Goal: Use online tool/utility: Utilize a website feature to perform a specific function

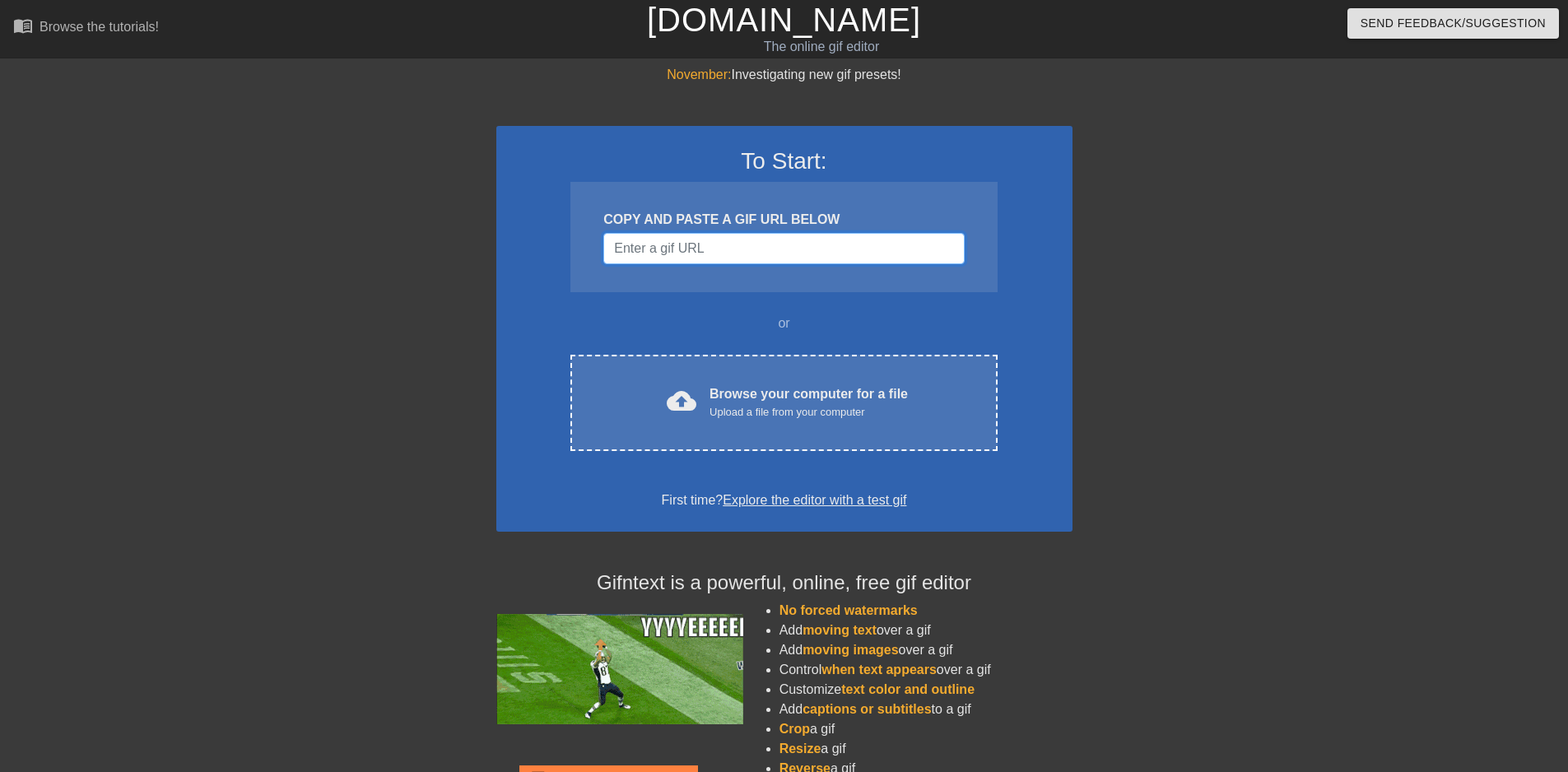
click at [701, 252] on input "Username" at bounding box center [783, 248] width 360 height 32
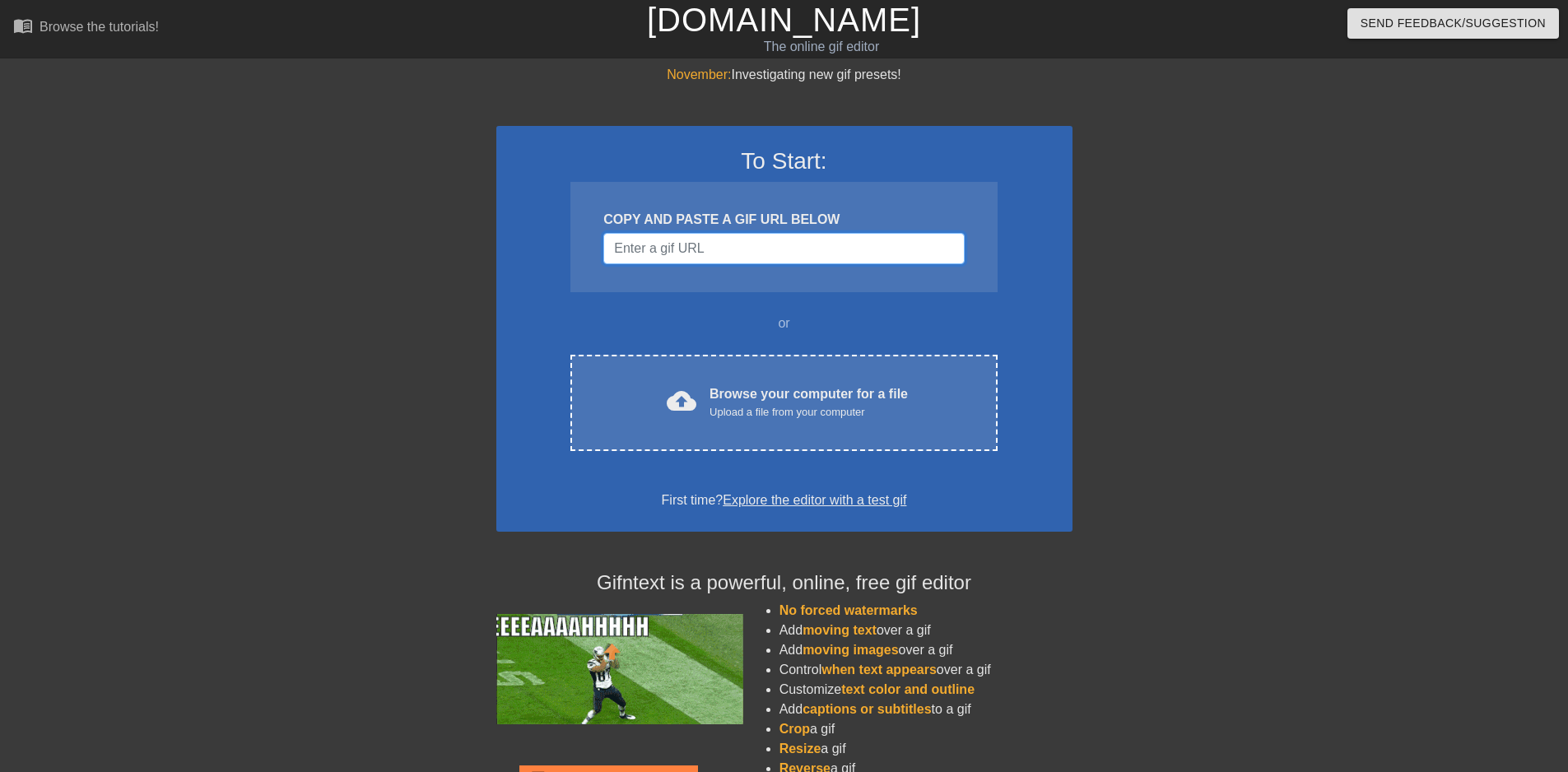
paste input "[URL][DOMAIN_NAME][DOMAIN_NAME]"
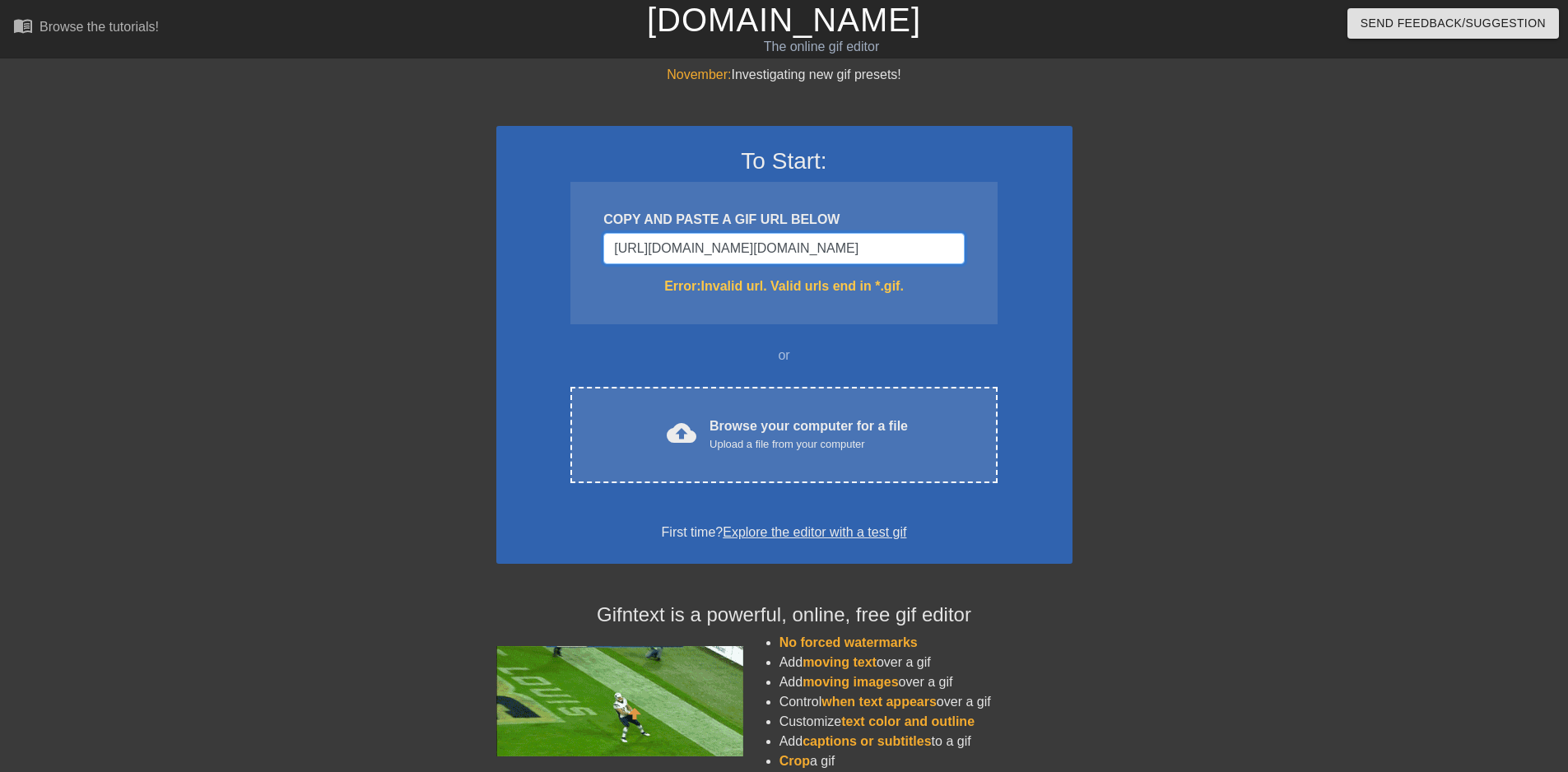
scroll to position [0, 733]
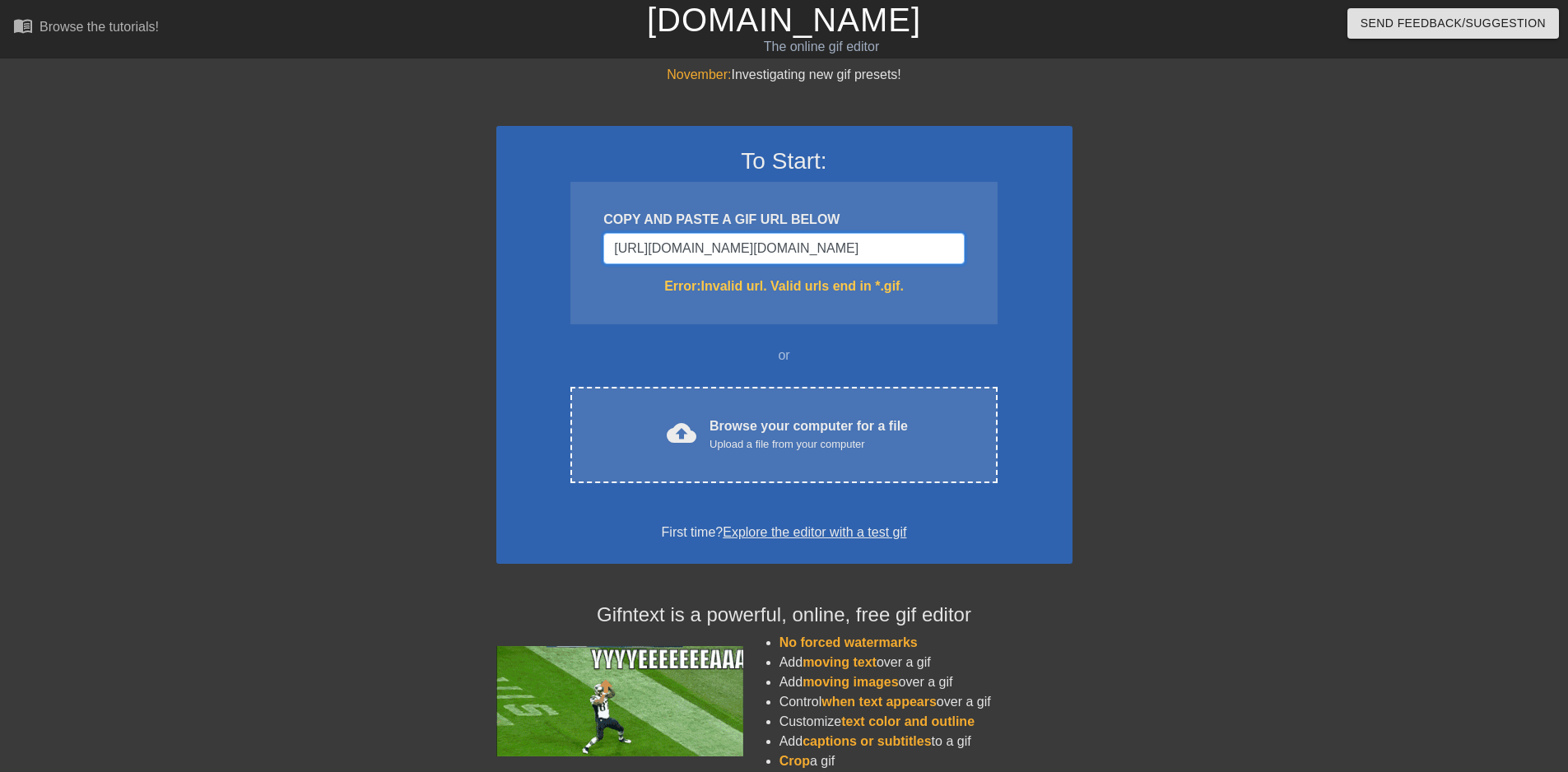
type input "[URL][DOMAIN_NAME][DOMAIN_NAME]"
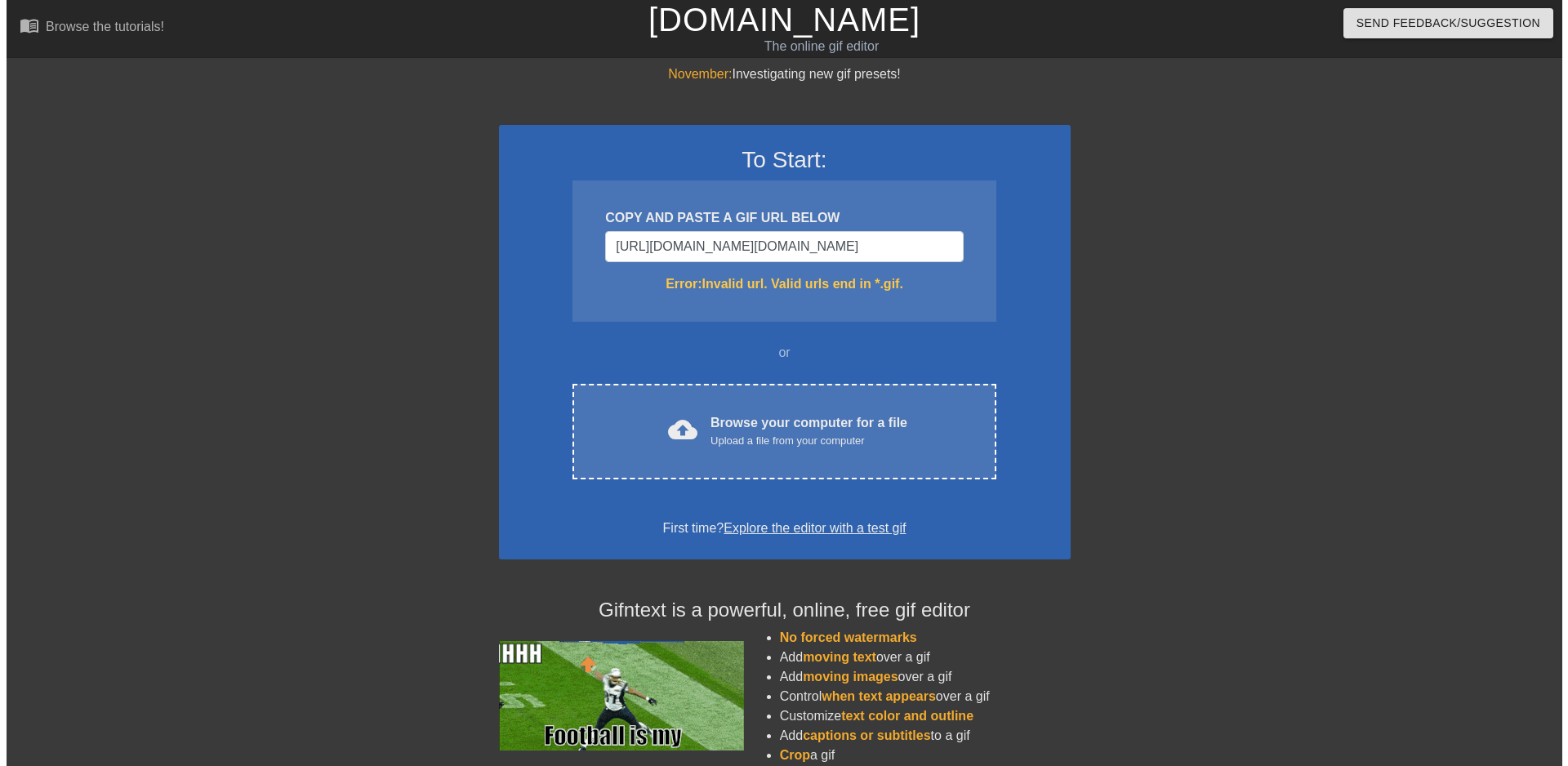
scroll to position [0, 0]
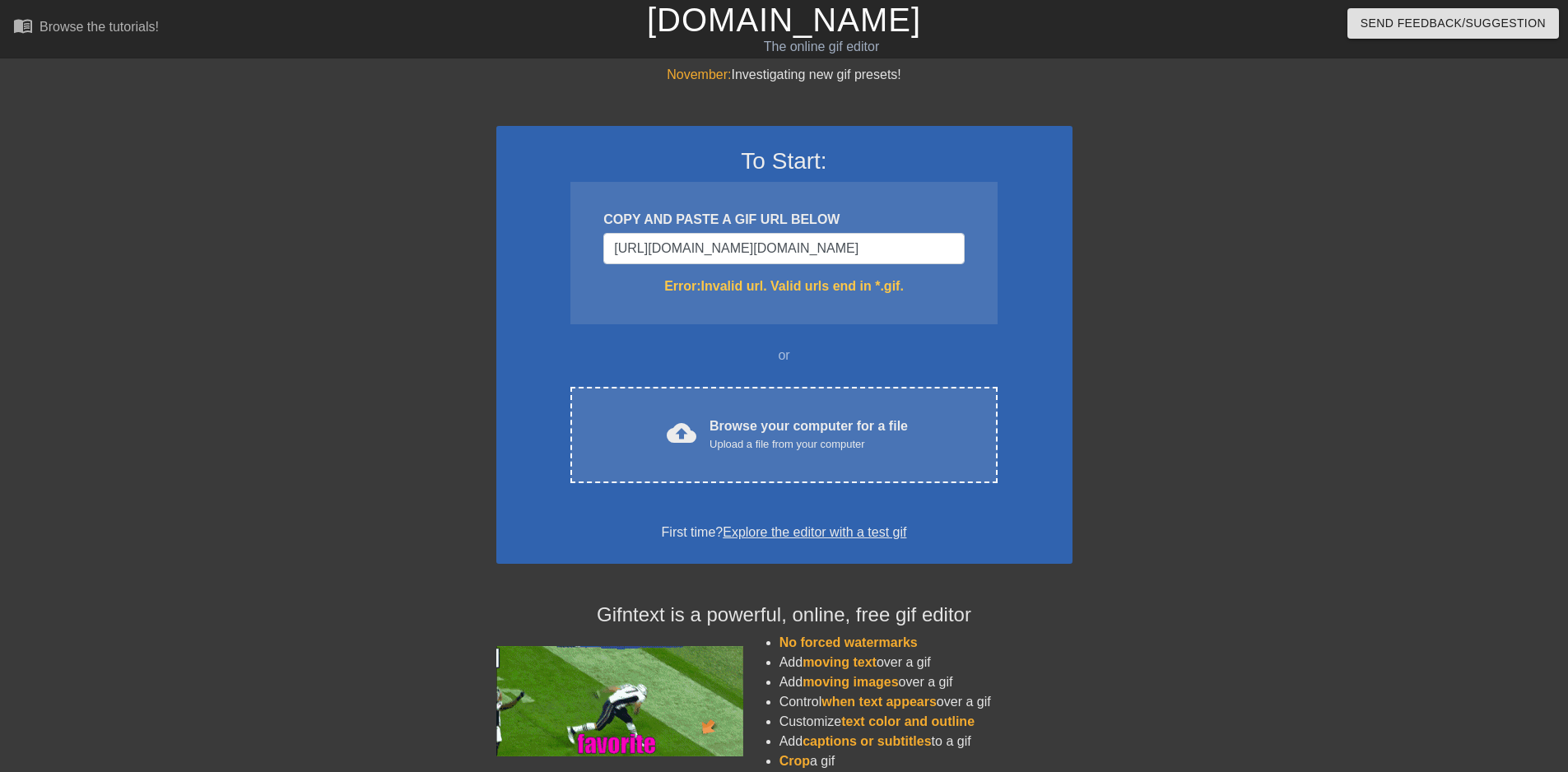
click at [817, 229] on div "COPY AND PASTE A GIF URL BELOW" at bounding box center [783, 220] width 360 height 20
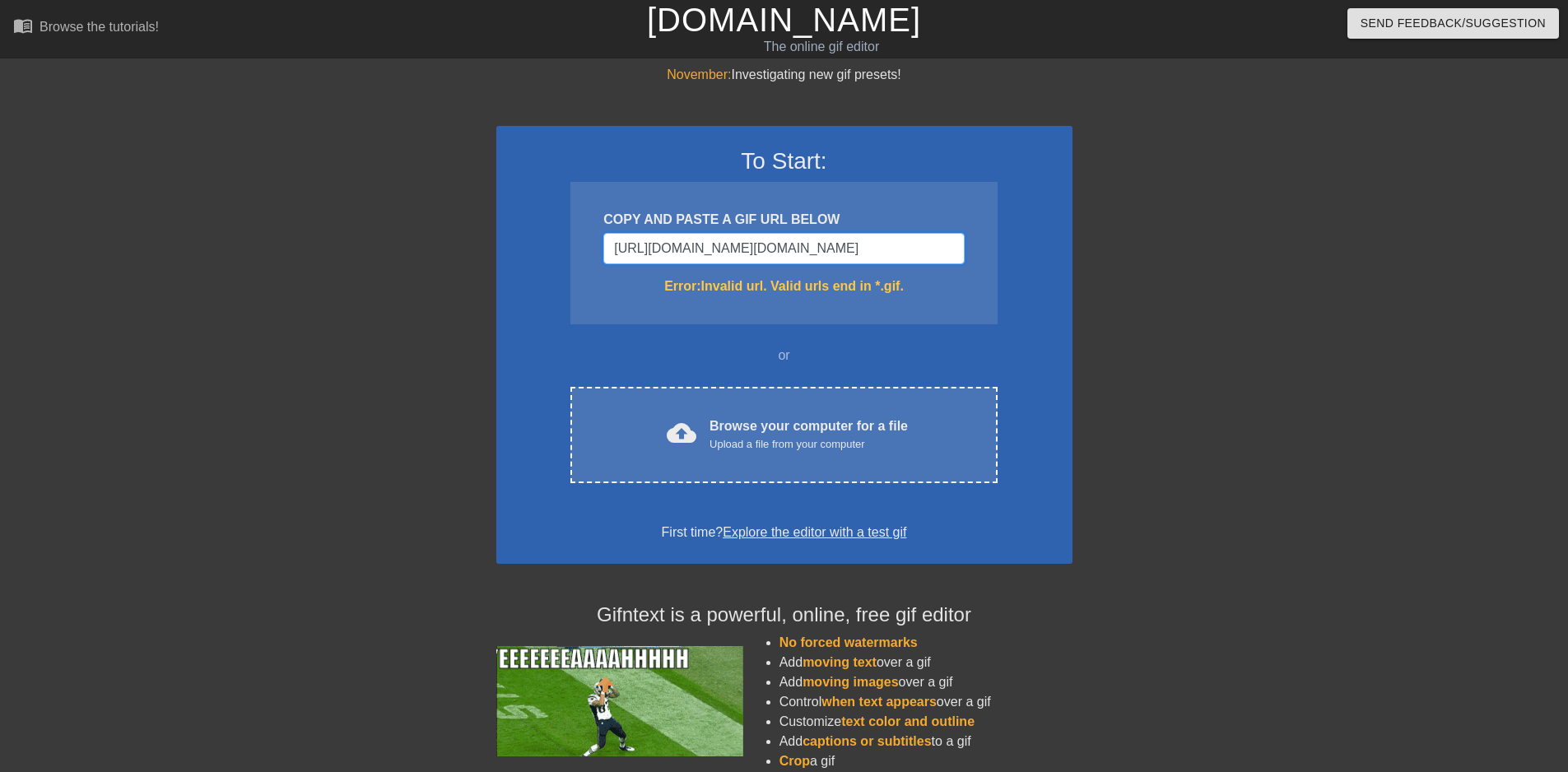
click at [817, 240] on input "[URL][DOMAIN_NAME][DOMAIN_NAME]" at bounding box center [783, 248] width 360 height 32
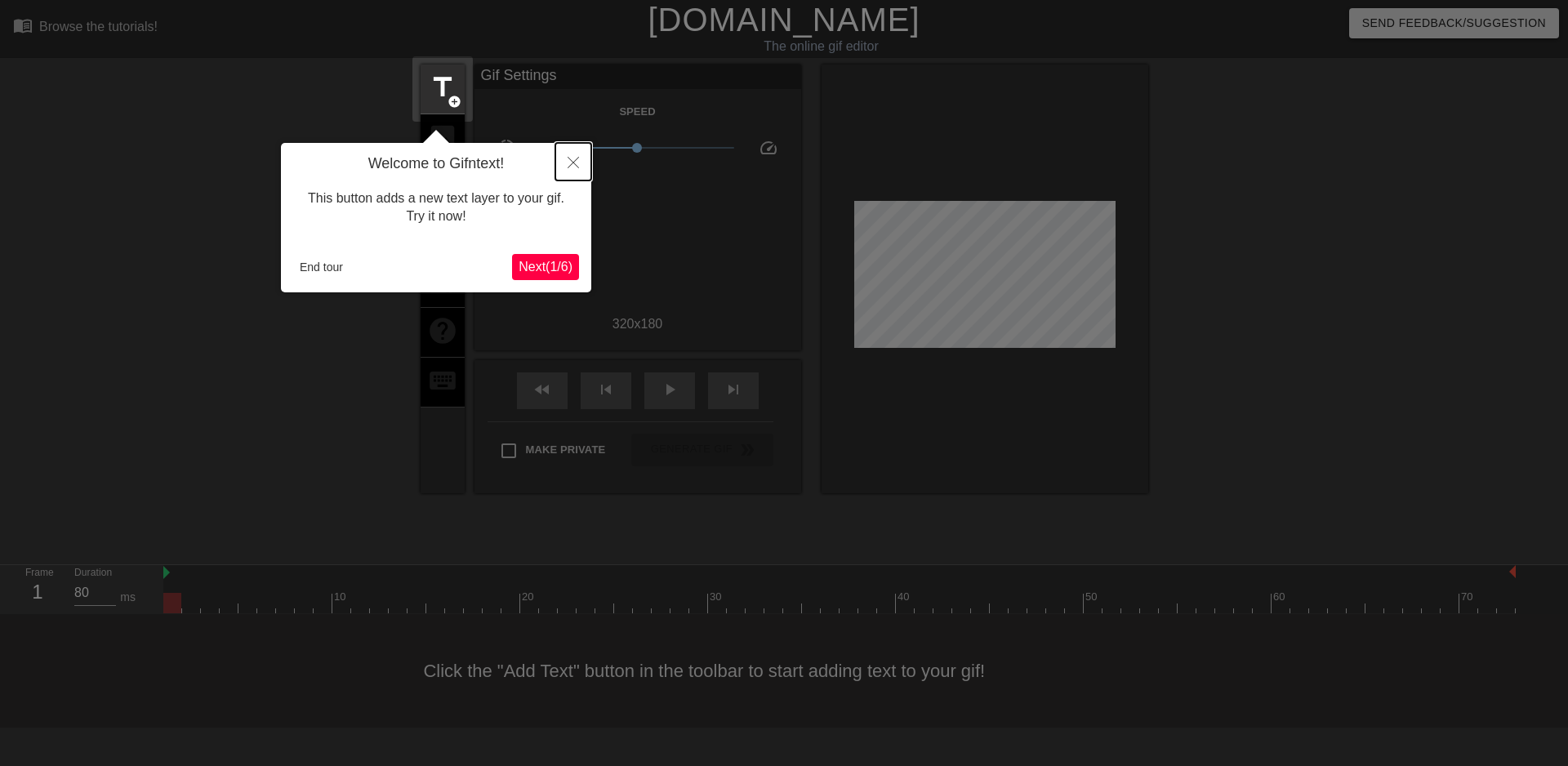
click at [570, 154] on button "Close" at bounding box center [573, 162] width 36 height 38
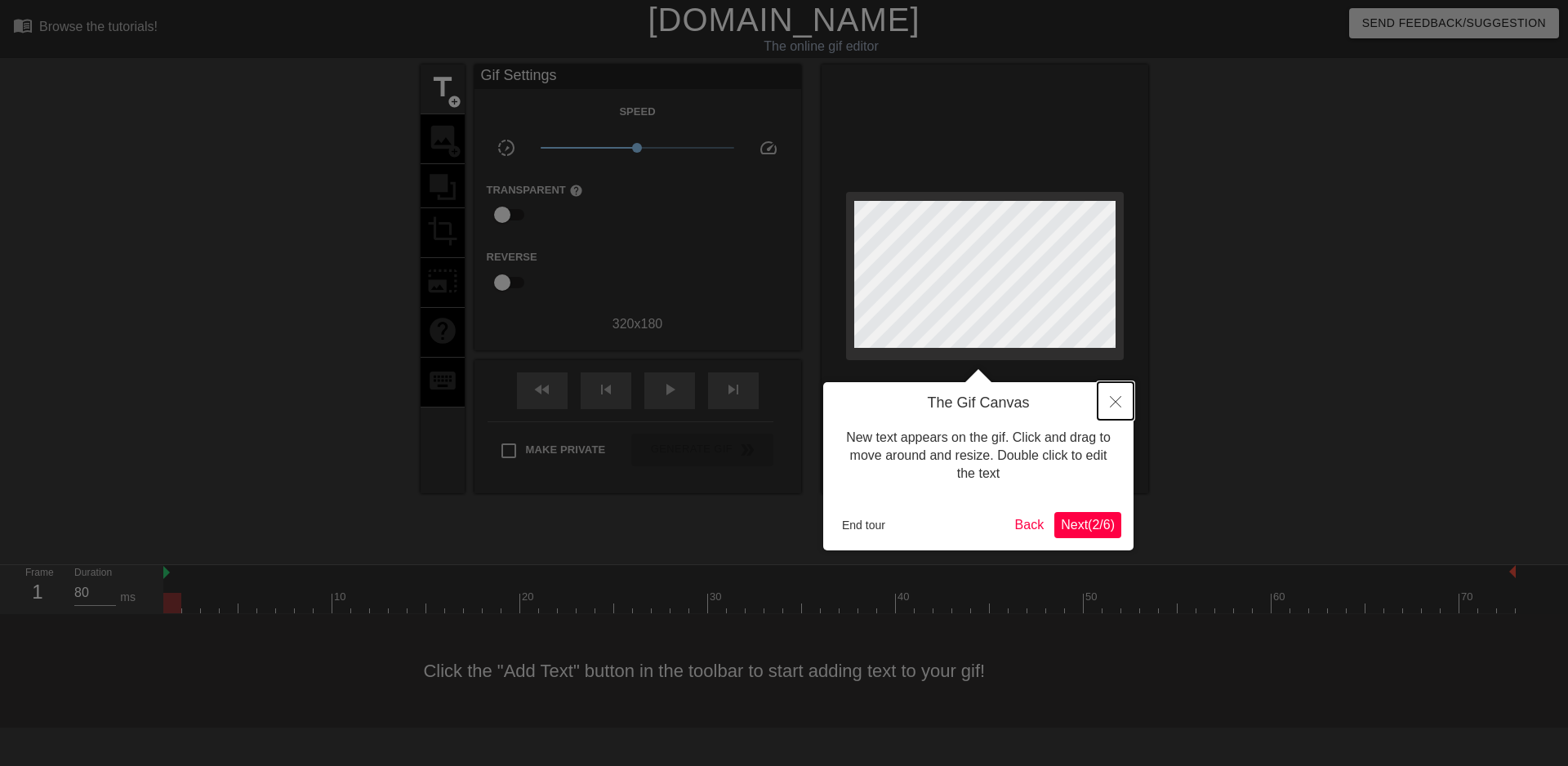
click at [1119, 402] on icon "Close" at bounding box center [1115, 401] width 12 height 12
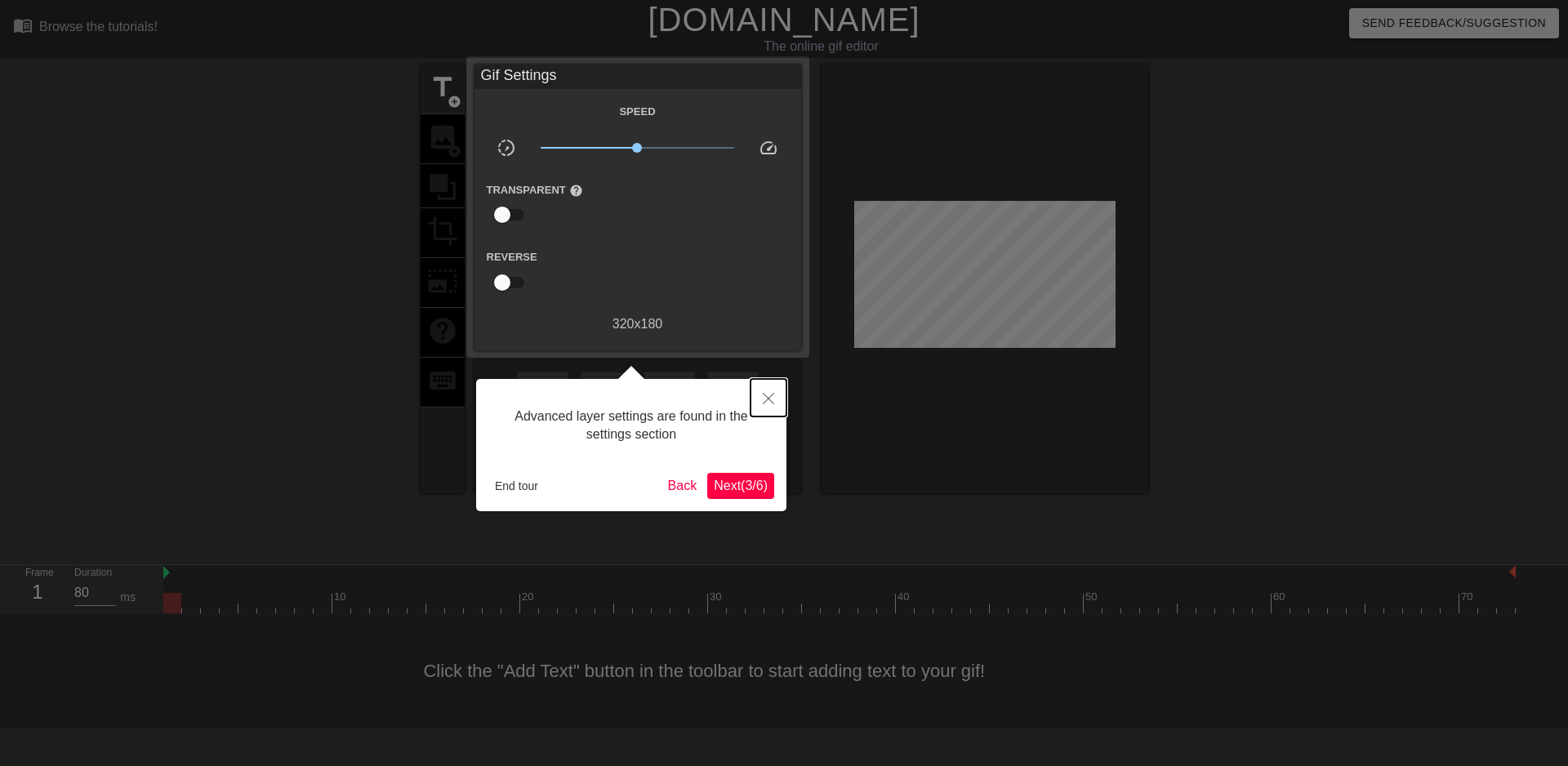
click at [774, 395] on icon "Close" at bounding box center [768, 398] width 12 height 12
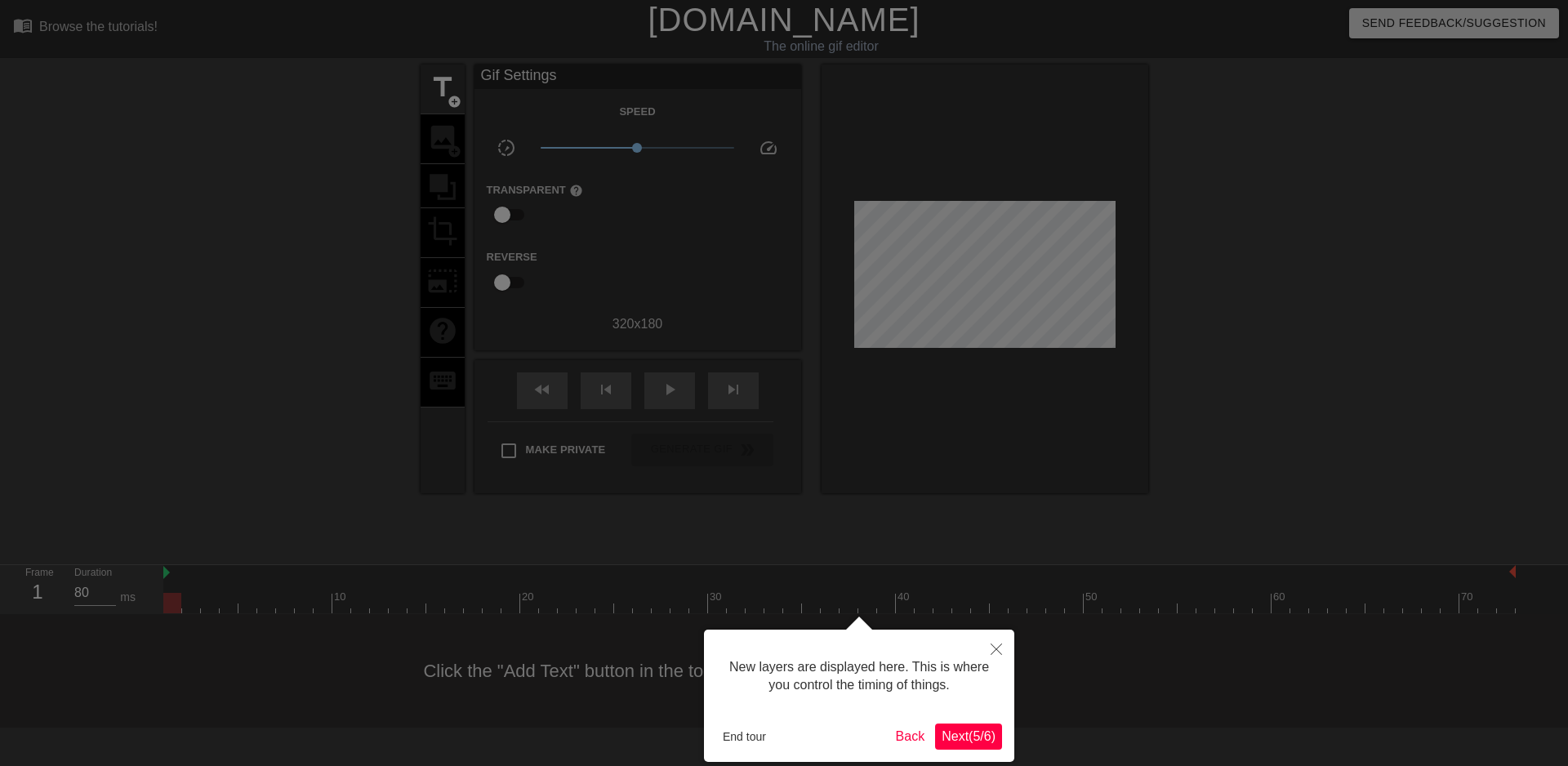
scroll to position [13, 0]
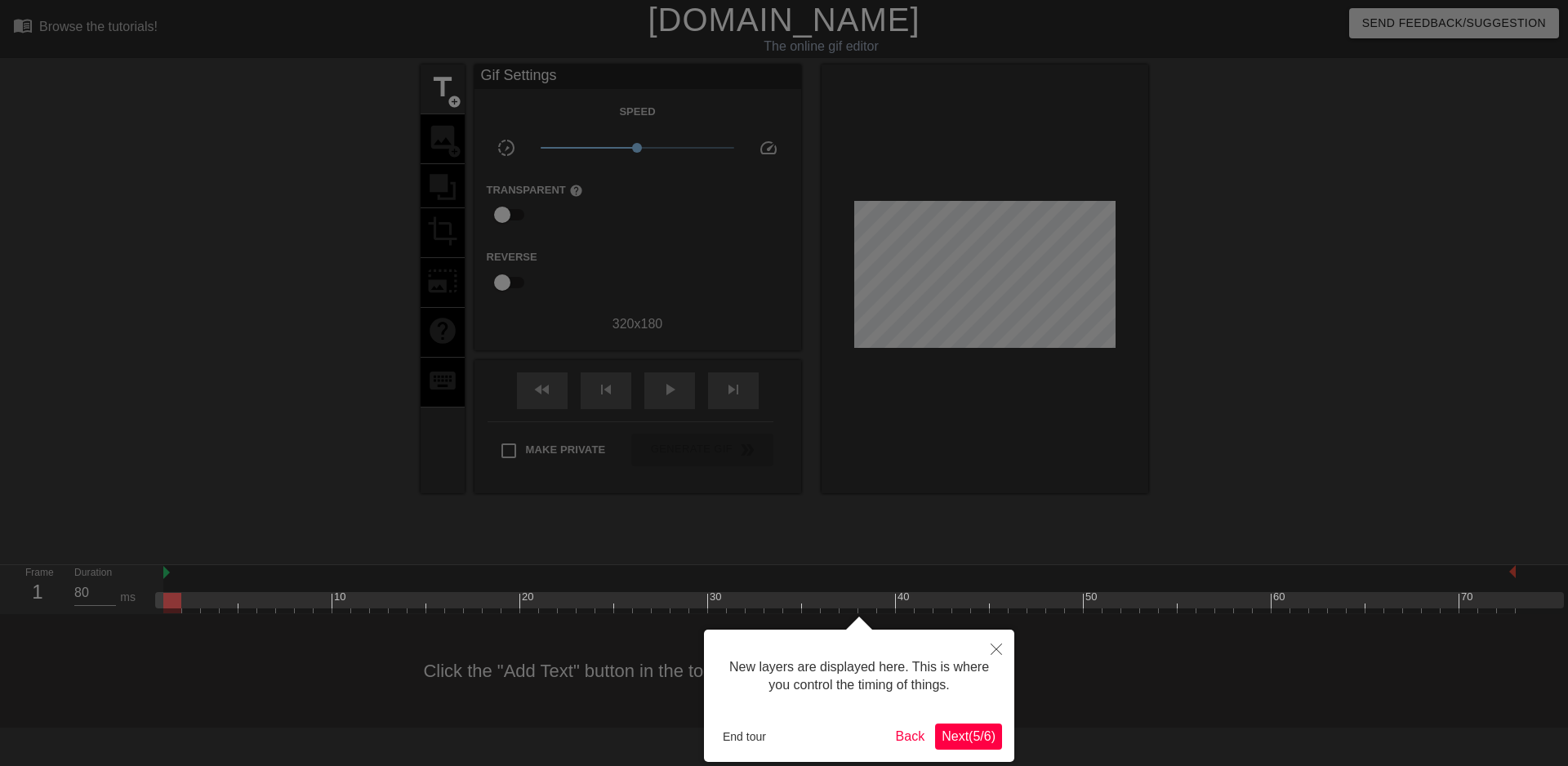
click at [975, 744] on button "Next ( 5 / 6 )" at bounding box center [969, 735] width 67 height 26
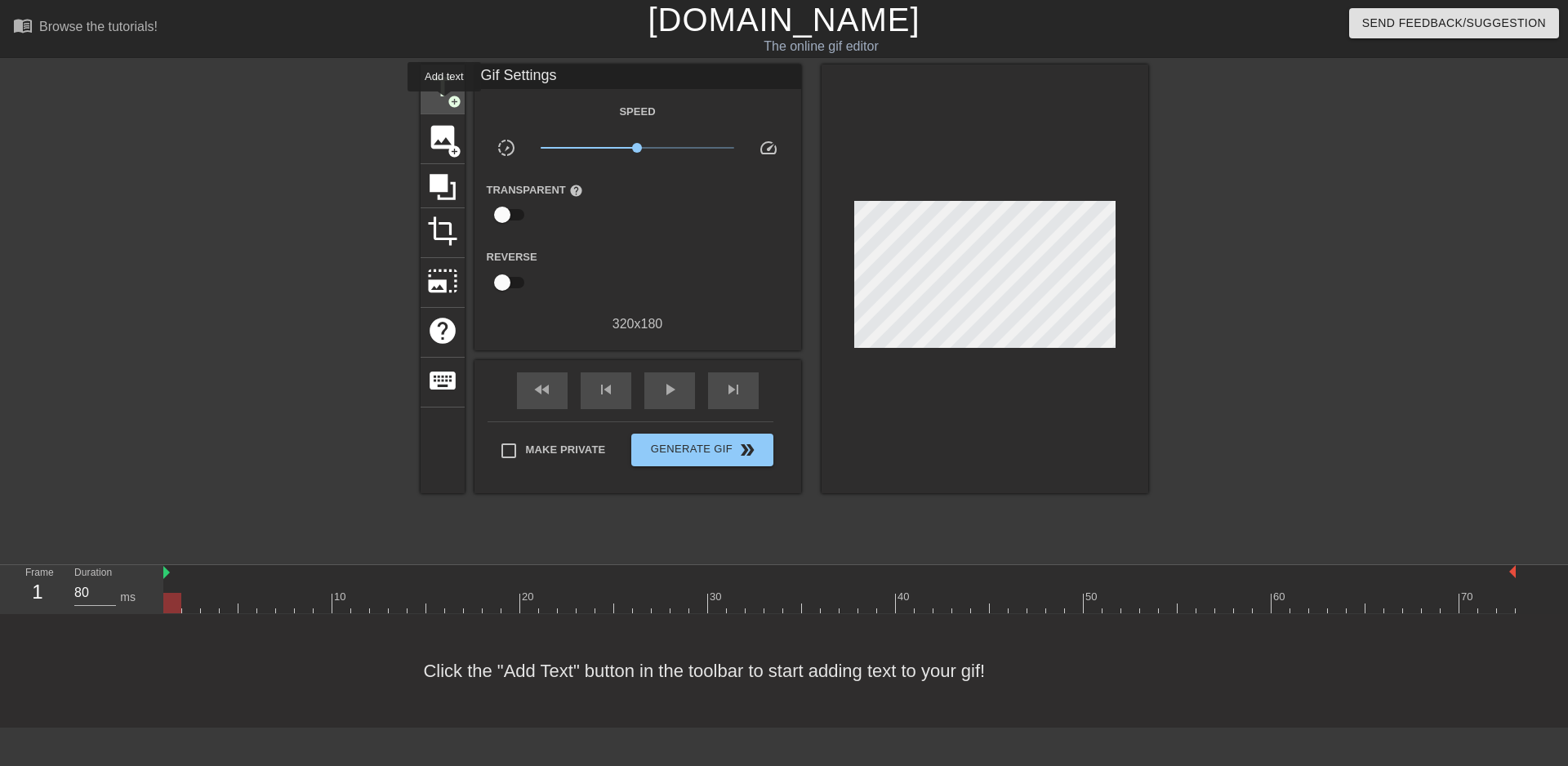
click at [444, 103] on div "title add_circle" at bounding box center [442, 89] width 44 height 49
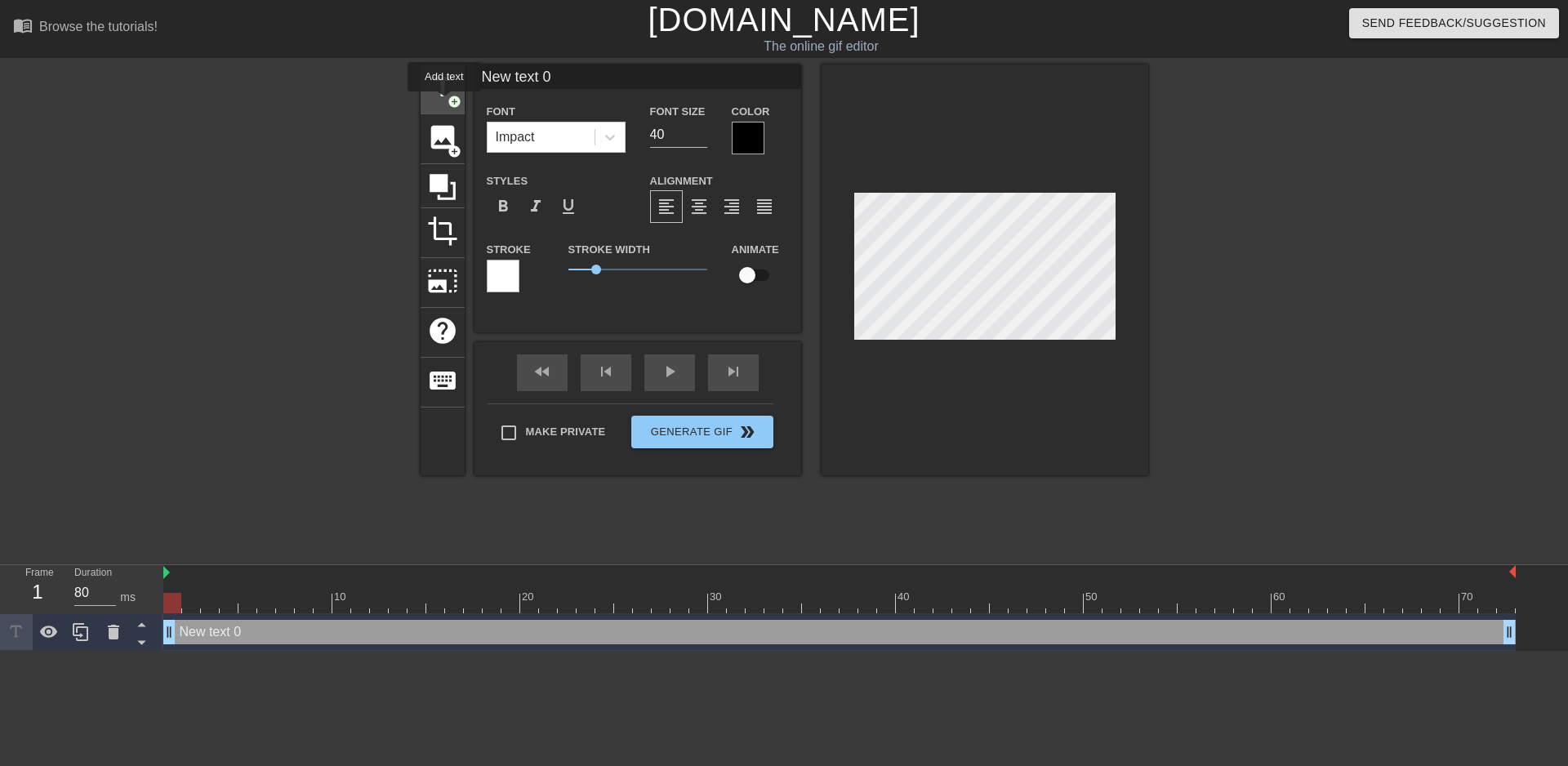
scroll to position [0, 0]
type input "D"
type textarea "D"
type input "De"
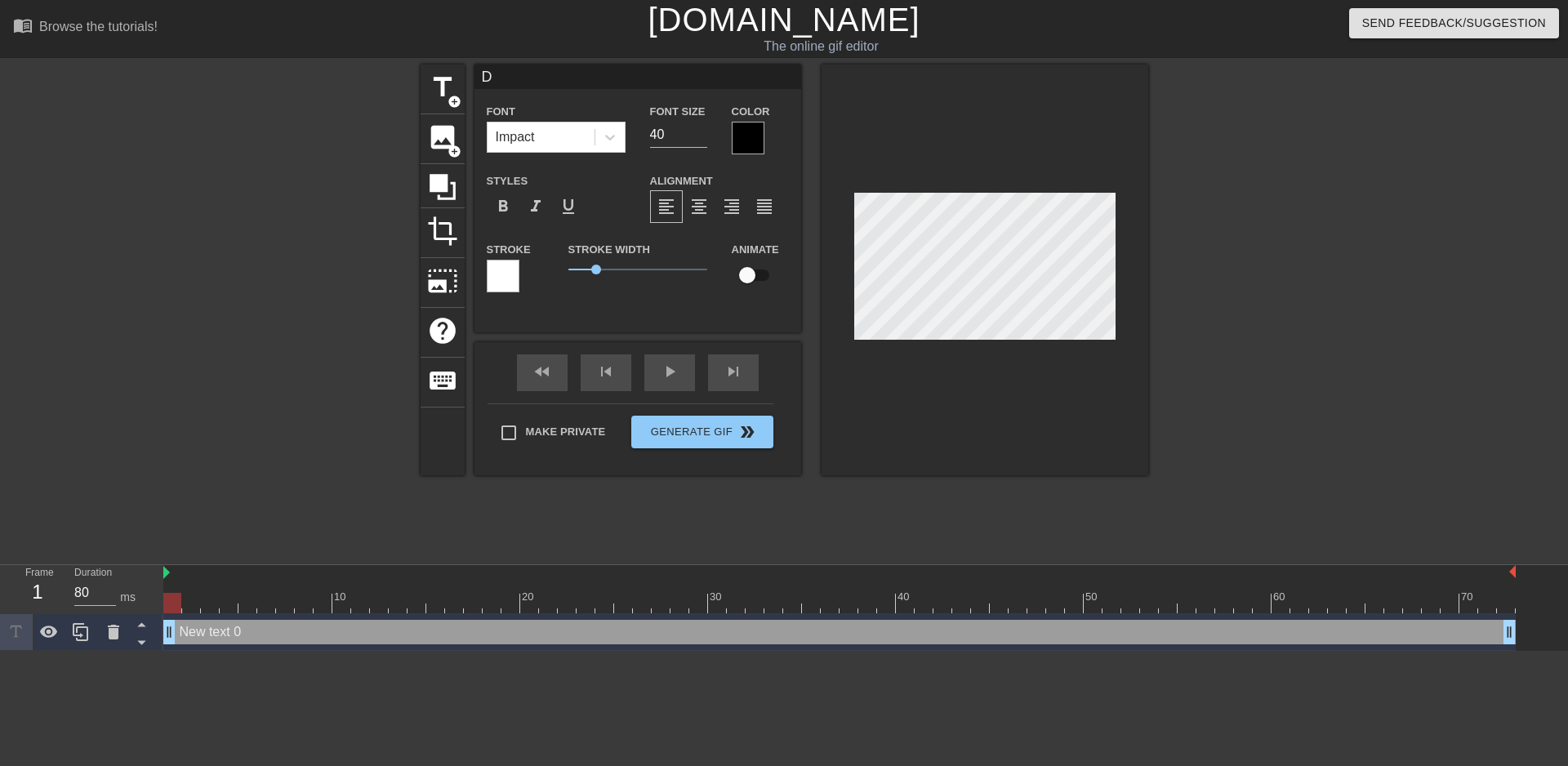
type textarea "De"
type input "Den"
type textarea "Den"
type input "Deni"
type textarea "Deni"
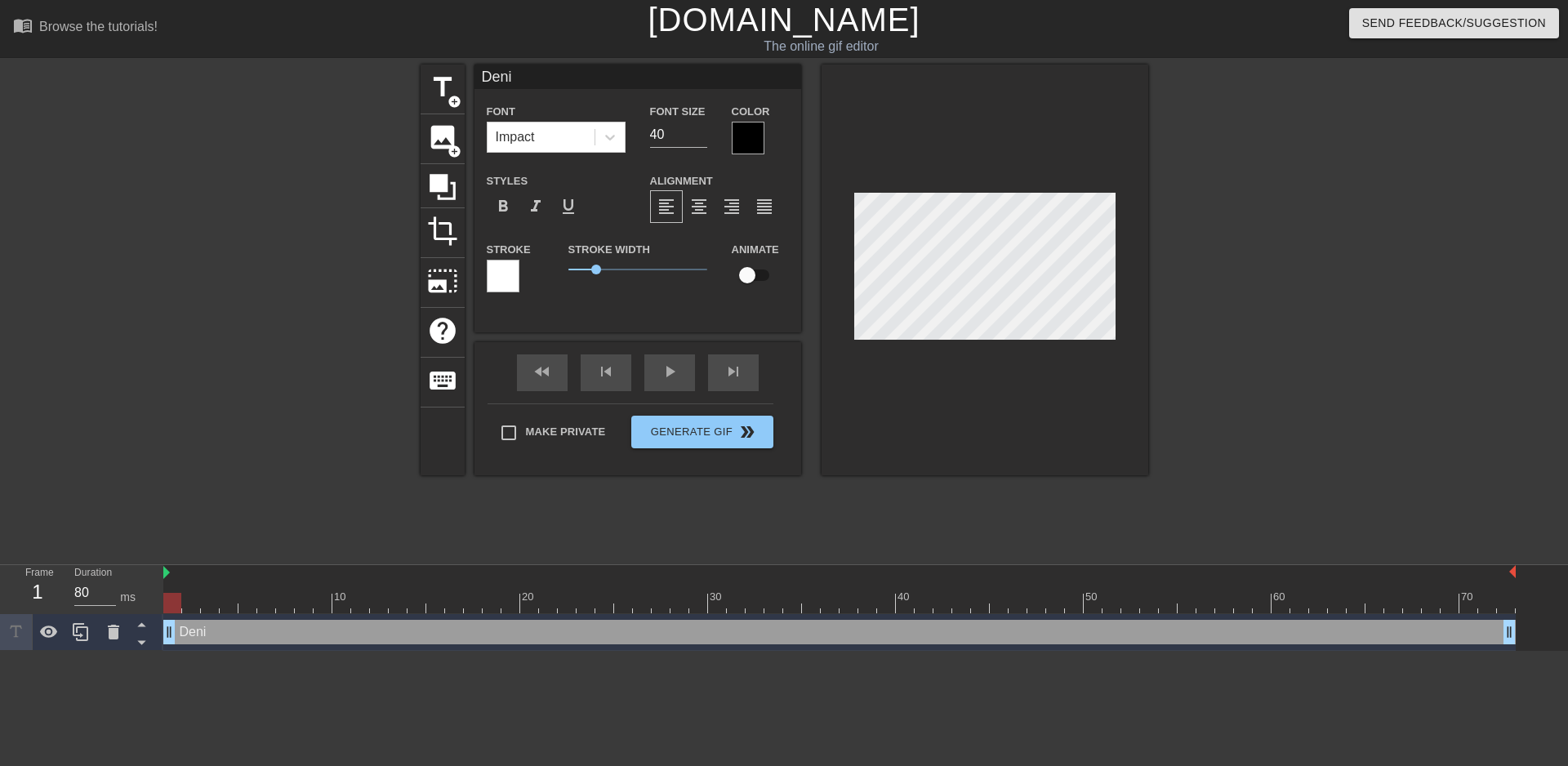
type input "[PERSON_NAME]"
type textarea "[PERSON_NAME]"
click at [695, 137] on input "39" at bounding box center [679, 134] width 58 height 26
click at [703, 139] on input "38" at bounding box center [679, 134] width 58 height 26
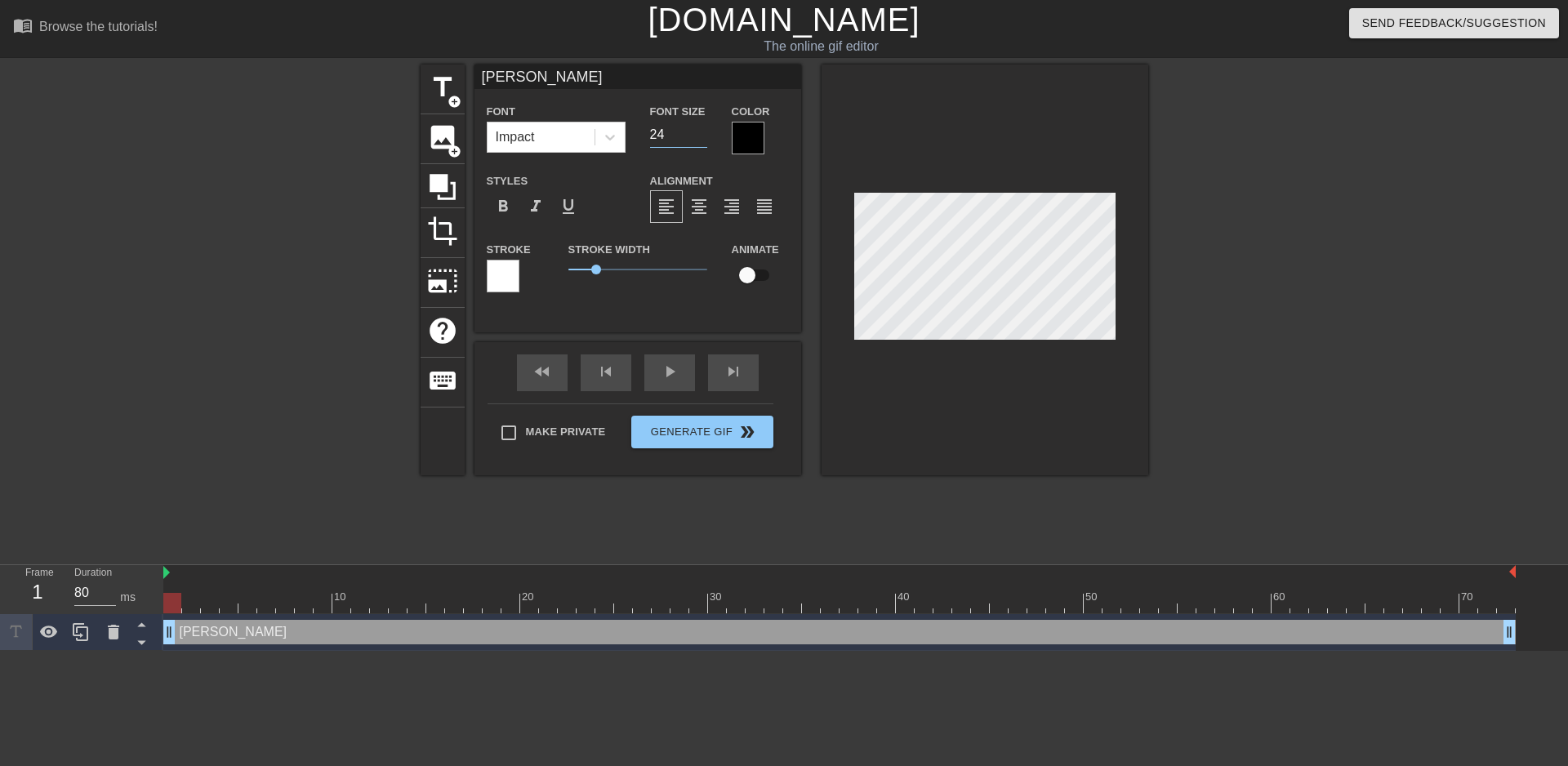
click at [703, 139] on input "24" at bounding box center [679, 134] width 58 height 26
type input "23"
click at [703, 139] on input "23" at bounding box center [679, 134] width 58 height 26
drag, startPoint x: 174, startPoint y: 627, endPoint x: 148, endPoint y: 634, distance: 26.9
click at [148, 634] on div "Frame 1 Duration 80 ms 10 20 30 40 50 60 70 Deniz drag_handle drag_handle" at bounding box center [784, 607] width 1568 height 85
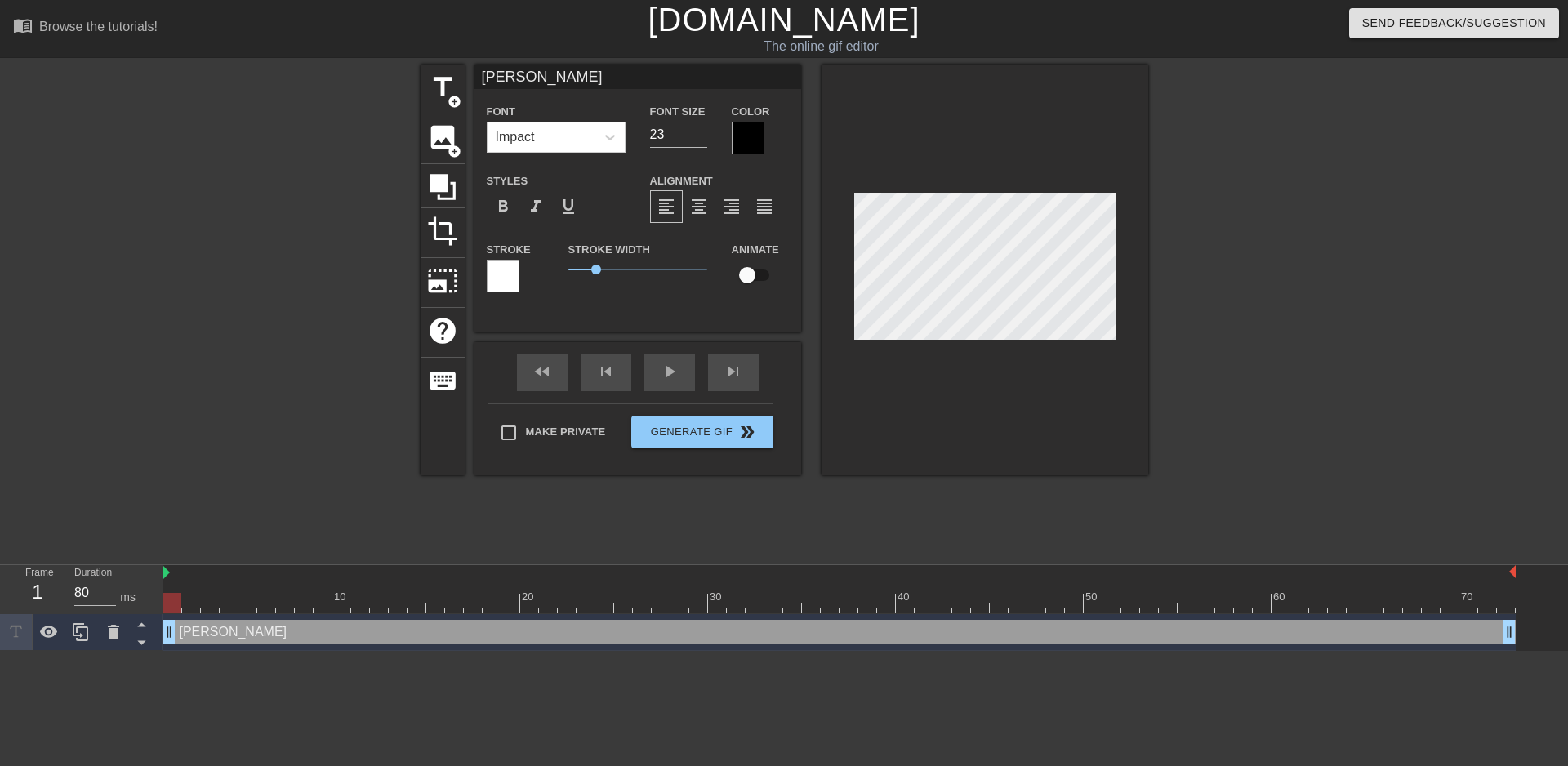
click at [179, 602] on div at bounding box center [173, 603] width 18 height 21
click at [451, 99] on span "add_circle" at bounding box center [454, 101] width 13 height 13
type input "New text 1"
type input "40"
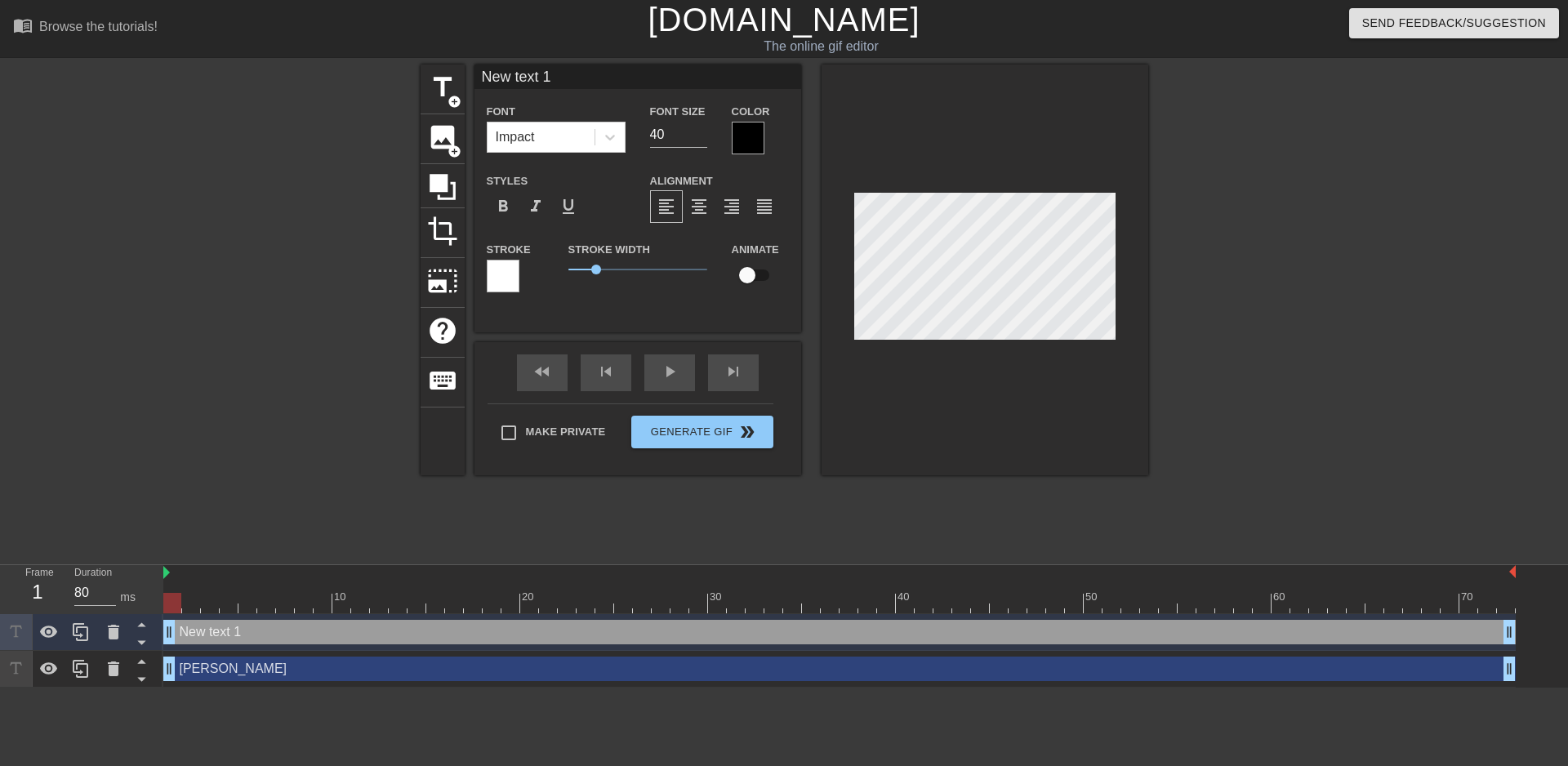
type input "S"
type textarea "S"
type input "Sc"
type textarea "Sc"
type input "Sch"
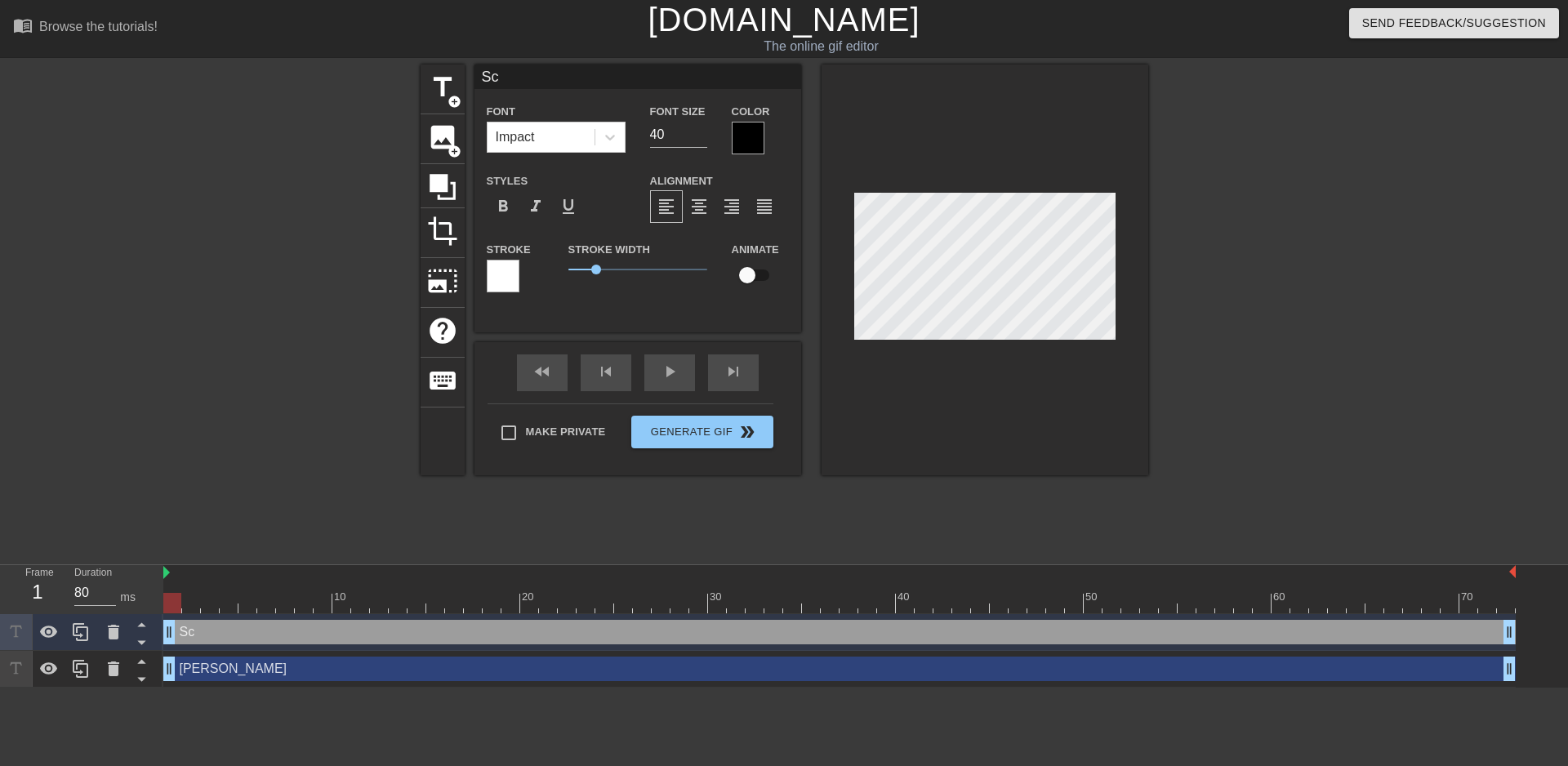
type textarea "Sch"
type input "Scha"
type textarea "Scha"
type input "[PERSON_NAME]"
type textarea "[PERSON_NAME]"
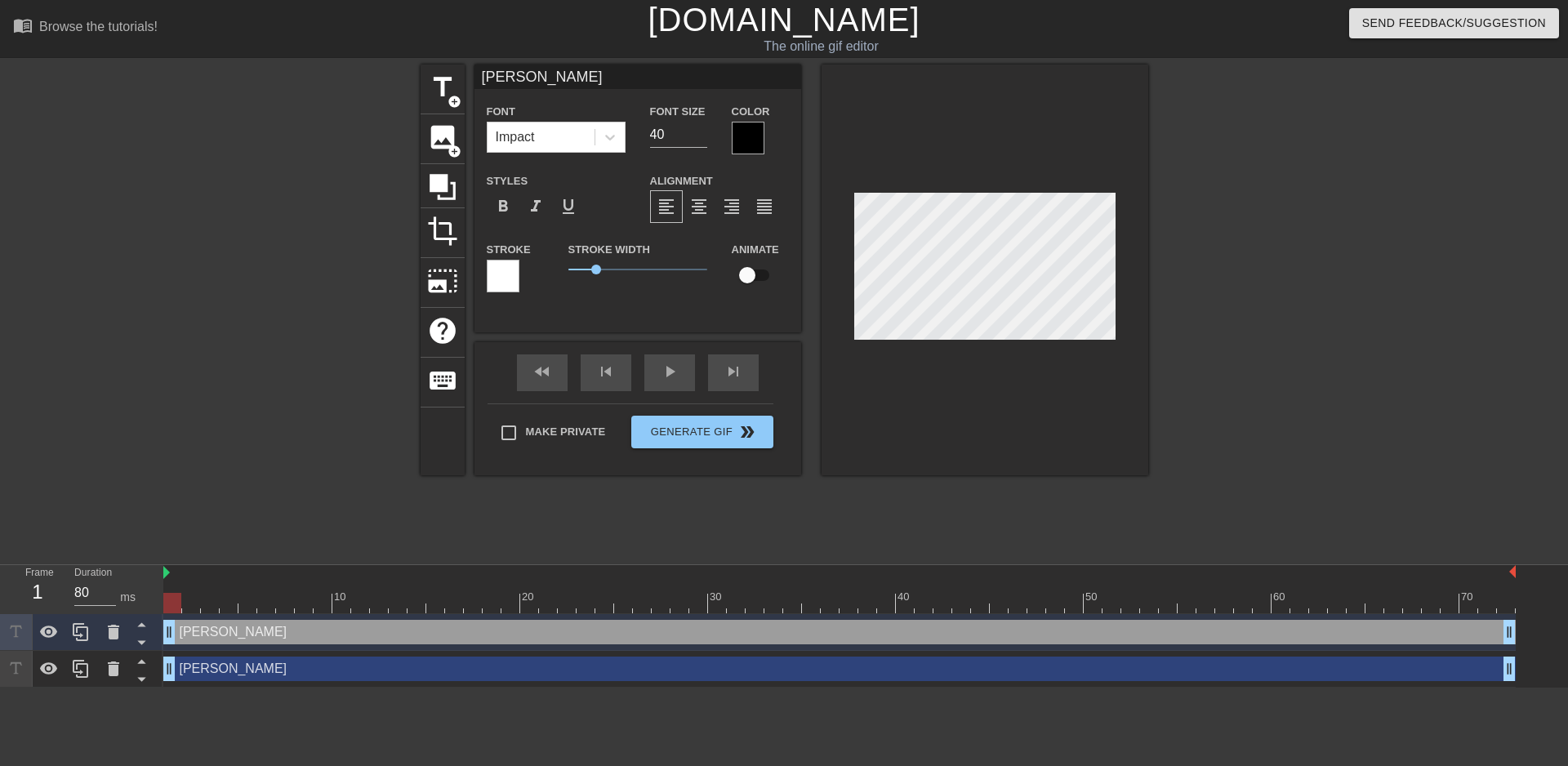
click at [1163, 297] on div "title add_circle image add_circle crop photo_size_select_large help keyboard [P…" at bounding box center [784, 309] width 1568 height 489
drag, startPoint x: 173, startPoint y: 605, endPoint x: 185, endPoint y: 605, distance: 12.0
click at [185, 605] on div at bounding box center [191, 603] width 18 height 21
click at [757, 277] on input "checkbox" at bounding box center [748, 275] width 93 height 31
checkbox input "true"
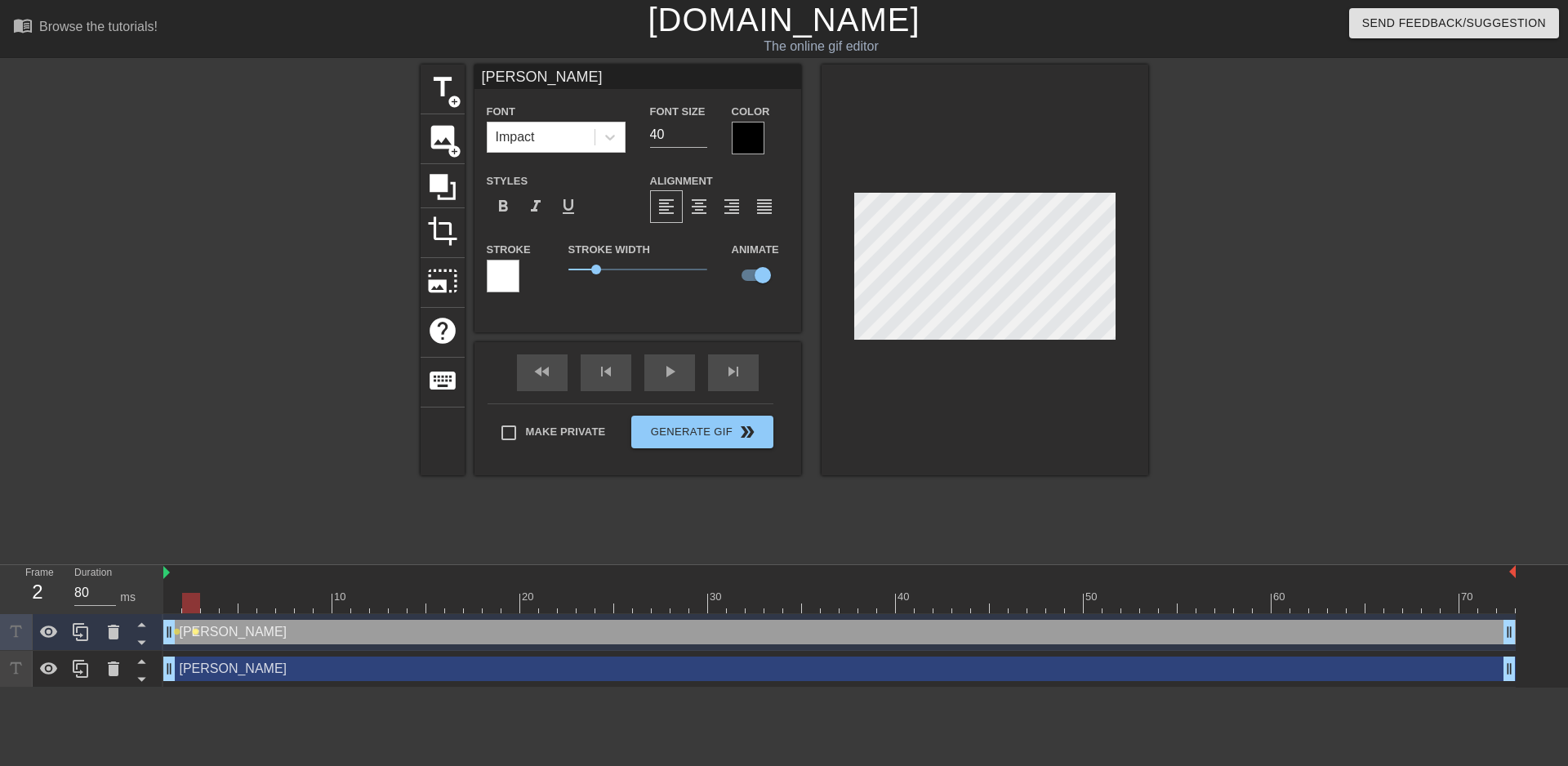
click at [193, 628] on span "lens" at bounding box center [196, 631] width 7 height 7
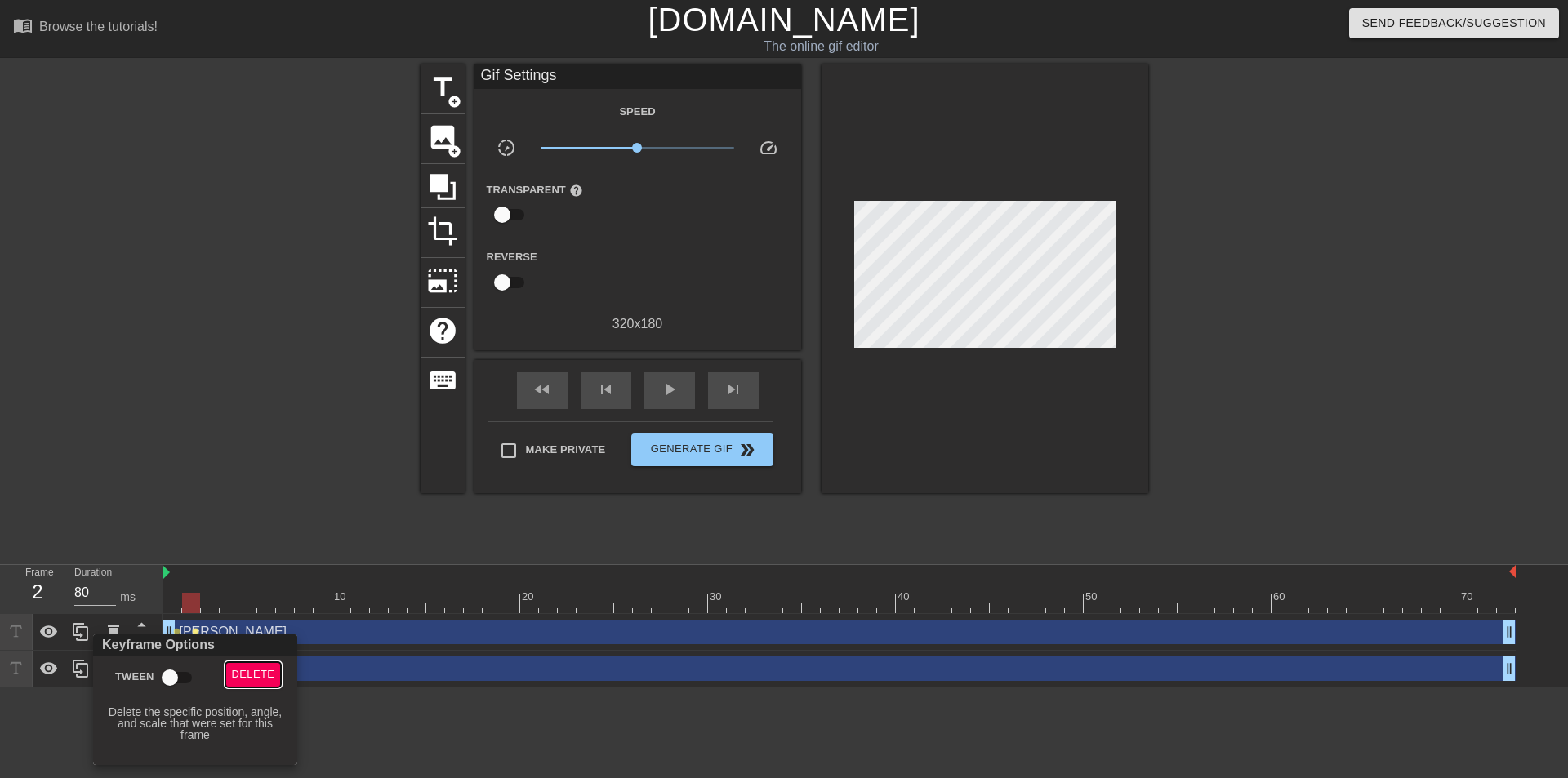
click at [239, 676] on span "Delete" at bounding box center [253, 675] width 43 height 19
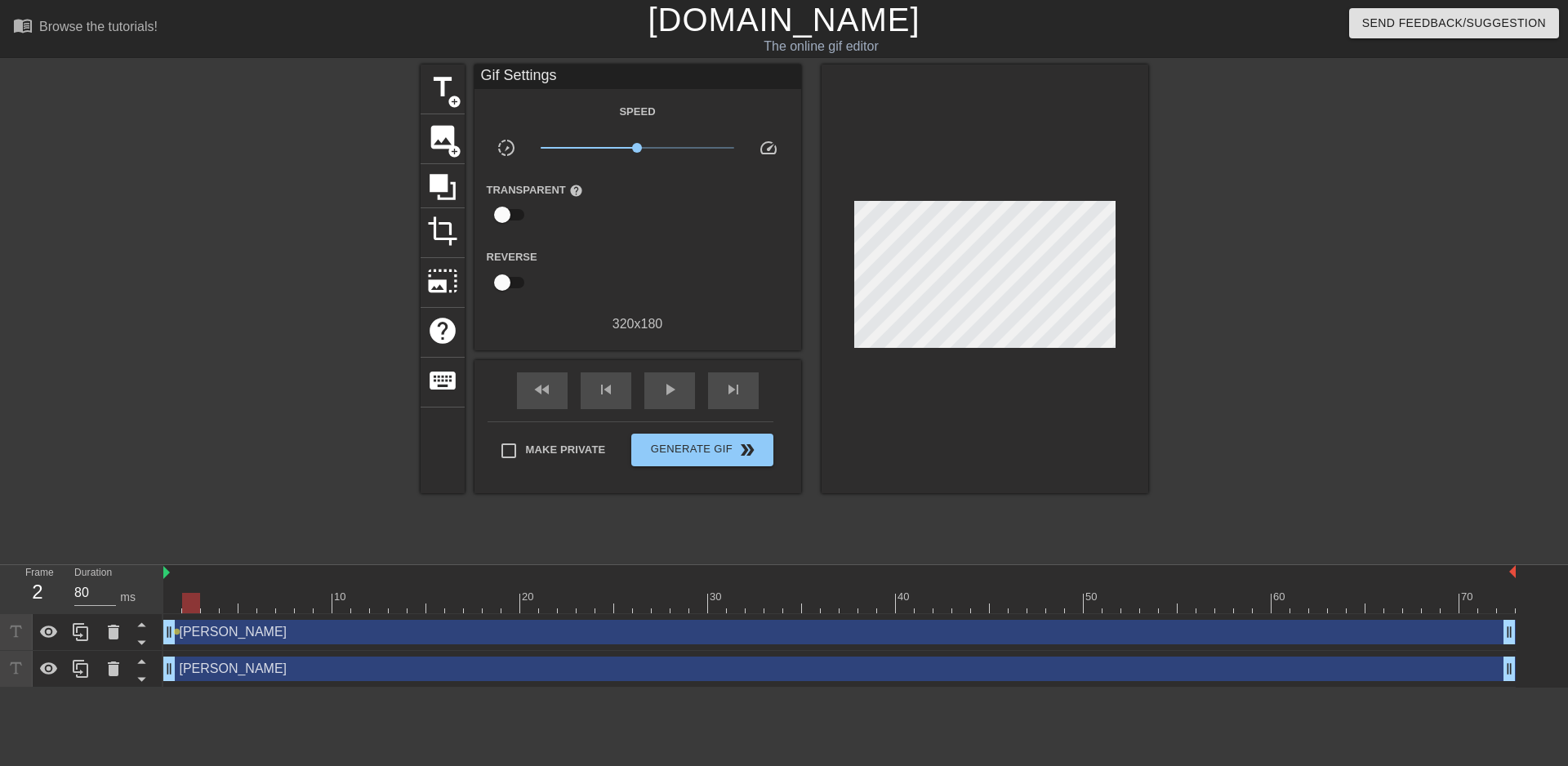
click at [184, 607] on div at bounding box center [191, 603] width 18 height 21
drag, startPoint x: 188, startPoint y: 606, endPoint x: 198, endPoint y: 606, distance: 10.0
click at [198, 606] on div at bounding box center [839, 603] width 1352 height 21
drag, startPoint x: 206, startPoint y: 606, endPoint x: 197, endPoint y: 605, distance: 9.1
click at [197, 605] on div at bounding box center [191, 603] width 18 height 21
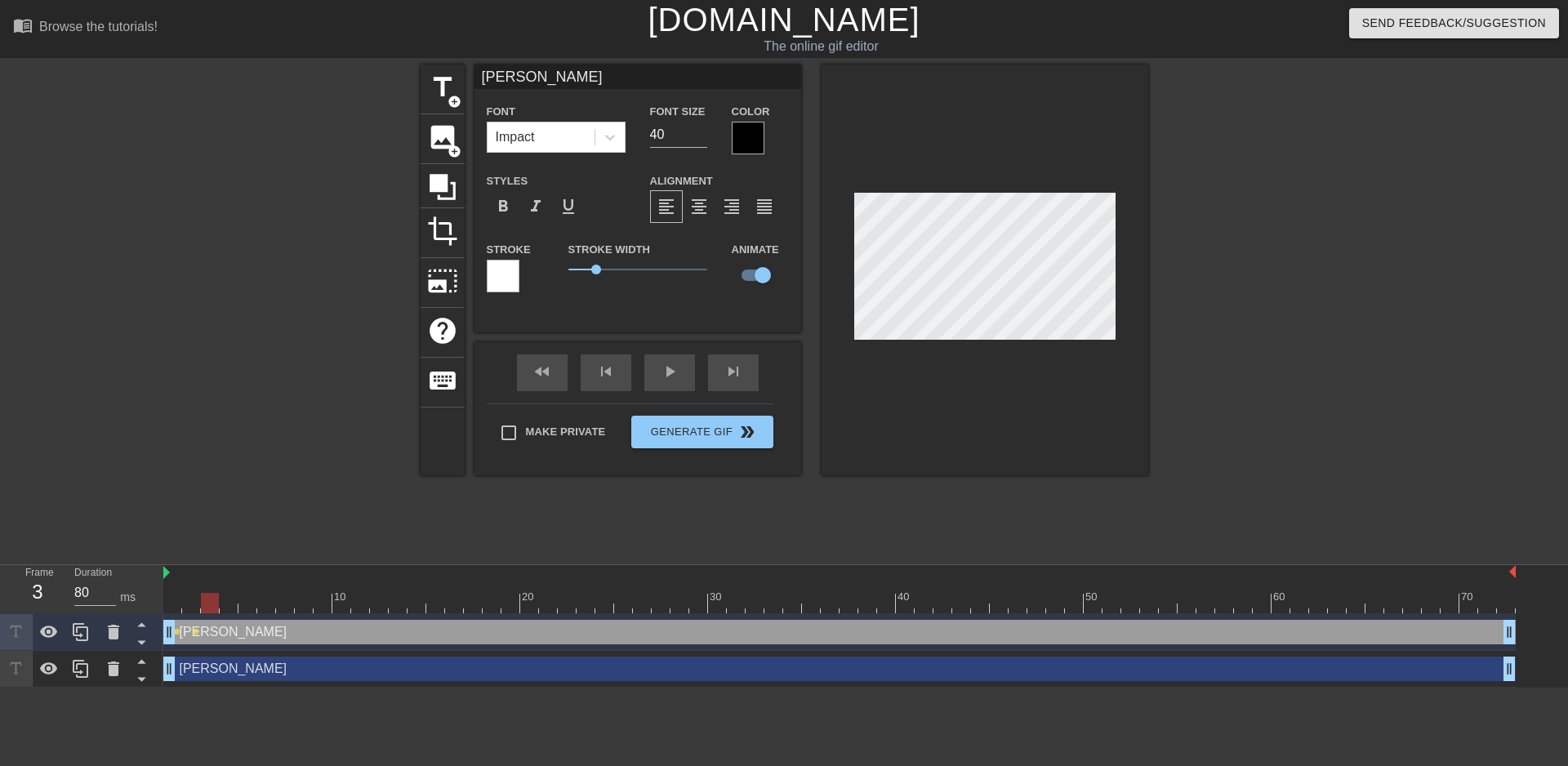
drag, startPoint x: 193, startPoint y: 601, endPoint x: 204, endPoint y: 602, distance: 11.0
click at [204, 602] on div at bounding box center [210, 603] width 18 height 21
type input "[PERSON_NAME]"
type input "23"
checkbox input "false"
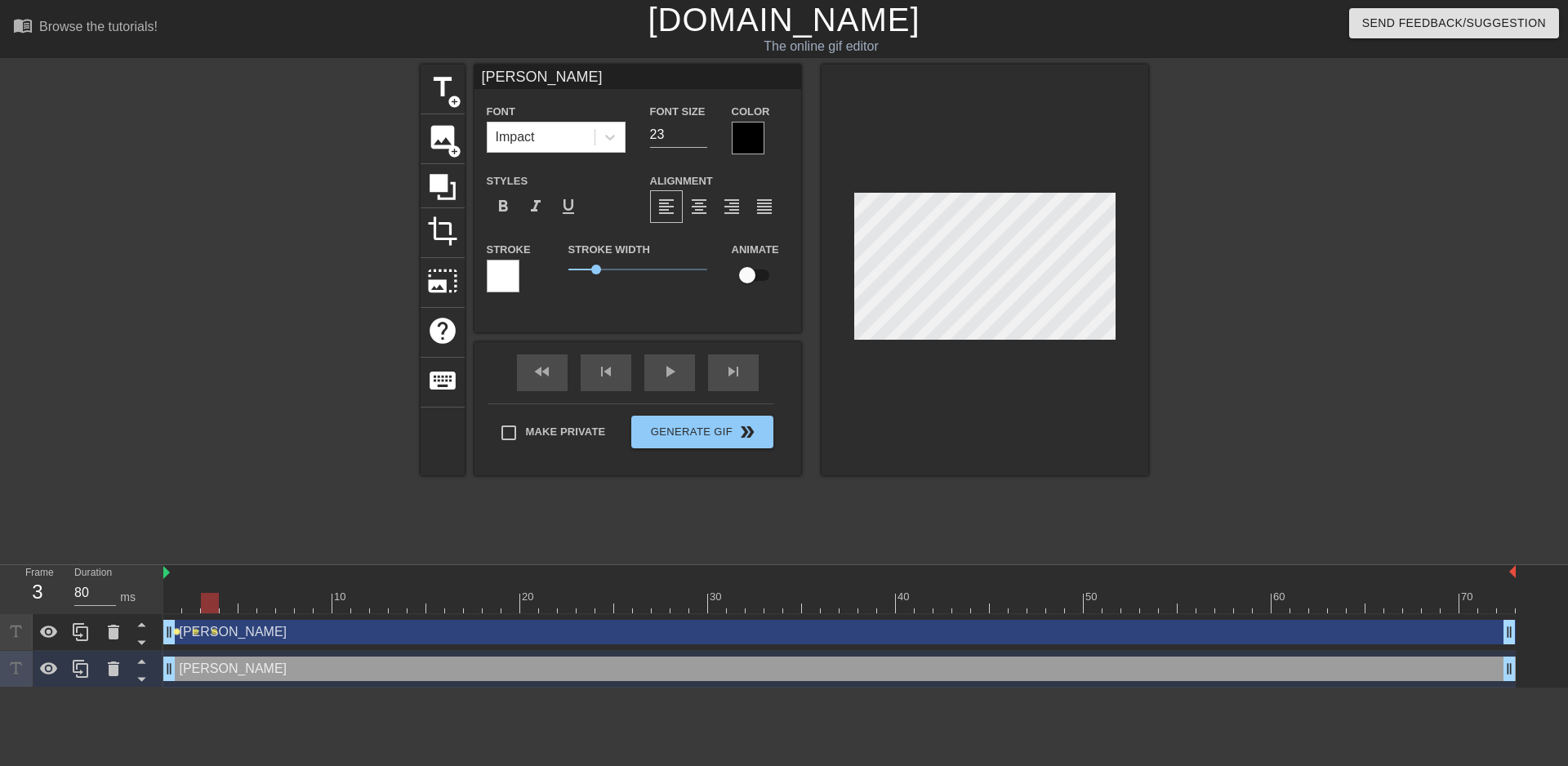
click at [178, 628] on span "lens" at bounding box center [177, 631] width 7 height 7
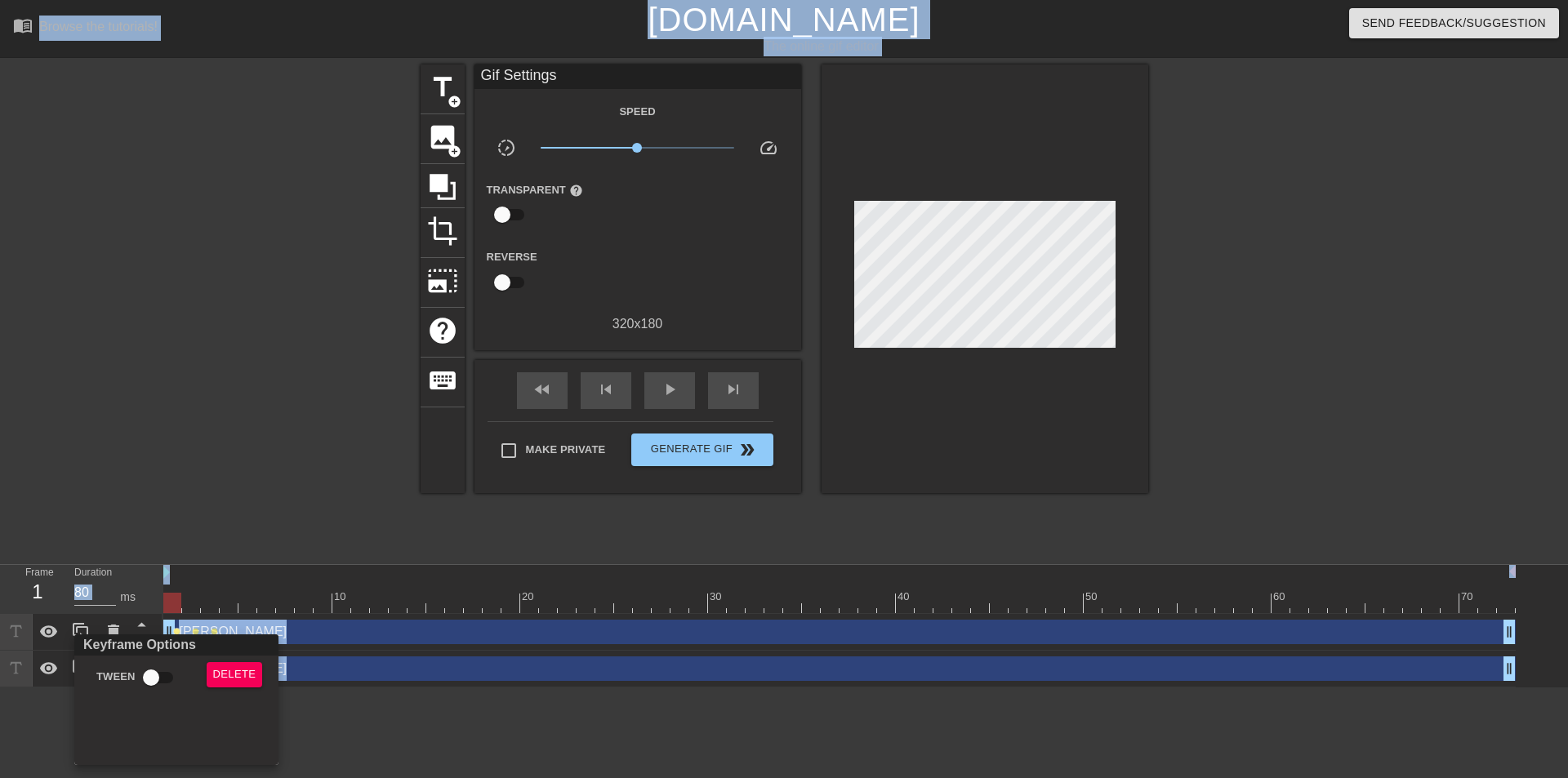
click at [178, 628] on div at bounding box center [784, 389] width 1568 height 778
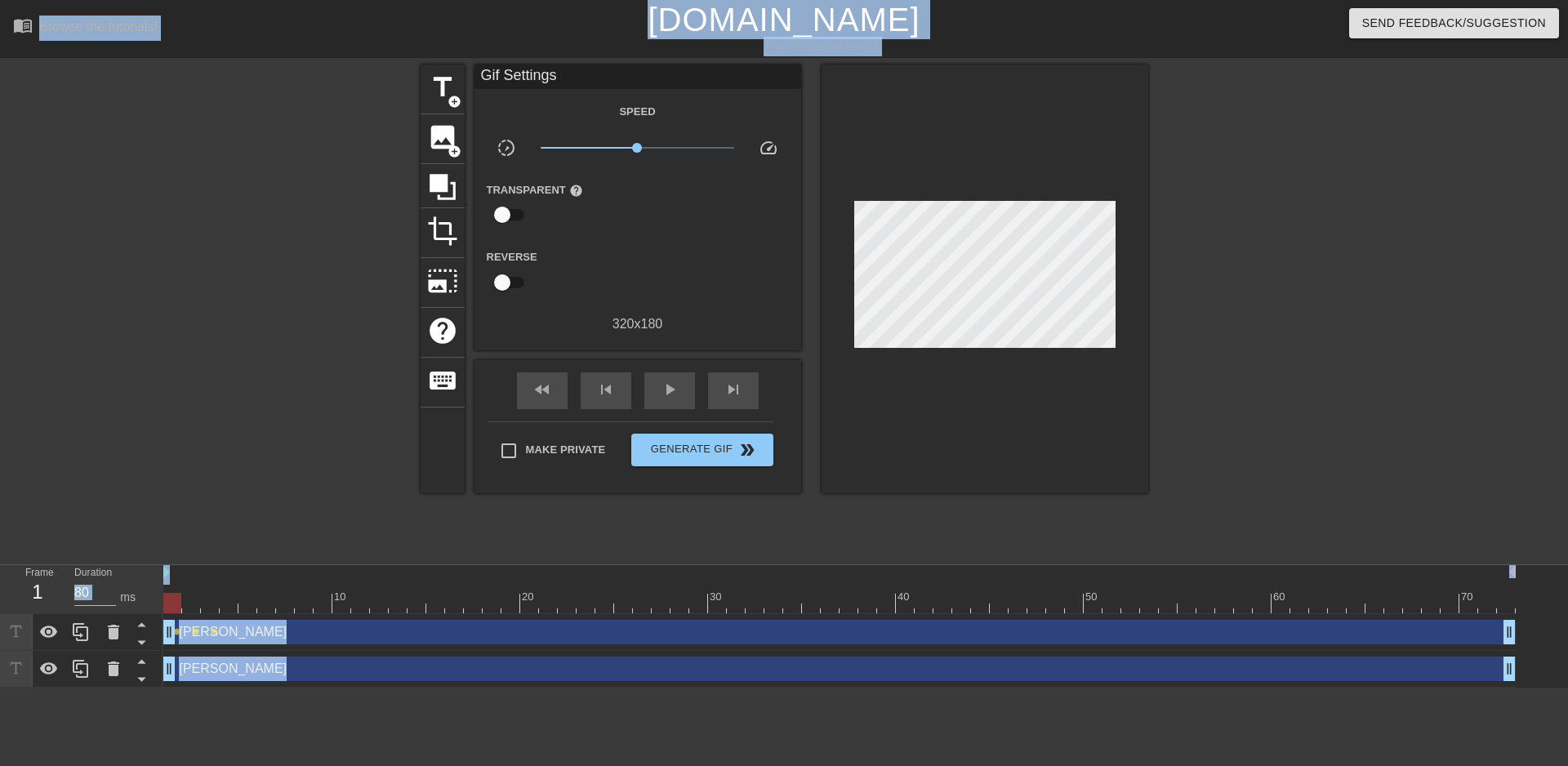
click at [181, 632] on div "[PERSON_NAME] drag_handle drag_handle" at bounding box center [839, 631] width 1352 height 24
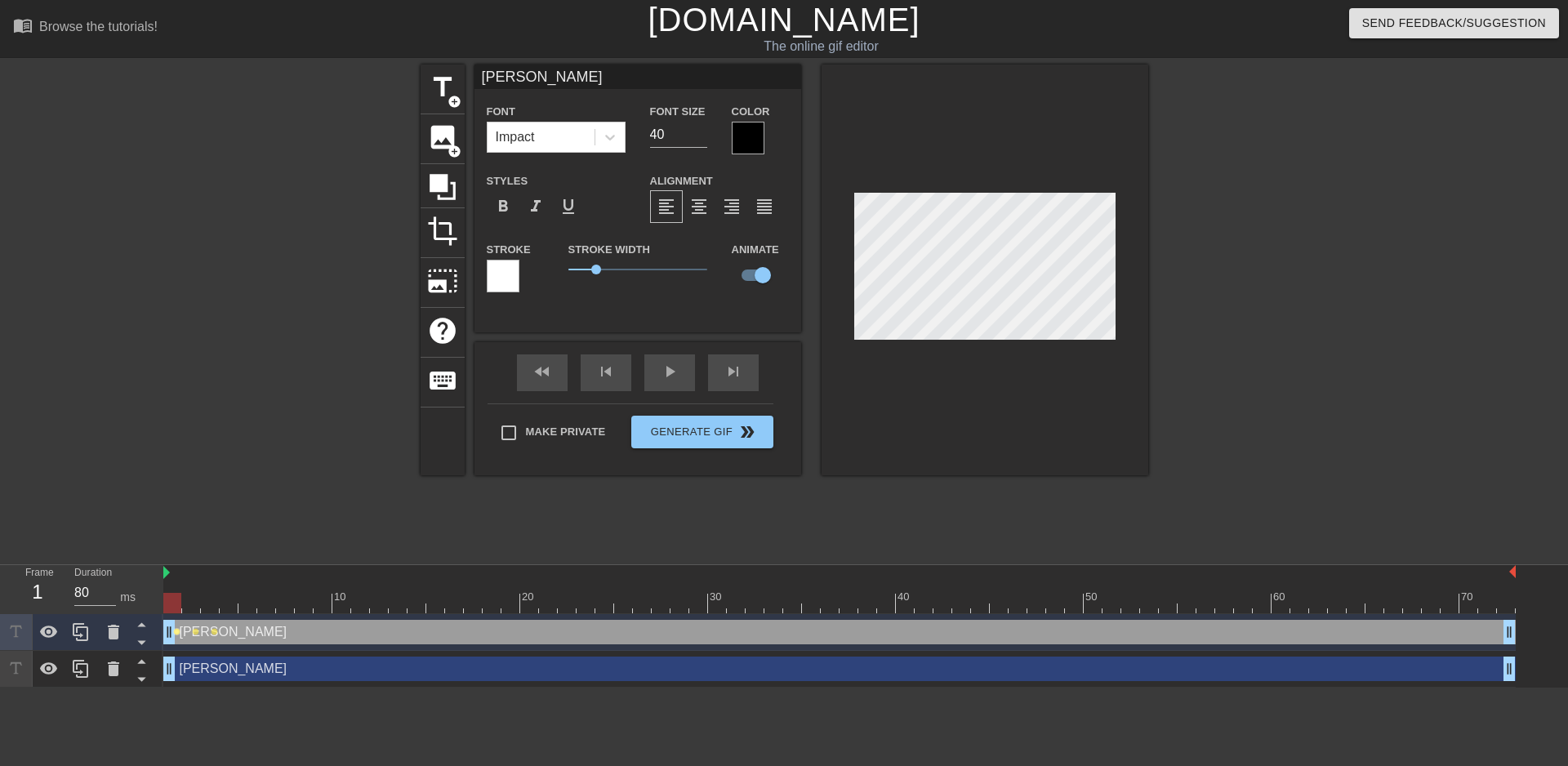
click at [175, 630] on span "lens" at bounding box center [177, 631] width 7 height 7
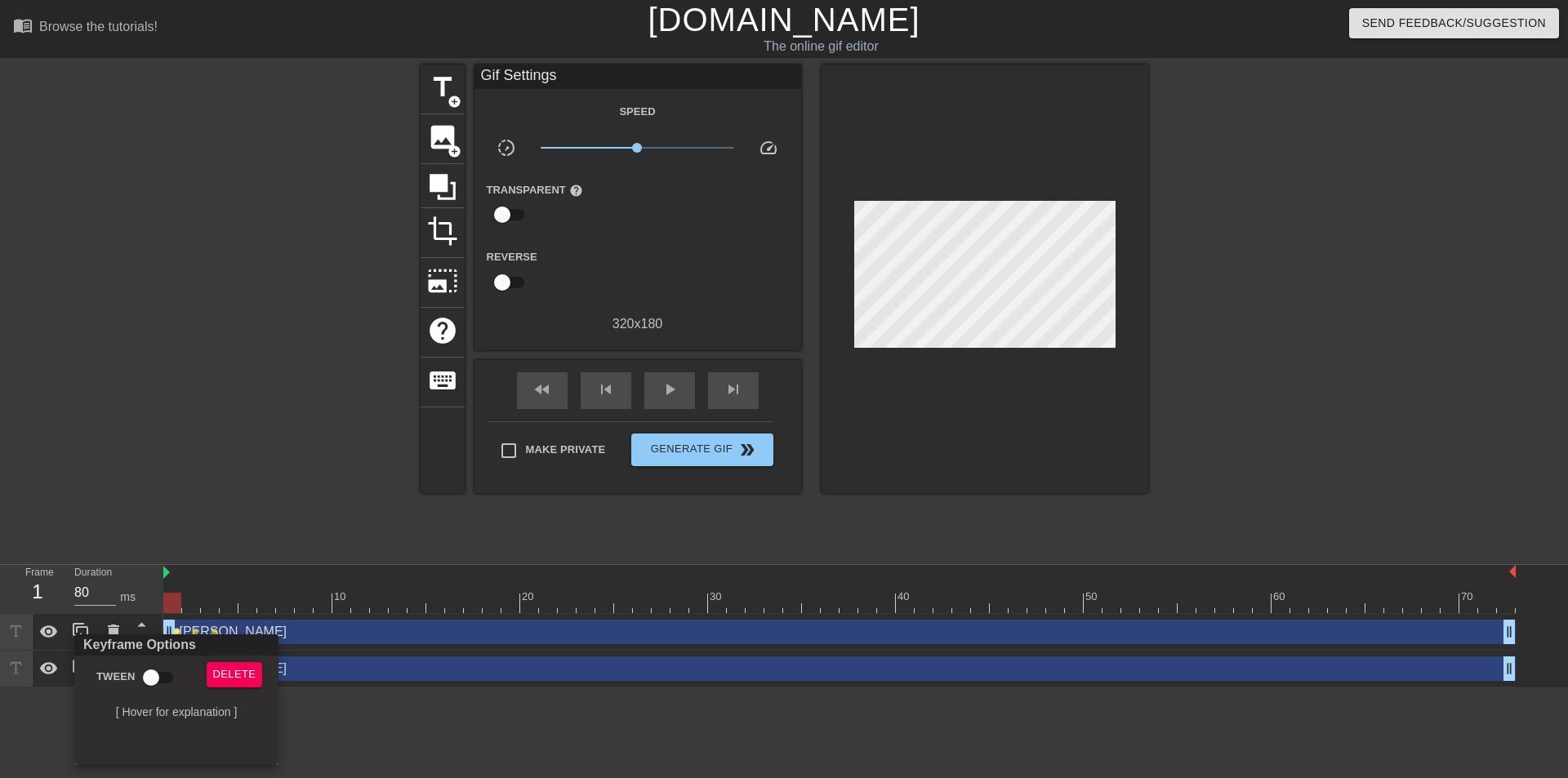
click at [375, 722] on div at bounding box center [784, 389] width 1568 height 778
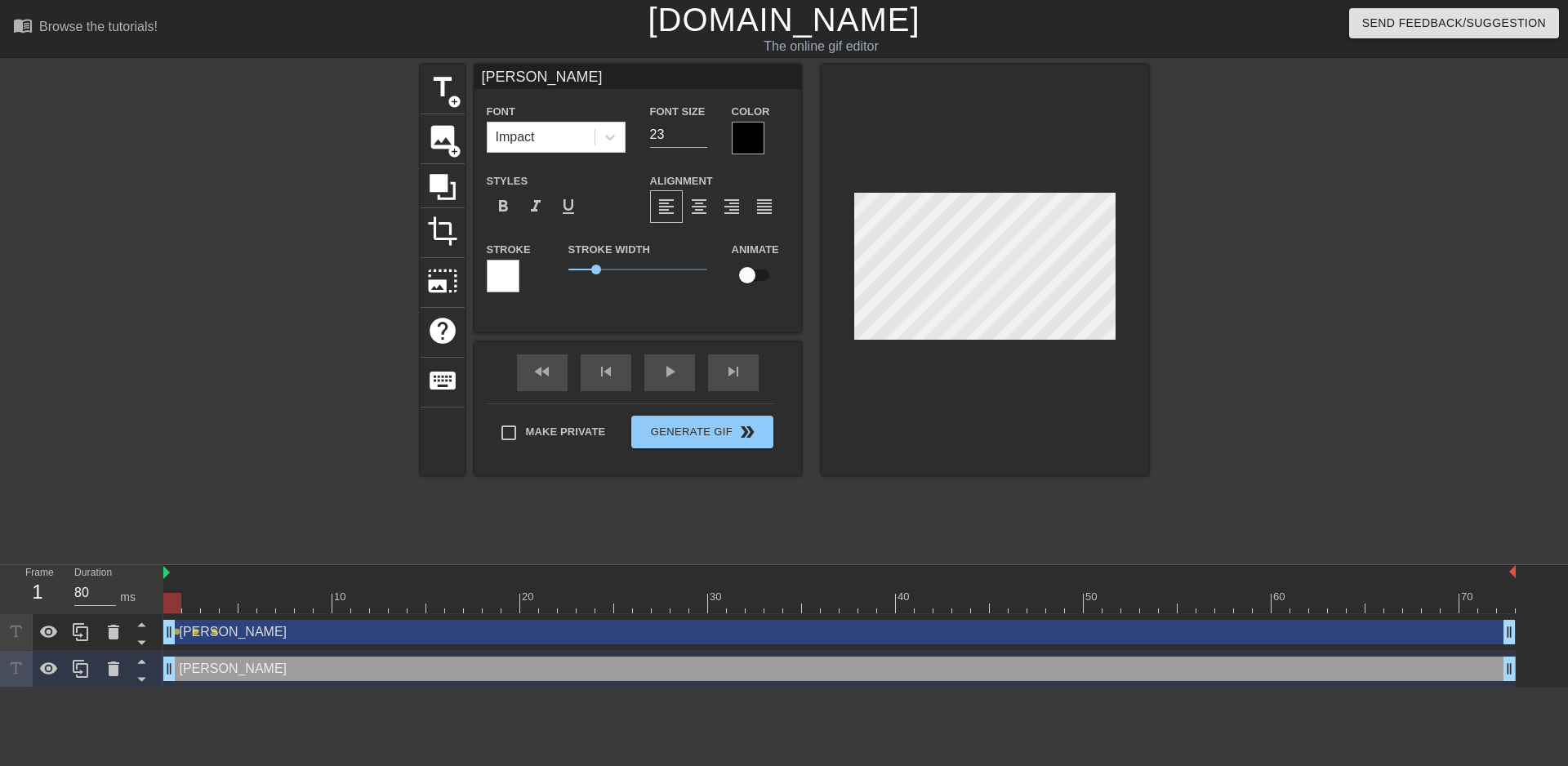
click at [233, 687] on html "menu_book Browse the tutorials! [DOMAIN_NAME] The online gif editor Send Feedba…" at bounding box center [784, 343] width 1568 height 687
drag, startPoint x: 175, startPoint y: 603, endPoint x: 209, endPoint y: 614, distance: 35.7
click at [209, 614] on div "10 20 30 40 50 60 70 [PERSON_NAME] drag_handle drag_handle lens lens lens Deniz…" at bounding box center [865, 626] width 1404 height 122
drag, startPoint x: 211, startPoint y: 596, endPoint x: 168, endPoint y: 605, distance: 43.9
click at [168, 605] on div at bounding box center [173, 603] width 18 height 21
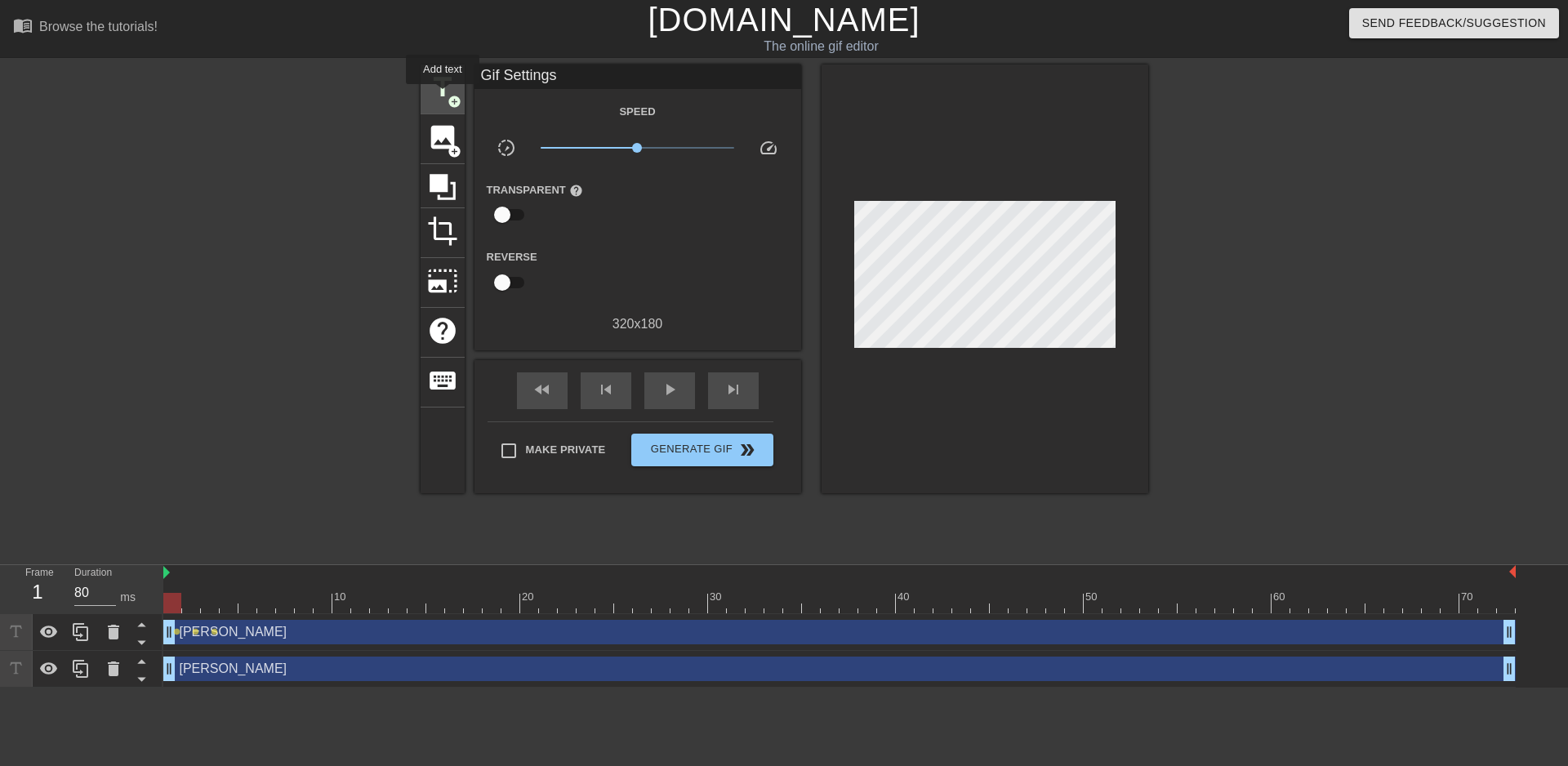
click at [443, 94] on span "title" at bounding box center [442, 87] width 31 height 31
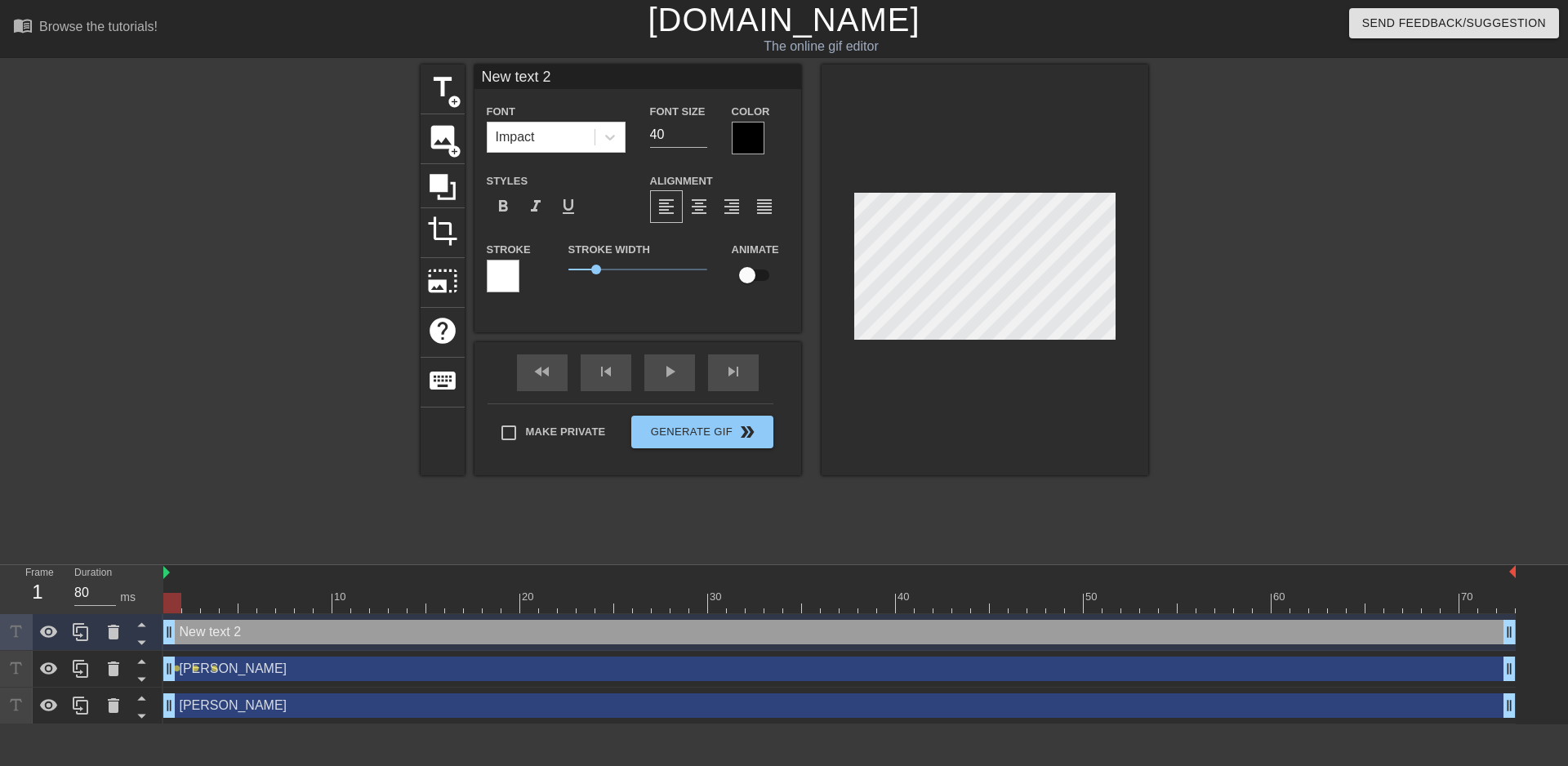
scroll to position [3, 2]
type input "J"
type textarea "J"
type input "Je"
type textarea "Je"
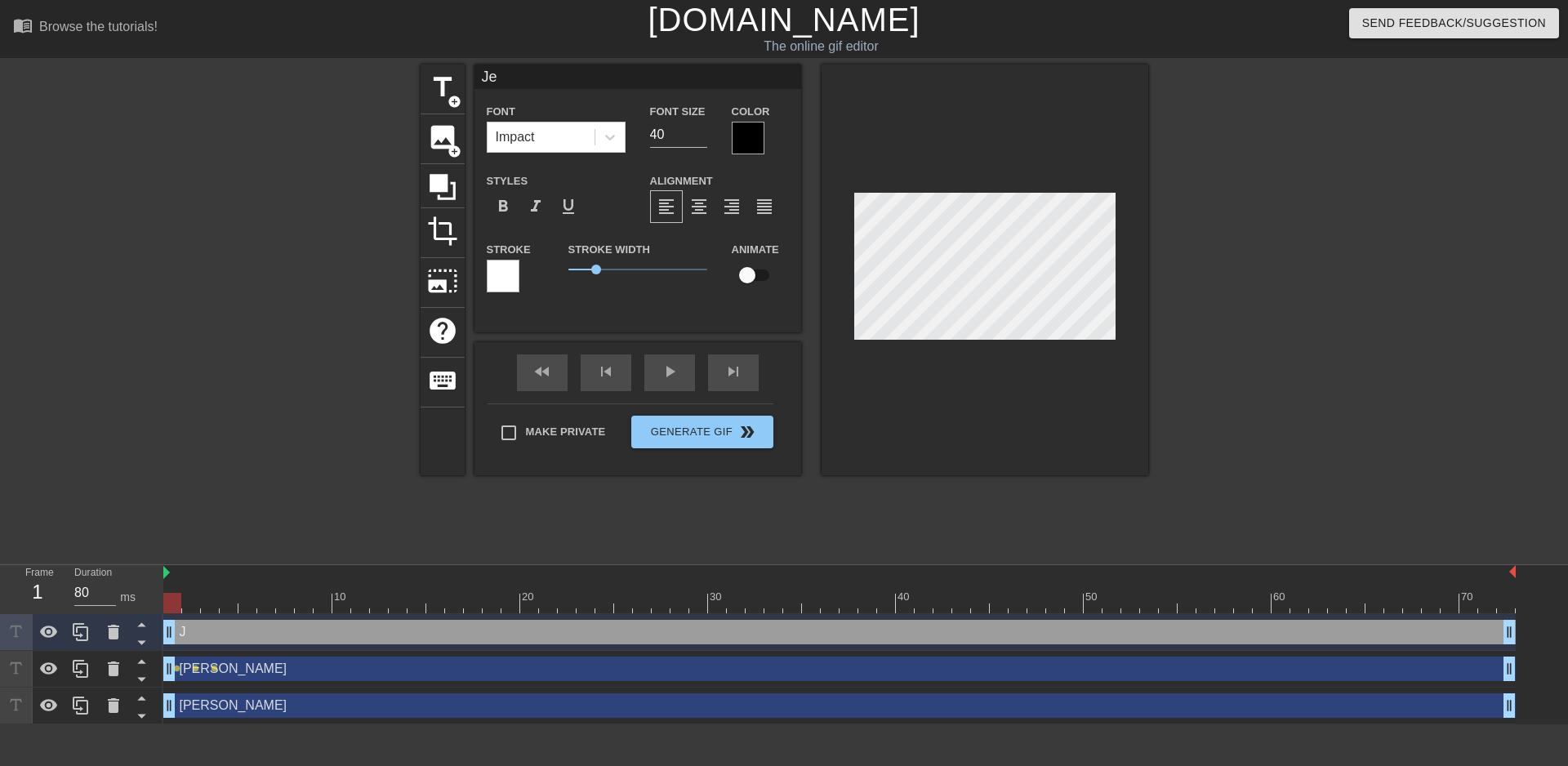
type input "[PERSON_NAME]"
type textarea "[PERSON_NAME]"
type input "Jebr"
type textarea "Jebr"
type input "Jebro"
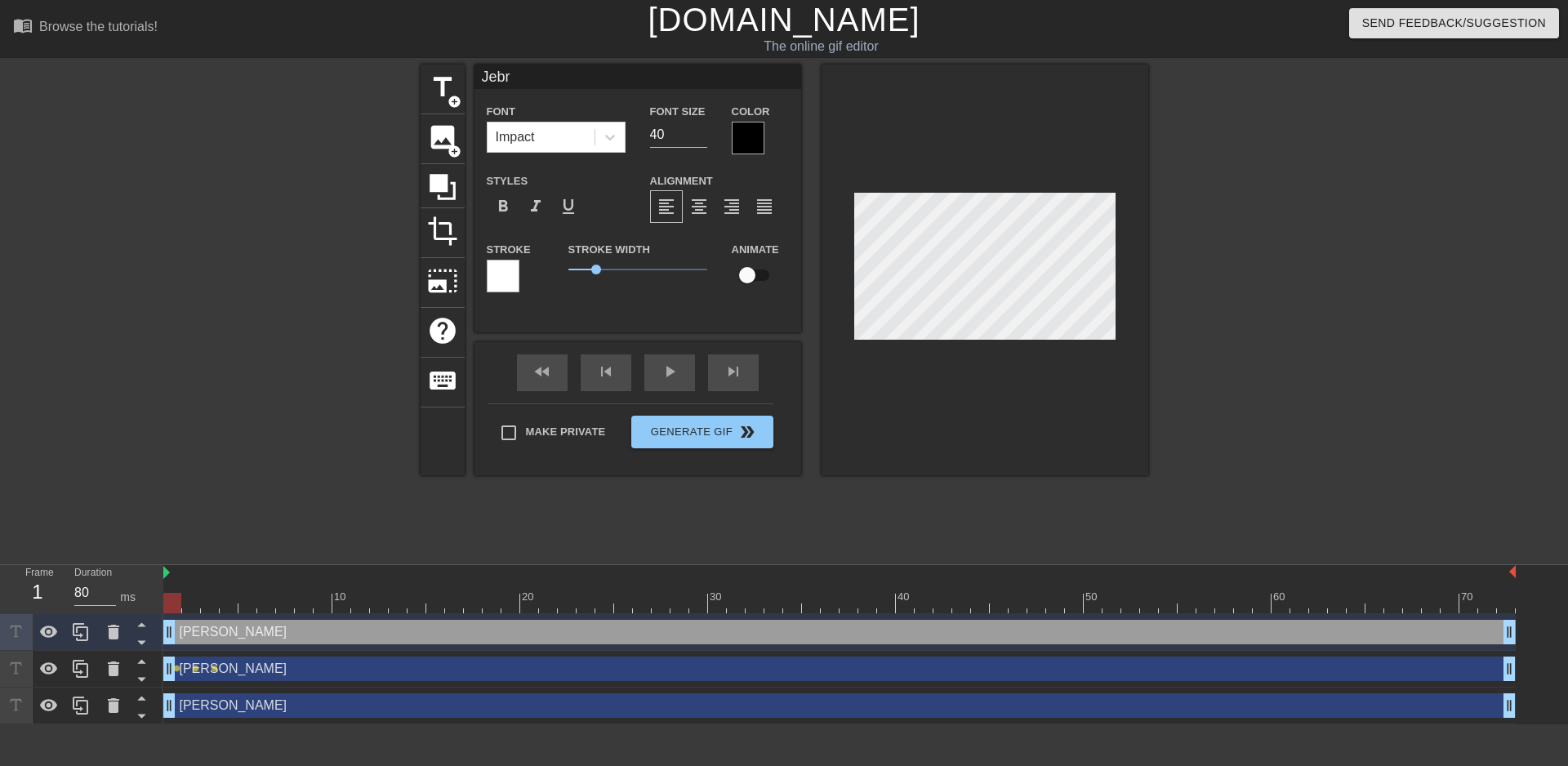
type textarea "Jebro"
type input "[PERSON_NAME]"
type textarea "[PERSON_NAME]"
drag, startPoint x: 174, startPoint y: 602, endPoint x: 207, endPoint y: 605, distance: 33.1
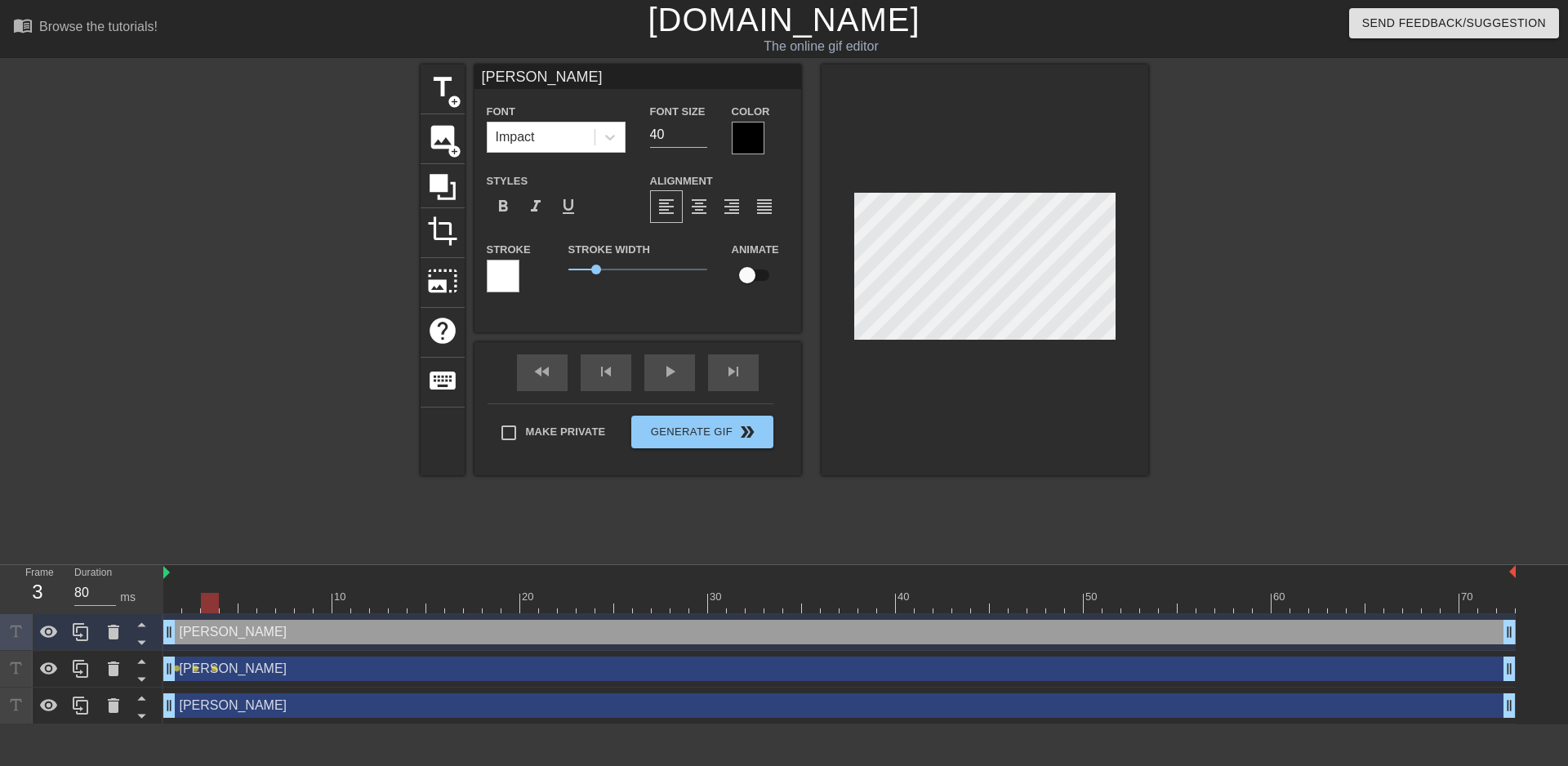
click at [207, 605] on div at bounding box center [210, 603] width 18 height 21
drag, startPoint x: 206, startPoint y: 606, endPoint x: 307, endPoint y: 609, distance: 101.0
click at [307, 609] on div at bounding box center [304, 603] width 18 height 21
click at [439, 96] on span "title" at bounding box center [442, 87] width 31 height 31
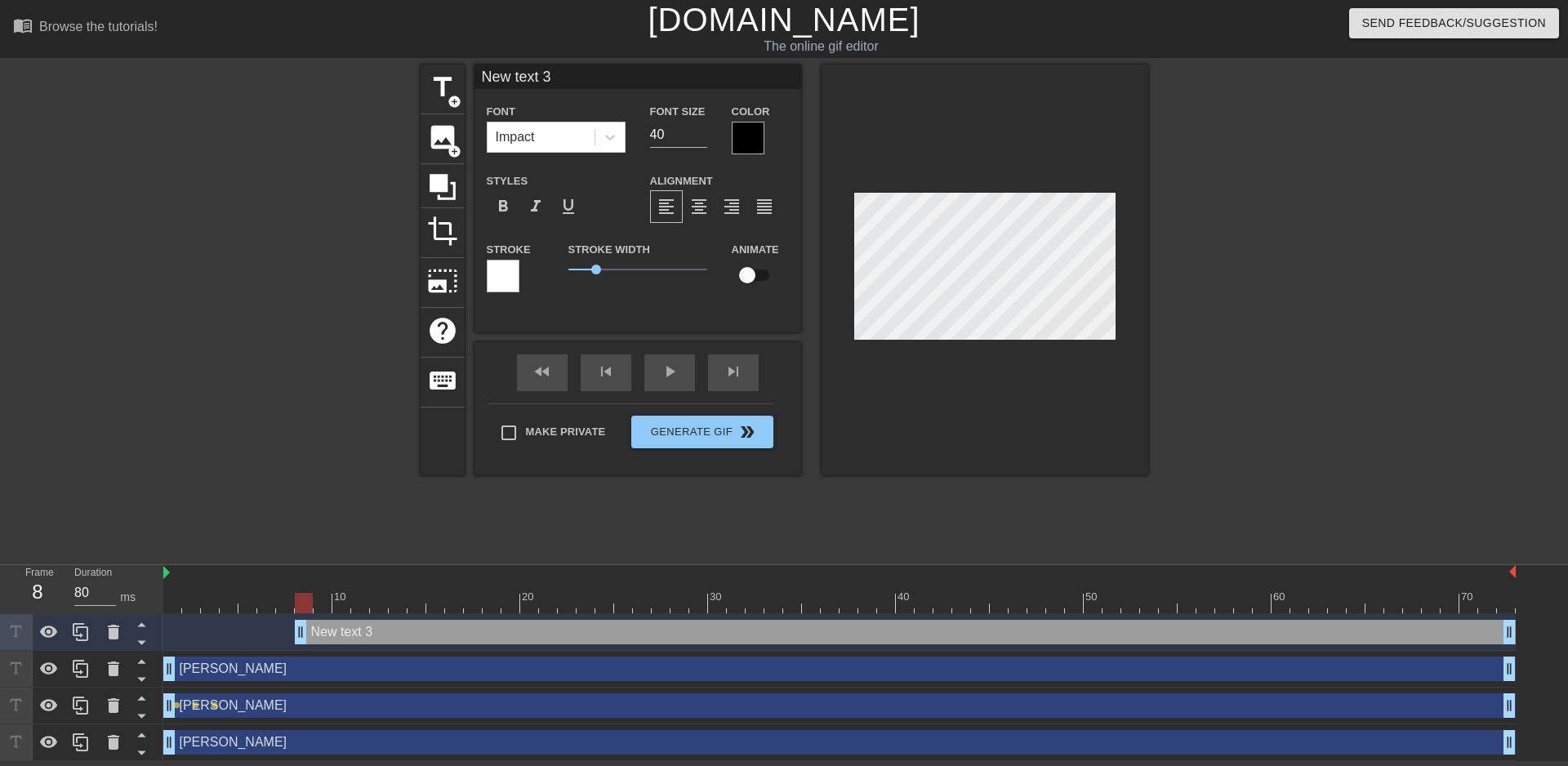
scroll to position [3, 4]
type input "J"
type textarea "J"
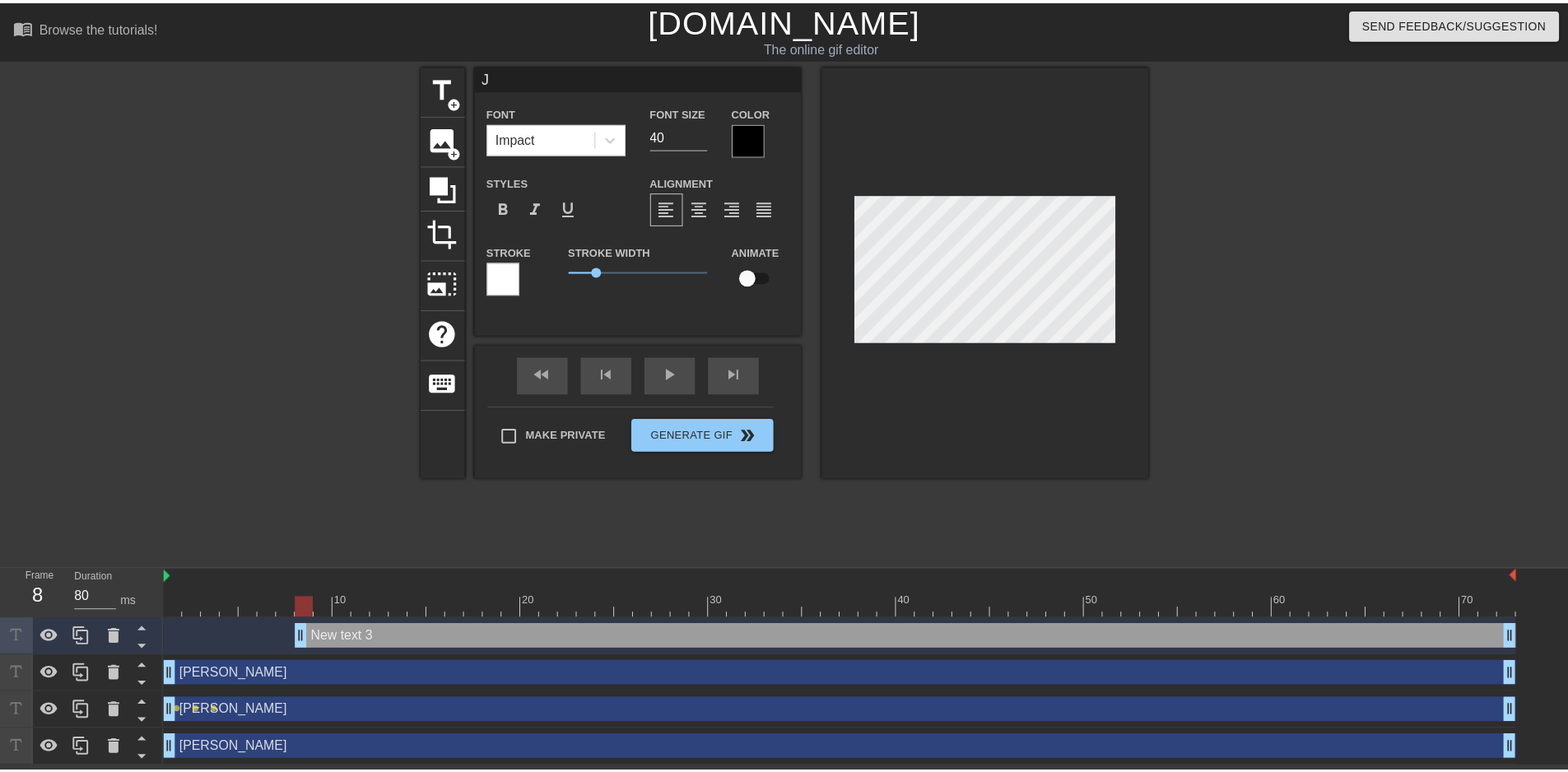
scroll to position [3, 3]
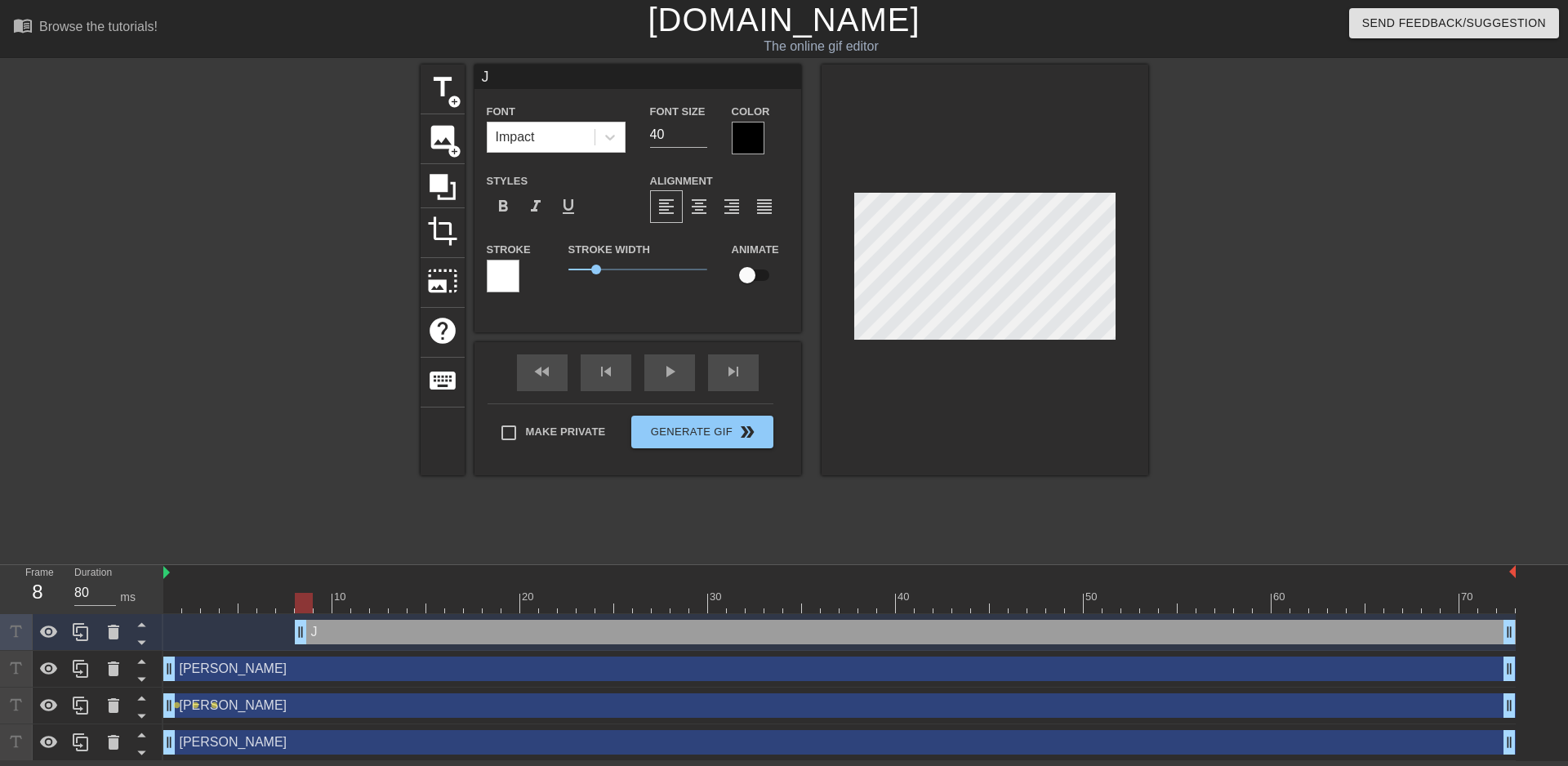
type input "[PERSON_NAME]"
type textarea "[PERSON_NAME]"
type input "Jab"
type textarea "Jab"
type input "Jabs"
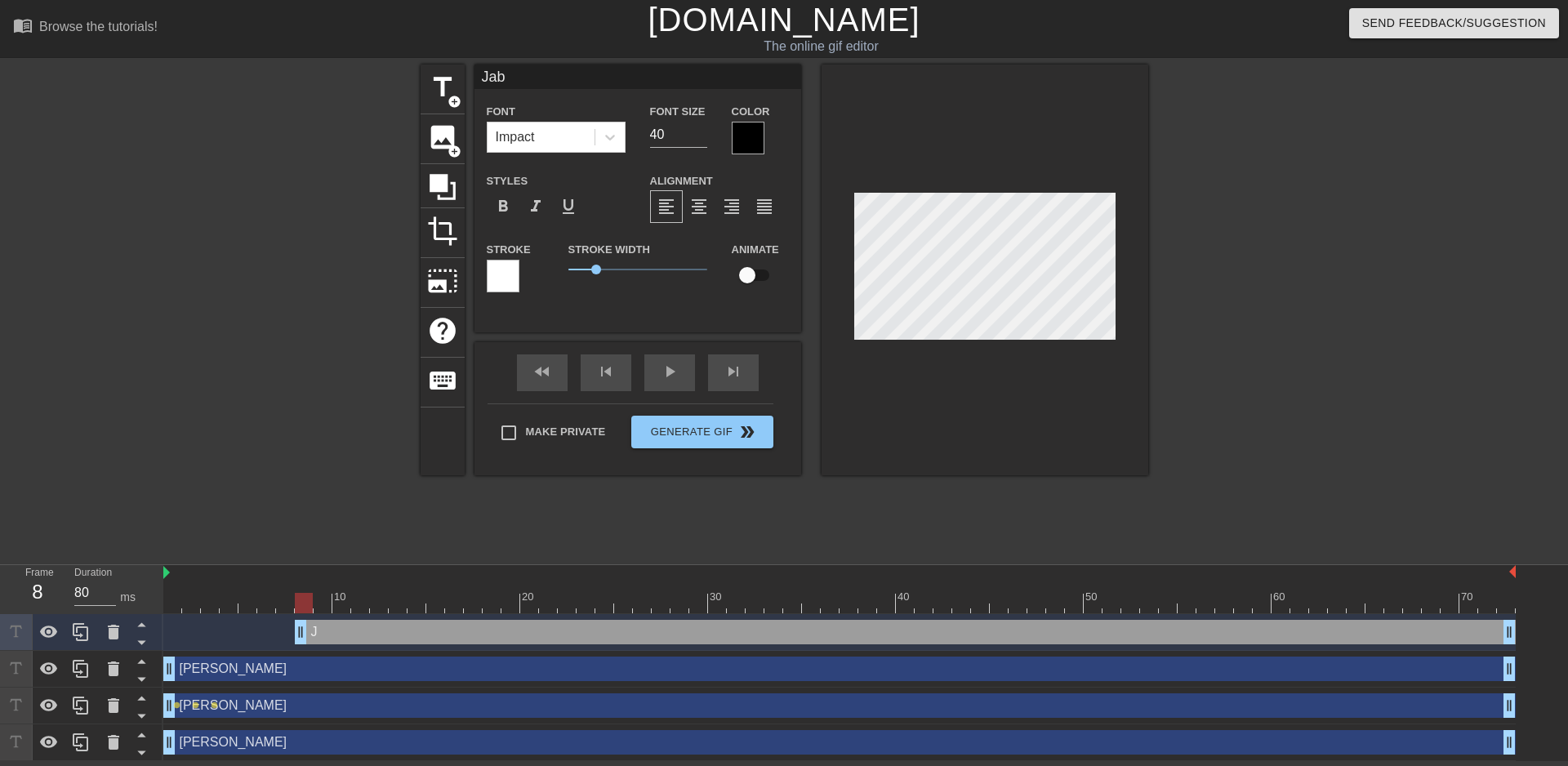
type textarea "Jabs"
type input "Jab"
type textarea "Jab"
type input "Jabz"
type textarea "Jabz"
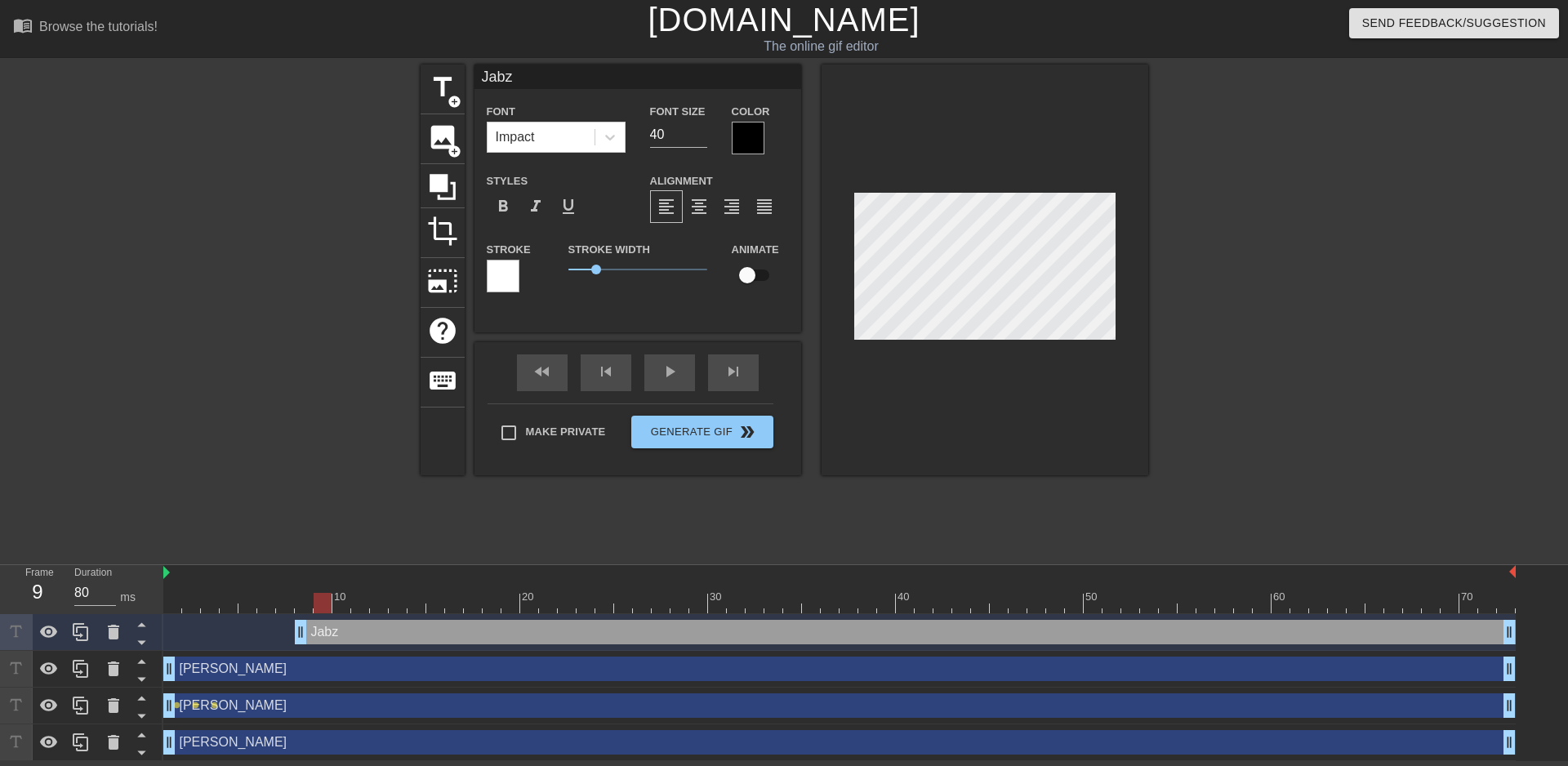
drag, startPoint x: 304, startPoint y: 603, endPoint x: 317, endPoint y: 603, distance: 13.0
click at [317, 603] on div at bounding box center [323, 603] width 18 height 21
click at [749, 280] on input "checkbox" at bounding box center [748, 275] width 93 height 31
checkbox input "true"
drag, startPoint x: 326, startPoint y: 603, endPoint x: 314, endPoint y: 603, distance: 12.0
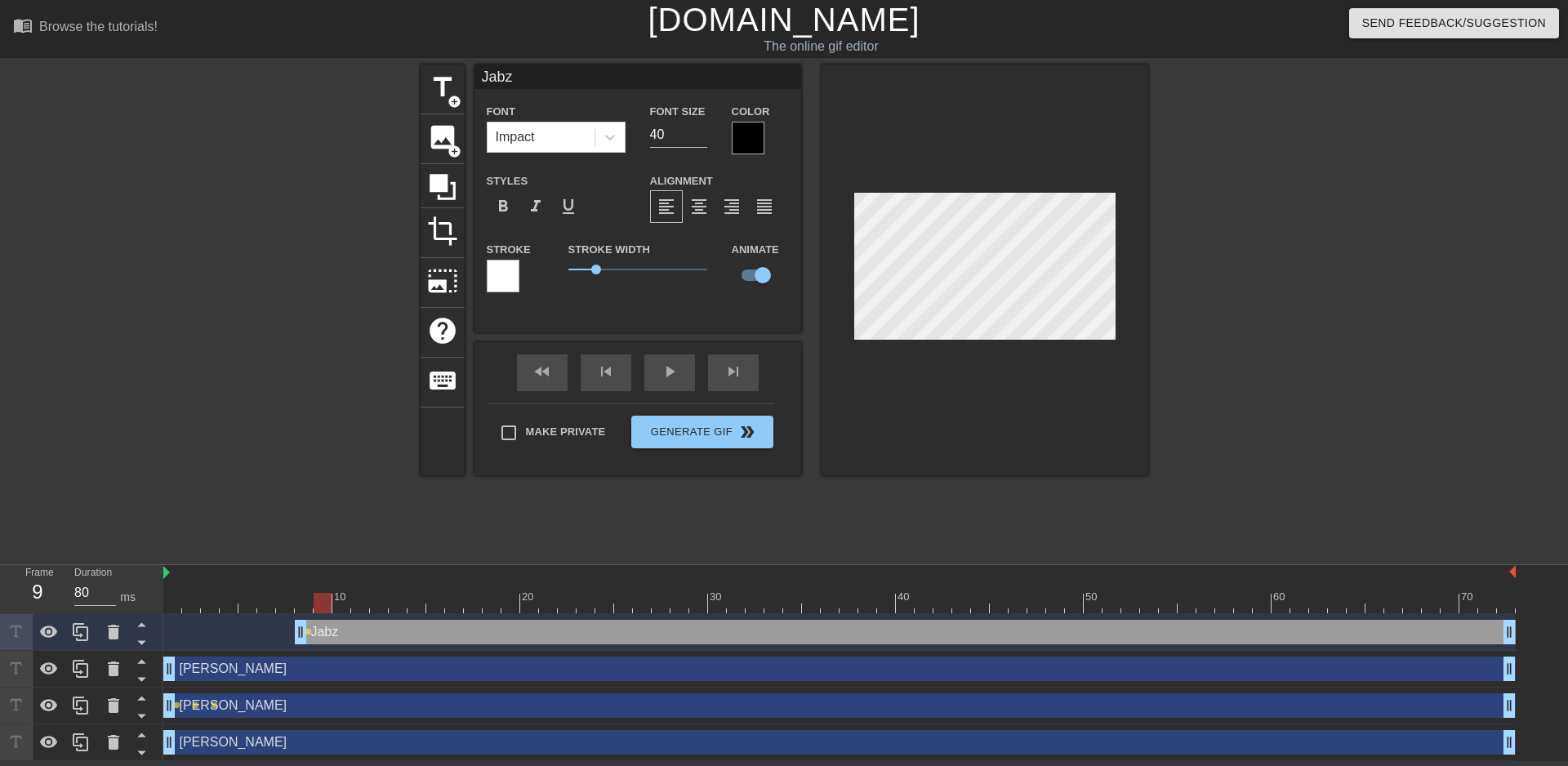
click at [314, 603] on div at bounding box center [323, 603] width 18 height 21
click at [313, 603] on div at bounding box center [839, 603] width 1352 height 21
drag, startPoint x: 306, startPoint y: 599, endPoint x: 316, endPoint y: 599, distance: 10.0
click at [316, 599] on div at bounding box center [323, 603] width 18 height 21
drag, startPoint x: 329, startPoint y: 600, endPoint x: 424, endPoint y: 609, distance: 95.4
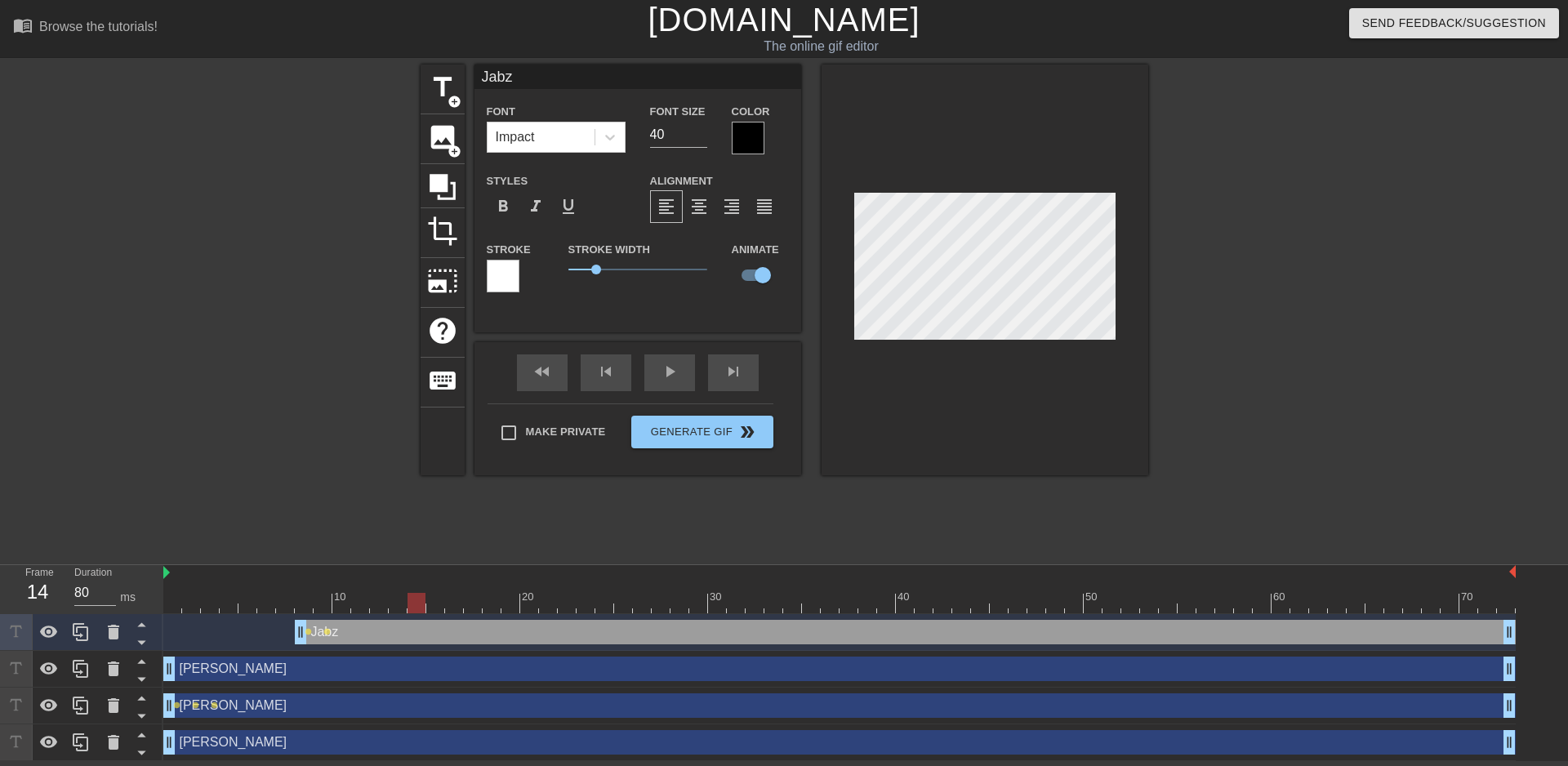
click at [424, 609] on div at bounding box center [417, 603] width 18 height 21
click at [444, 98] on span "title" at bounding box center [442, 87] width 31 height 31
type input "New text 4"
checkbox input "false"
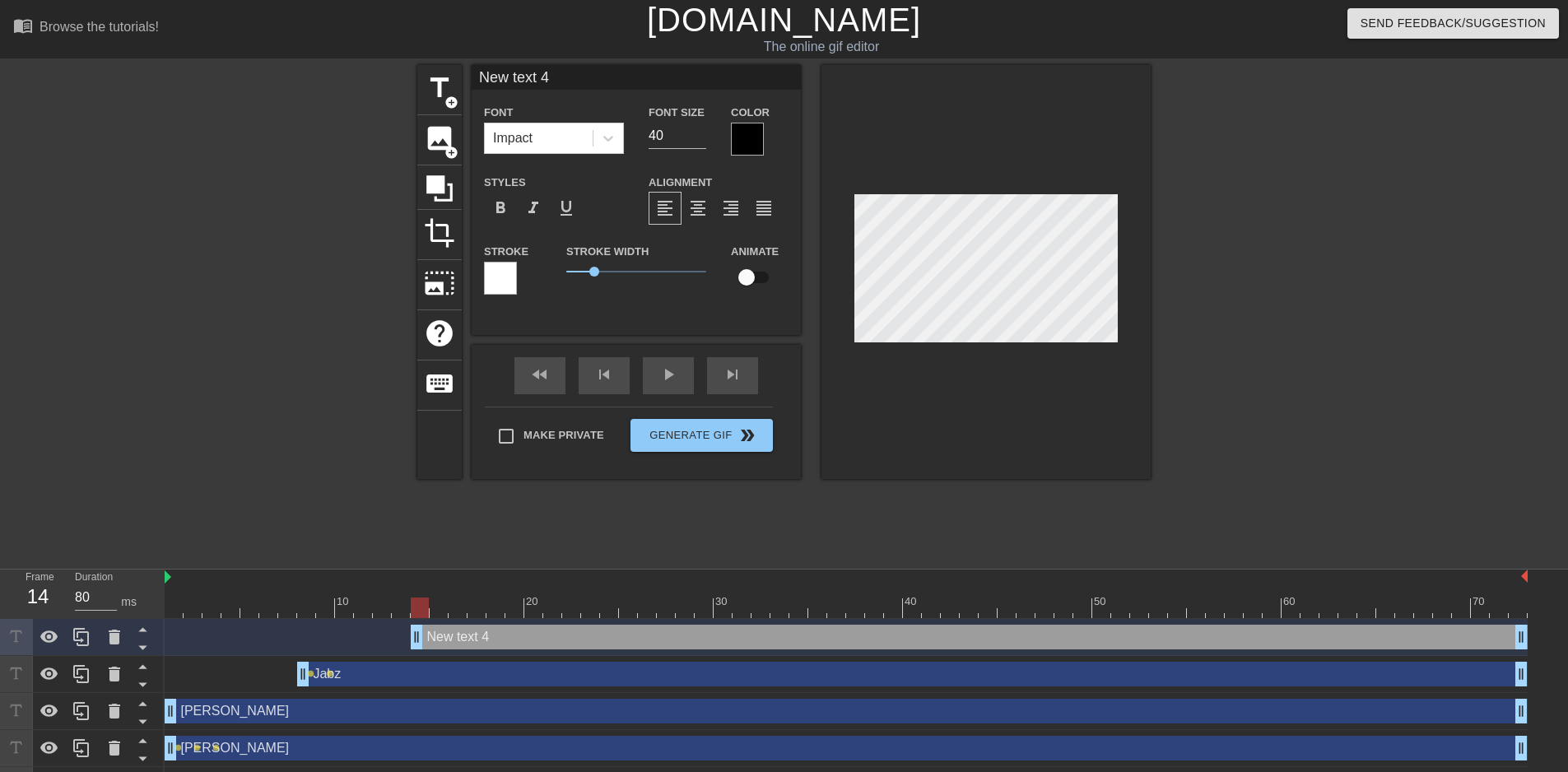
scroll to position [3, 5]
type input "I"
type textarea "I"
type input "Il"
type textarea "Il"
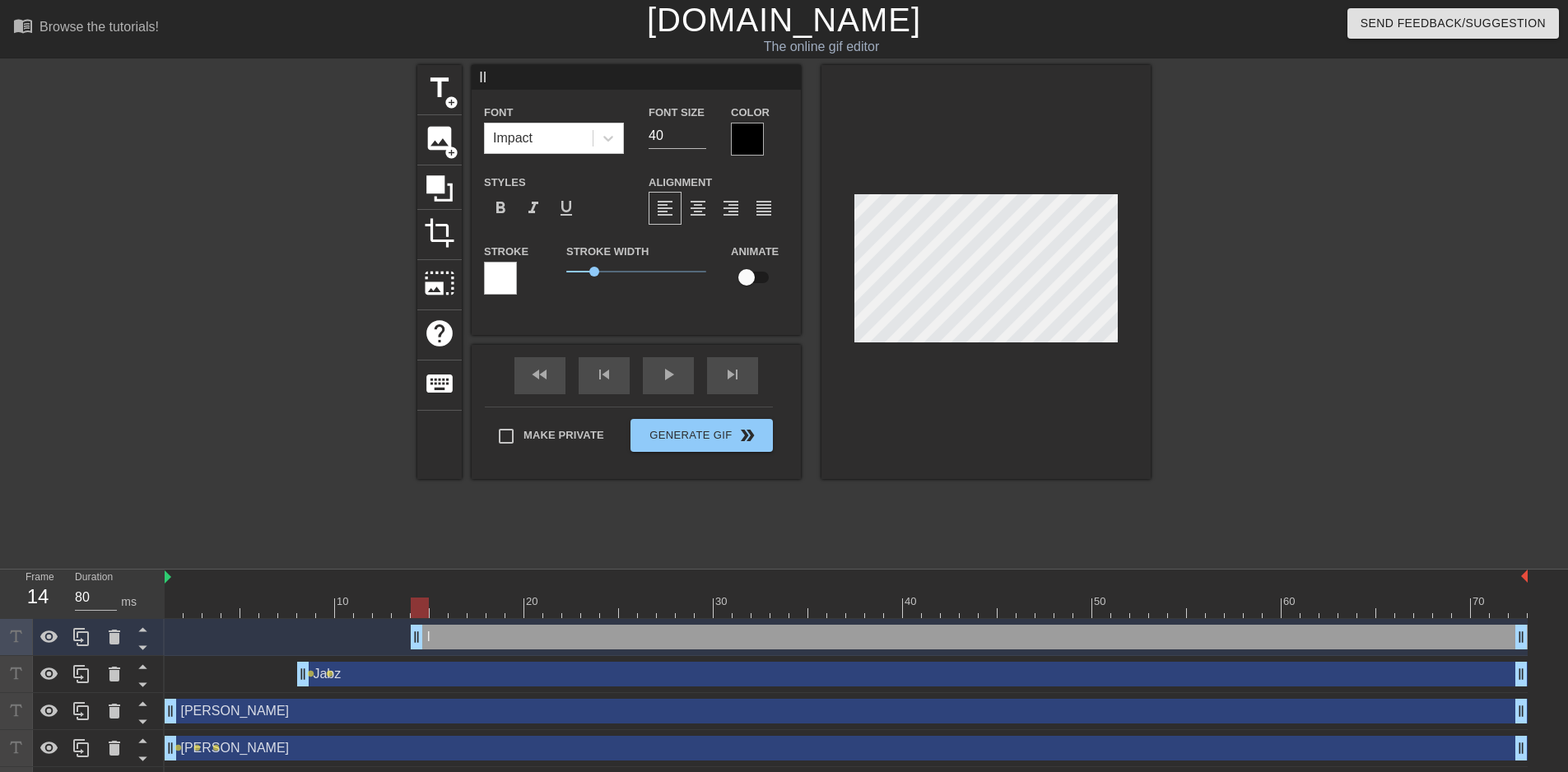
type input "Ilh"
type textarea "Ilh"
type input "Ilha"
type textarea "Ilha"
type input "Ilhan"
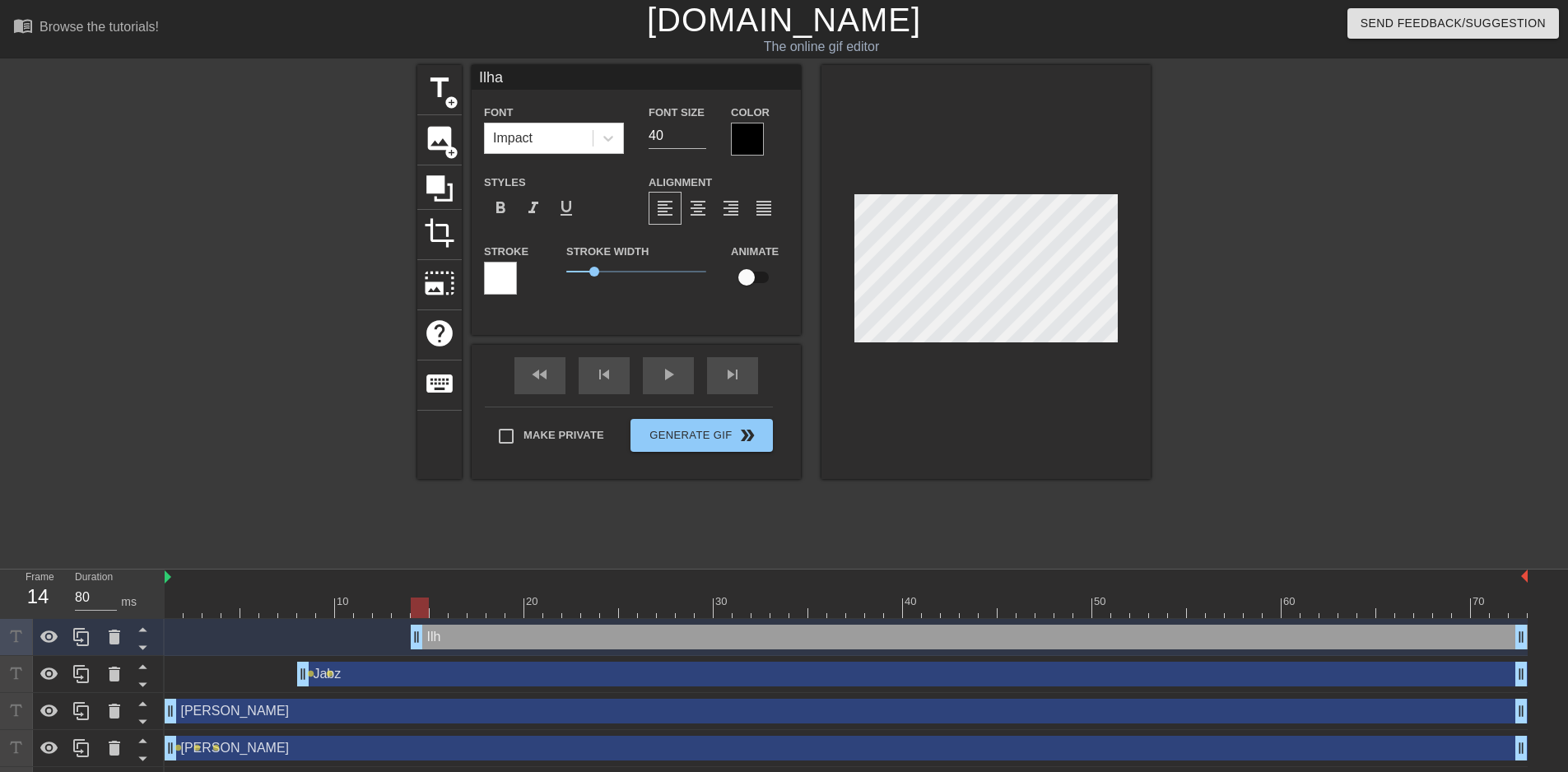
type textarea "Ilhan"
click at [749, 285] on input "checkbox" at bounding box center [747, 277] width 94 height 32
checkbox input "true"
drag, startPoint x: 420, startPoint y: 606, endPoint x: 434, endPoint y: 605, distance: 14.0
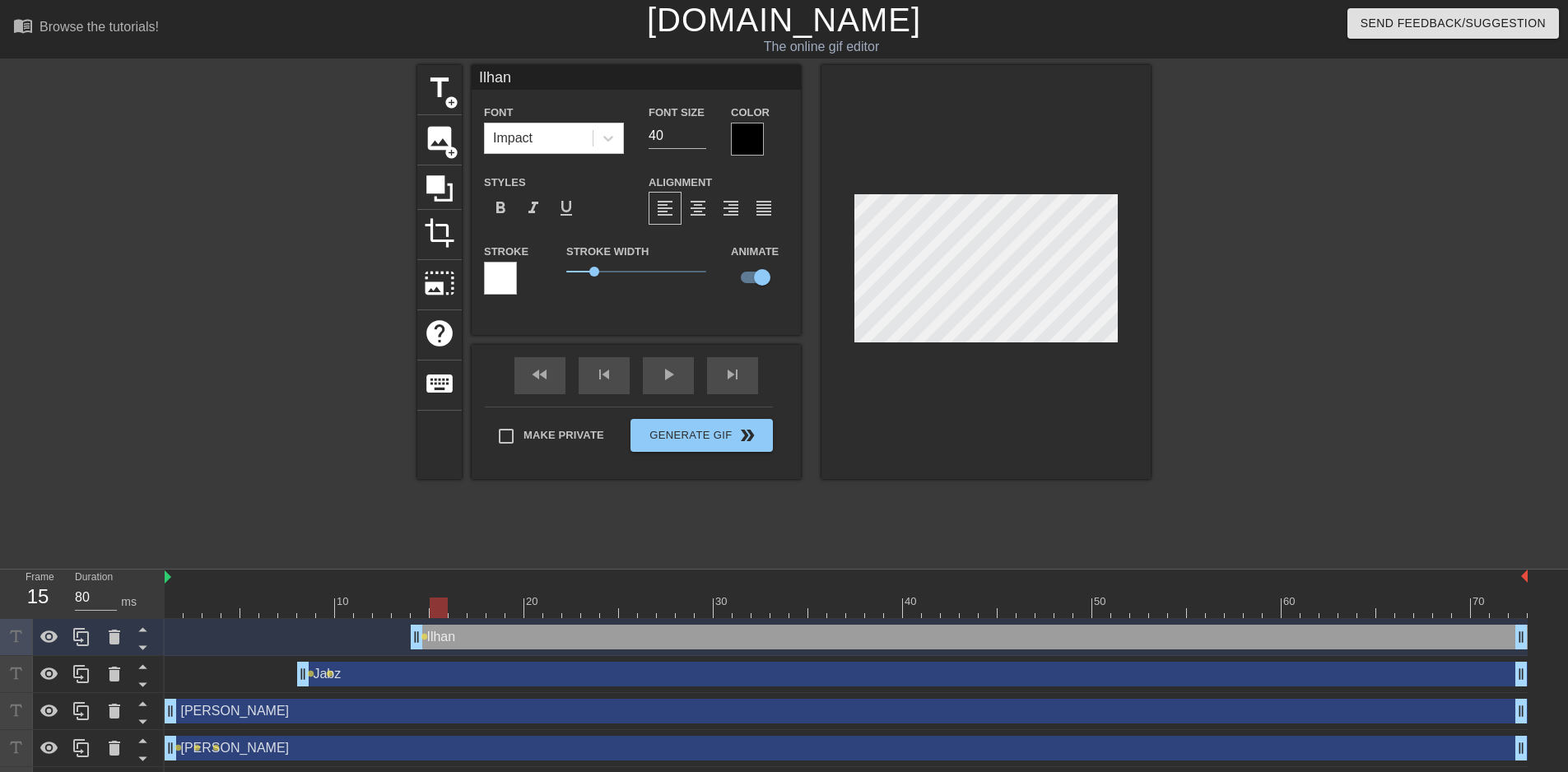
click at [434, 605] on div at bounding box center [438, 607] width 18 height 21
drag, startPoint x: 440, startPoint y: 605, endPoint x: 450, endPoint y: 605, distance: 10.0
click at [450, 605] on div at bounding box center [457, 607] width 18 height 21
type input "[PERSON_NAME]"
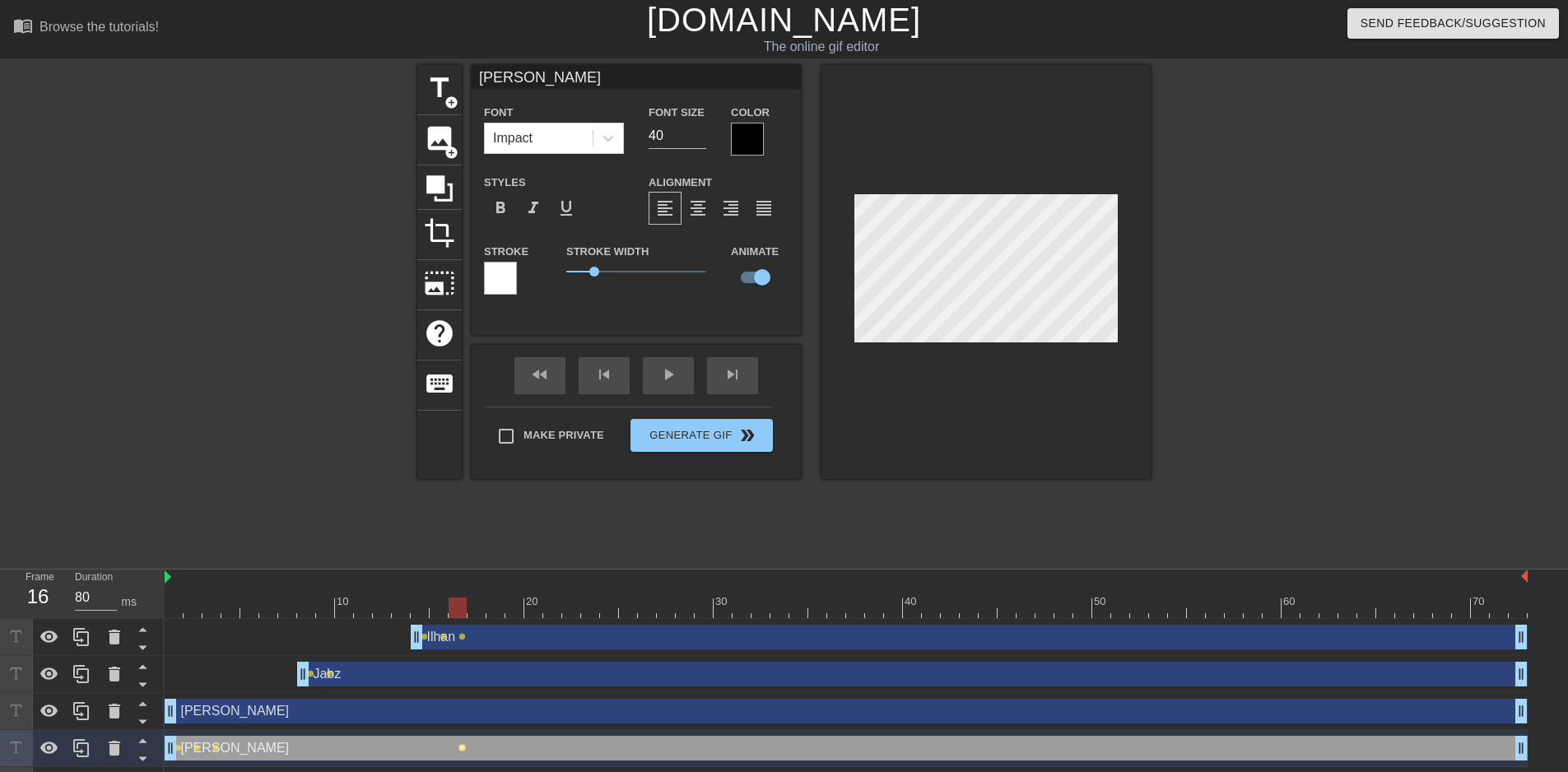
click at [460, 748] on span "lens" at bounding box center [462, 748] width 7 height 7
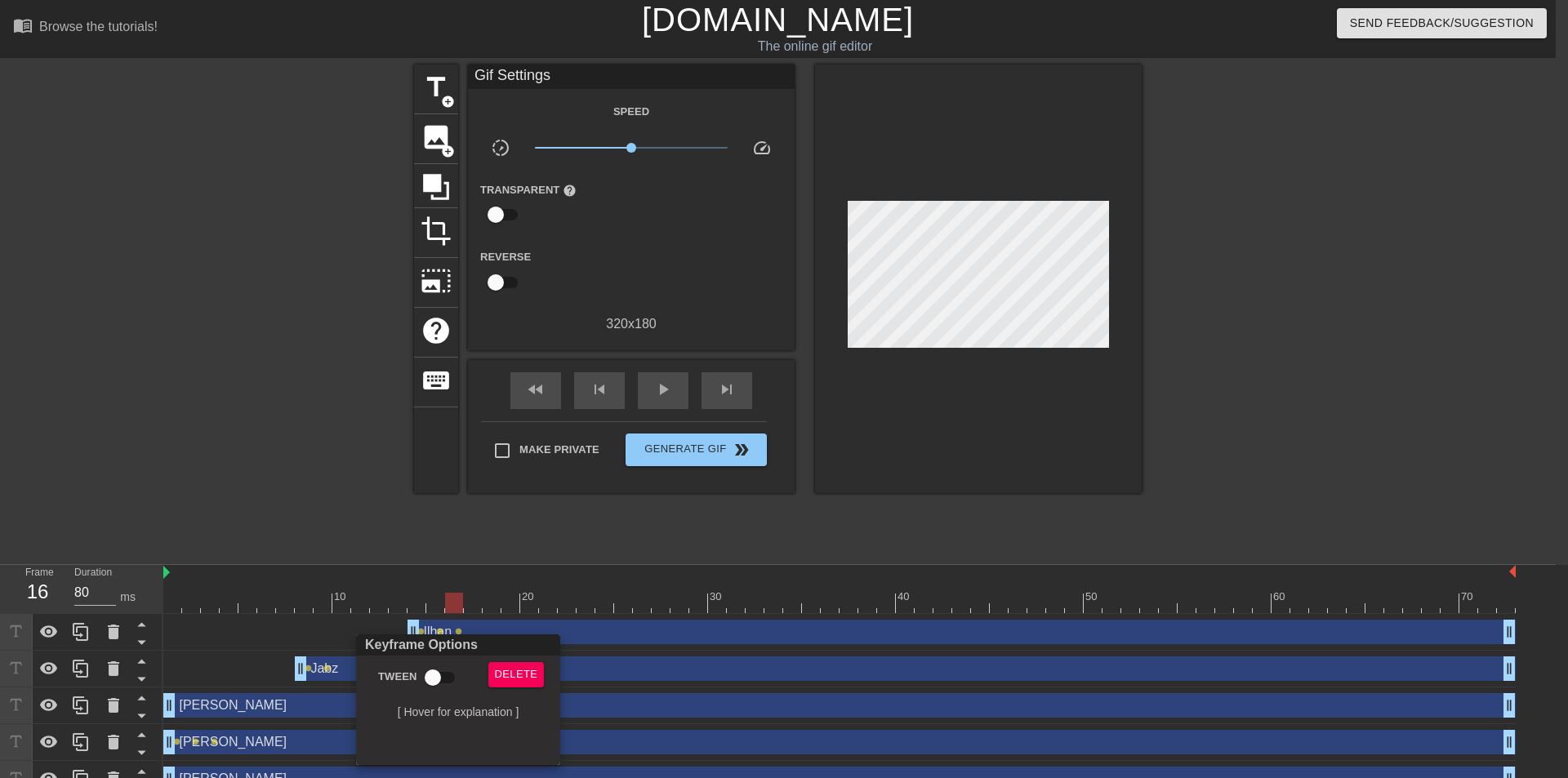
click at [294, 518] on div at bounding box center [784, 389] width 1568 height 778
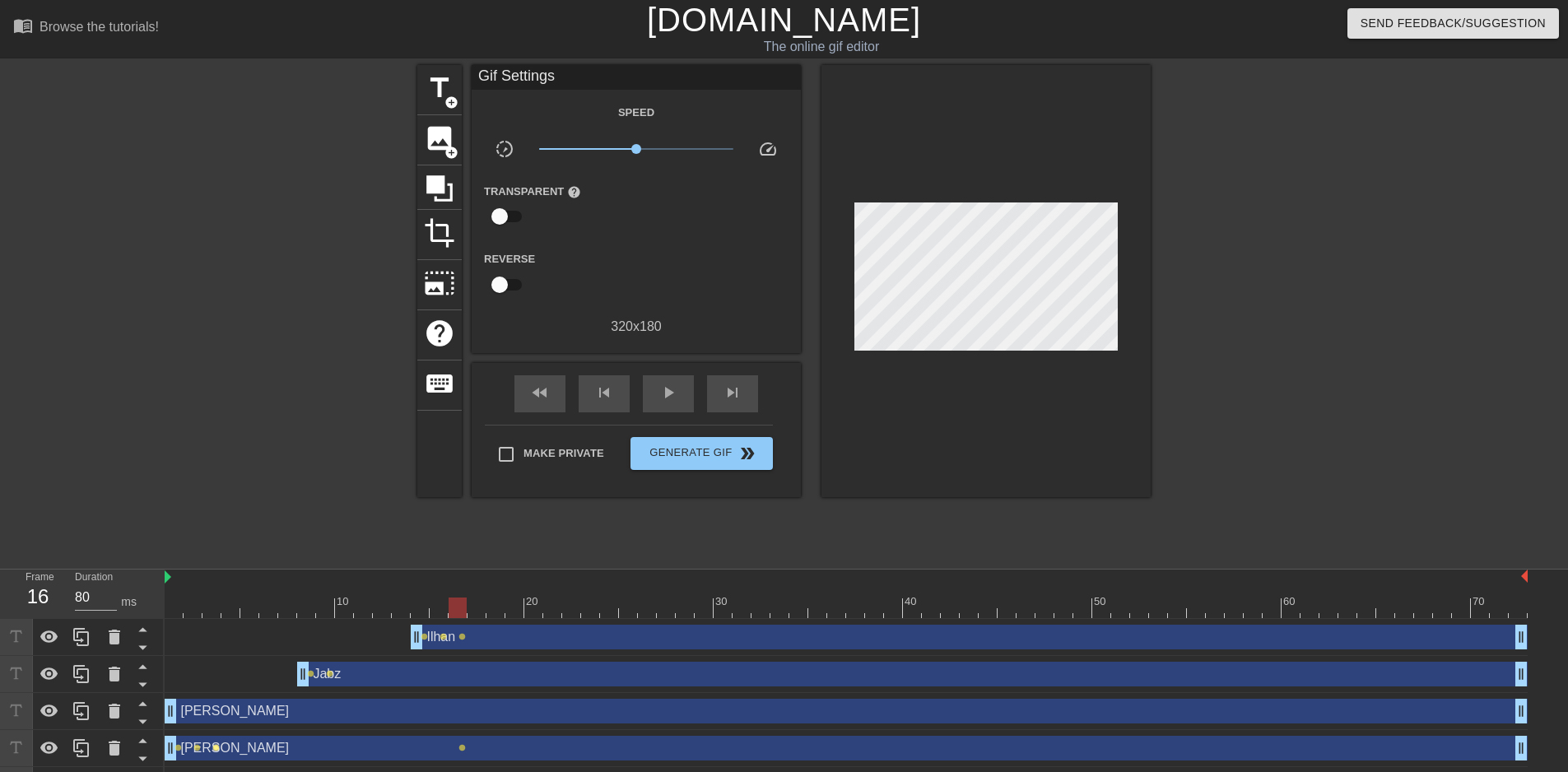
click at [213, 747] on span "lens" at bounding box center [216, 748] width 7 height 7
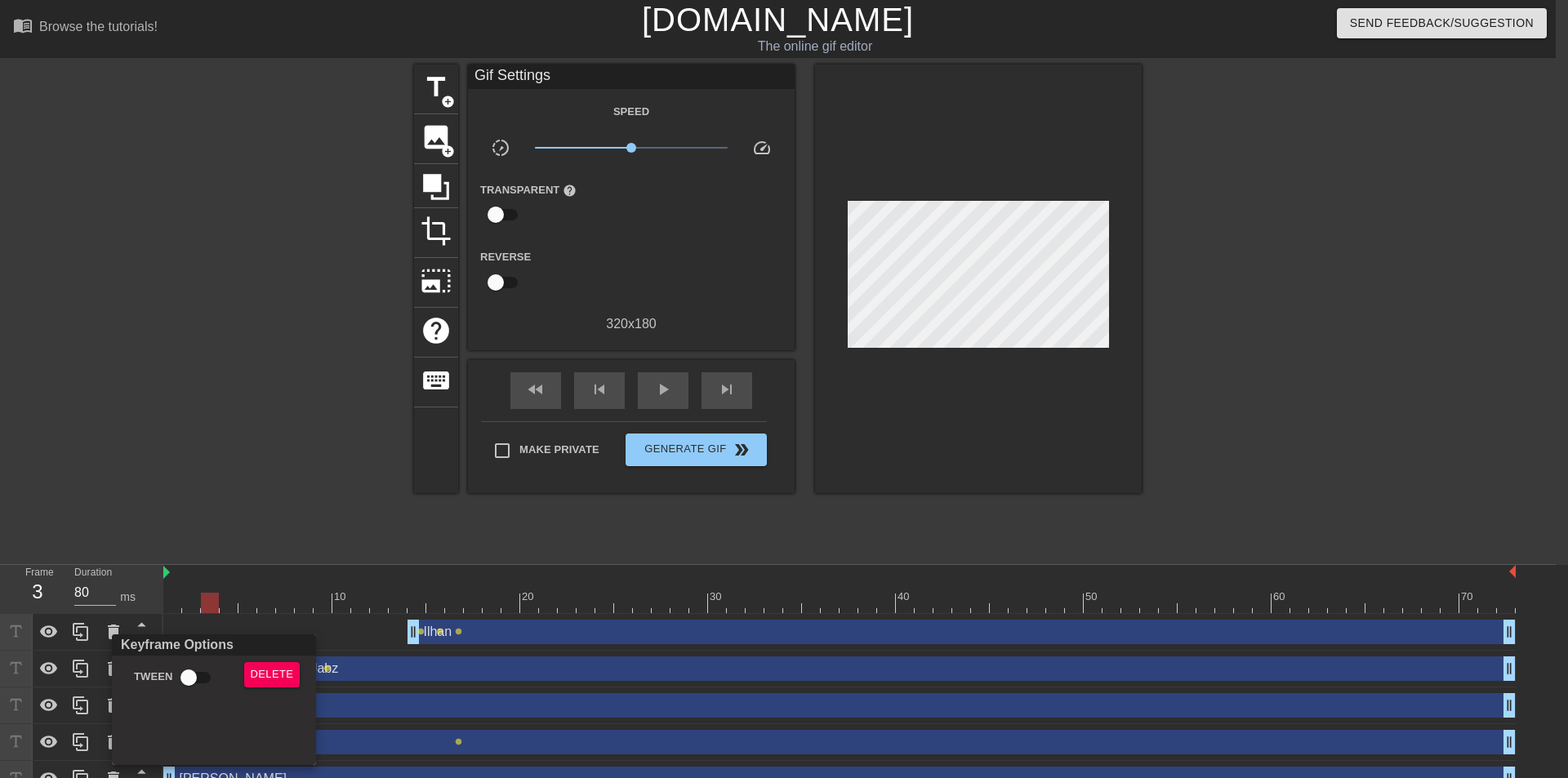
click at [988, 270] on div at bounding box center [784, 389] width 1568 height 778
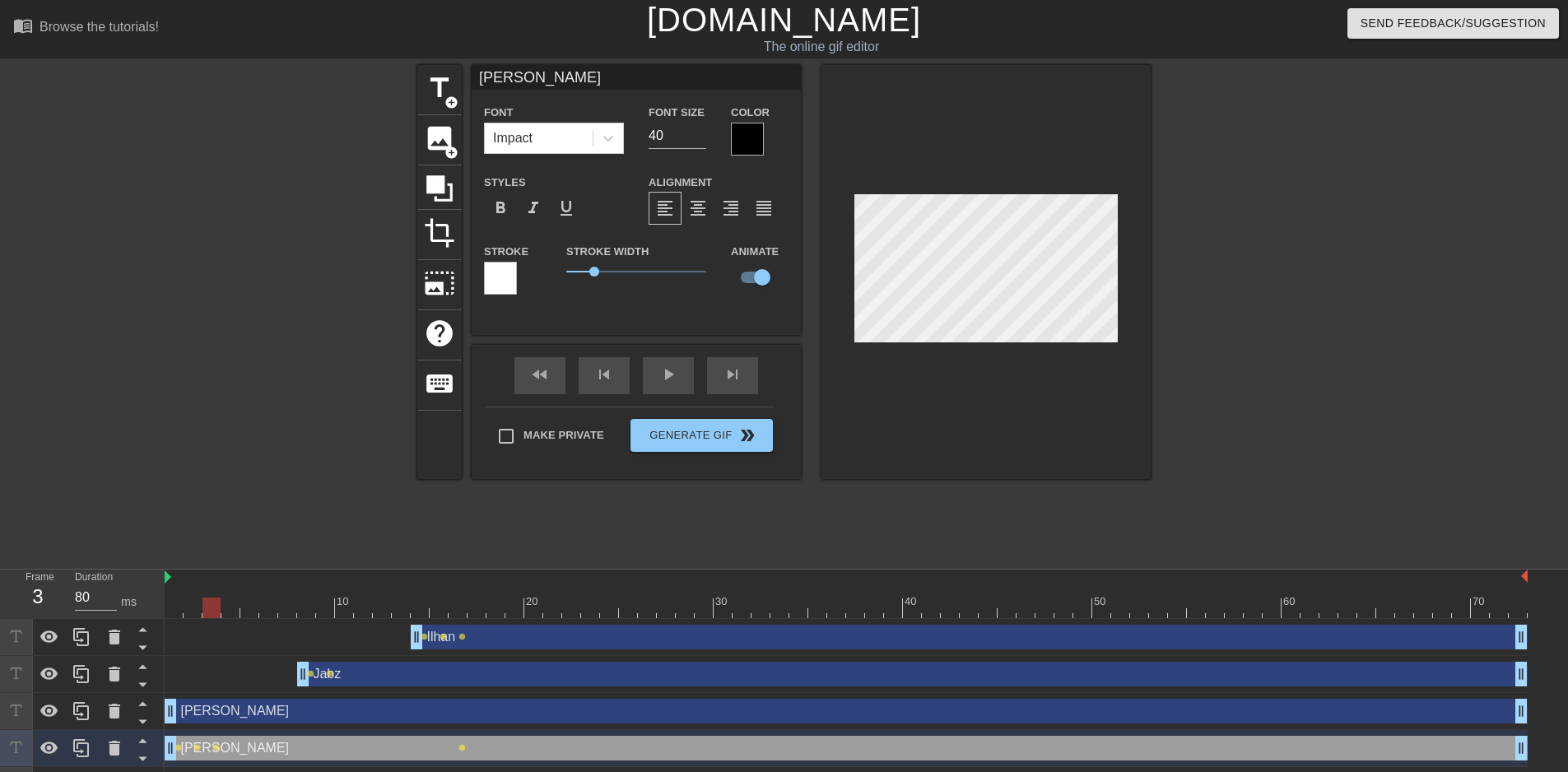
type input "[PERSON_NAME]"
checkbox input "false"
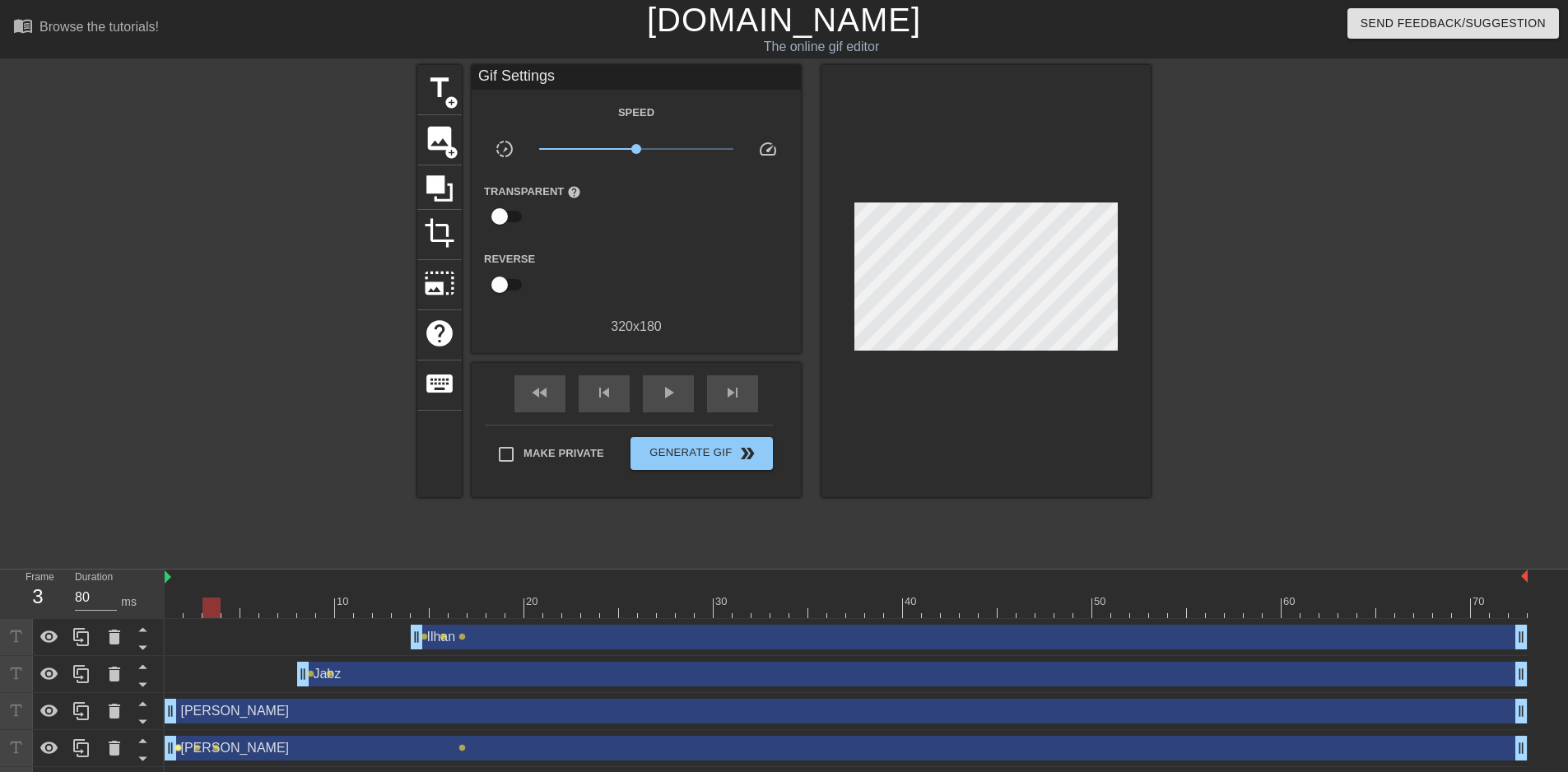
click at [179, 748] on span "lens" at bounding box center [178, 748] width 7 height 7
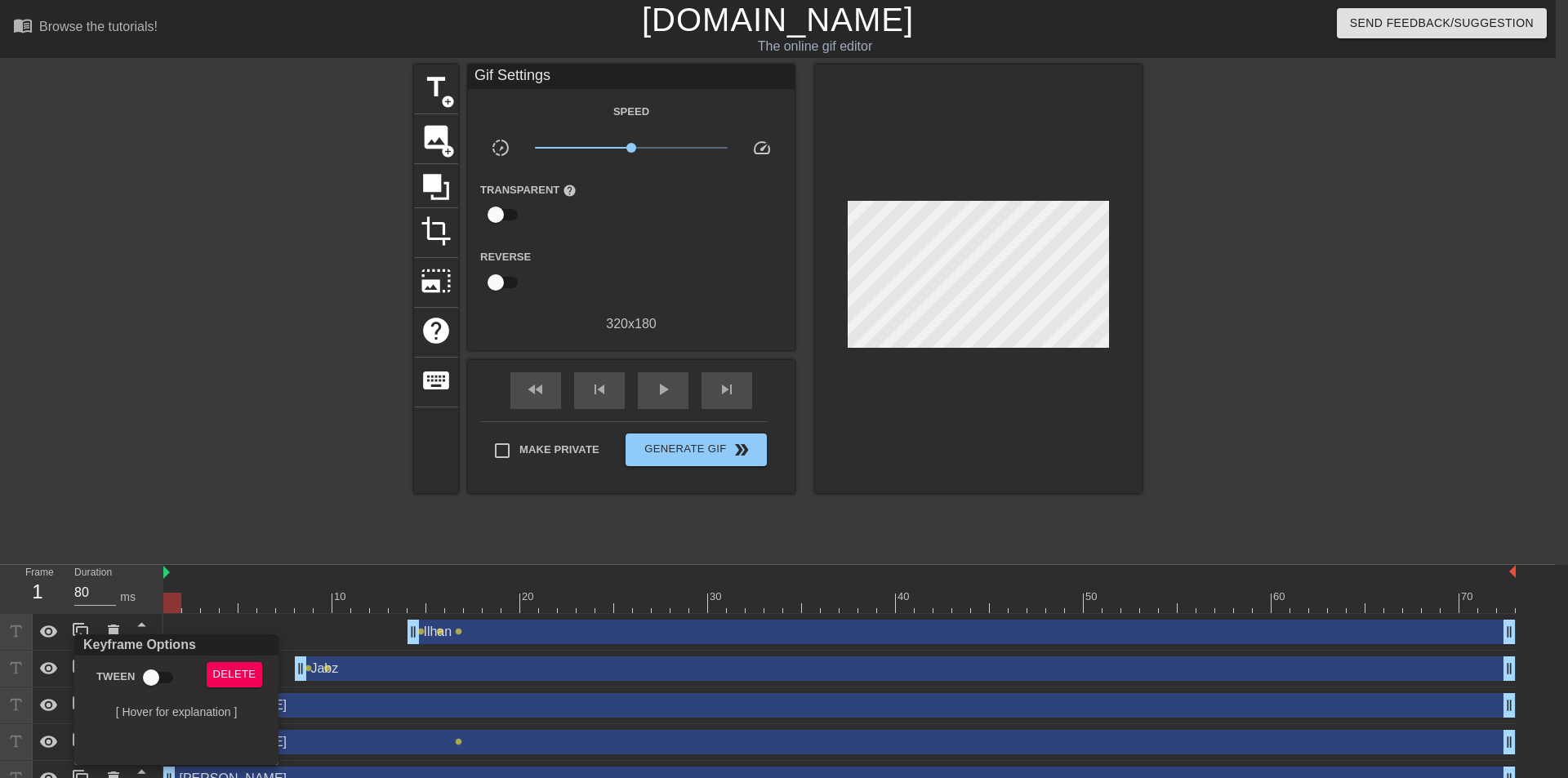
click at [264, 476] on div at bounding box center [784, 389] width 1568 height 778
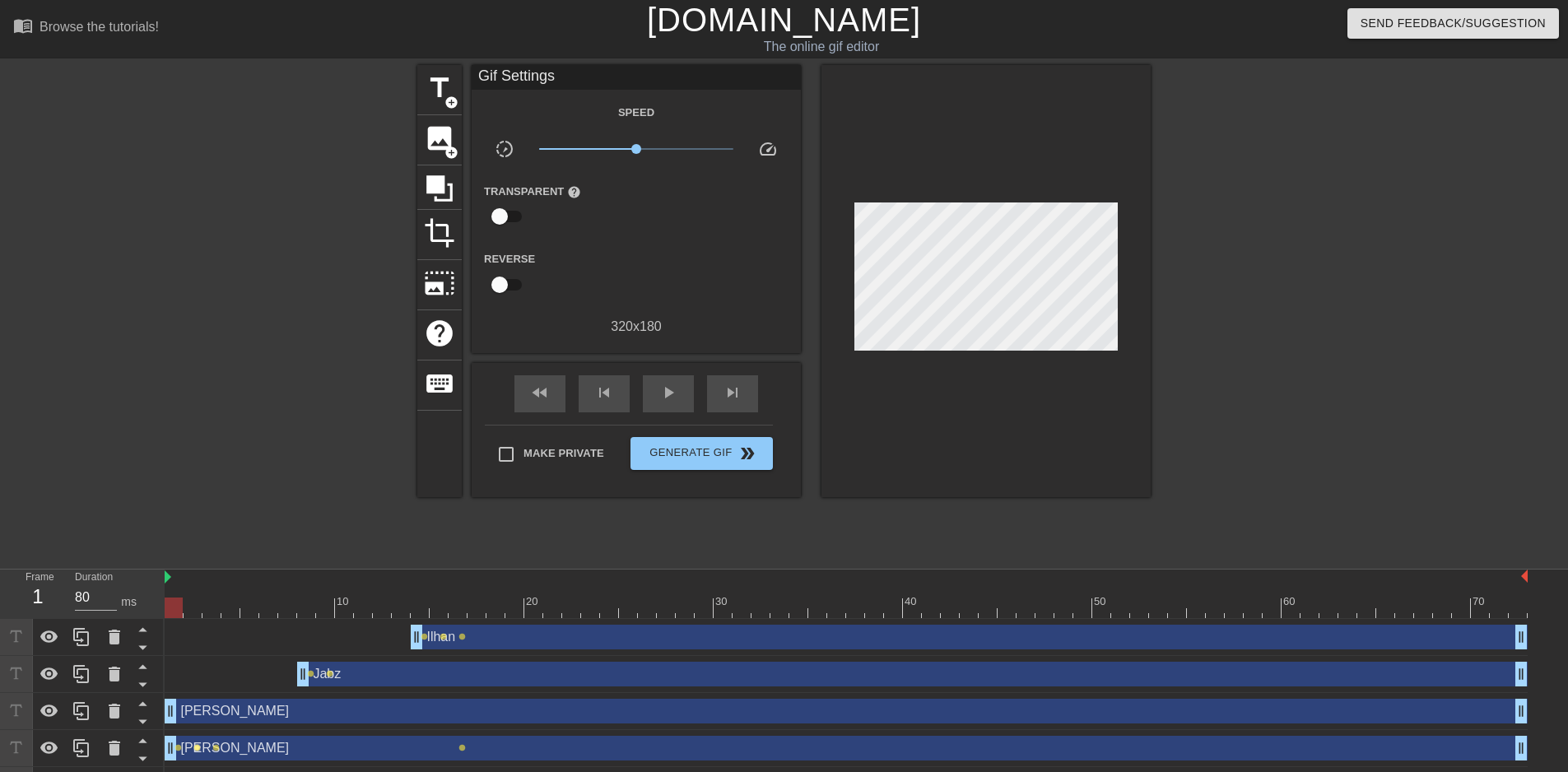
click at [196, 749] on span "lens" at bounding box center [197, 748] width 7 height 7
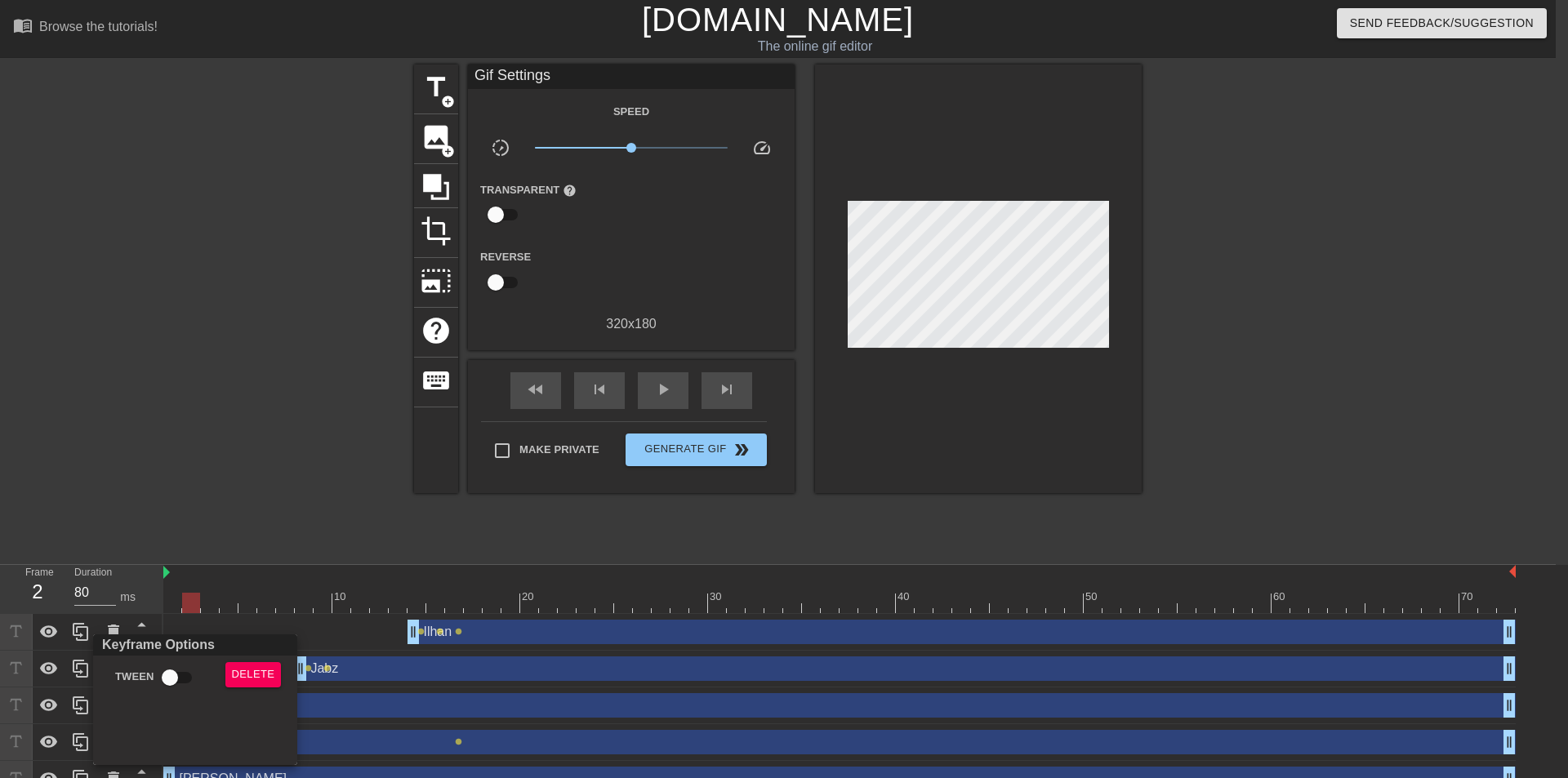
click at [246, 516] on div at bounding box center [784, 389] width 1568 height 778
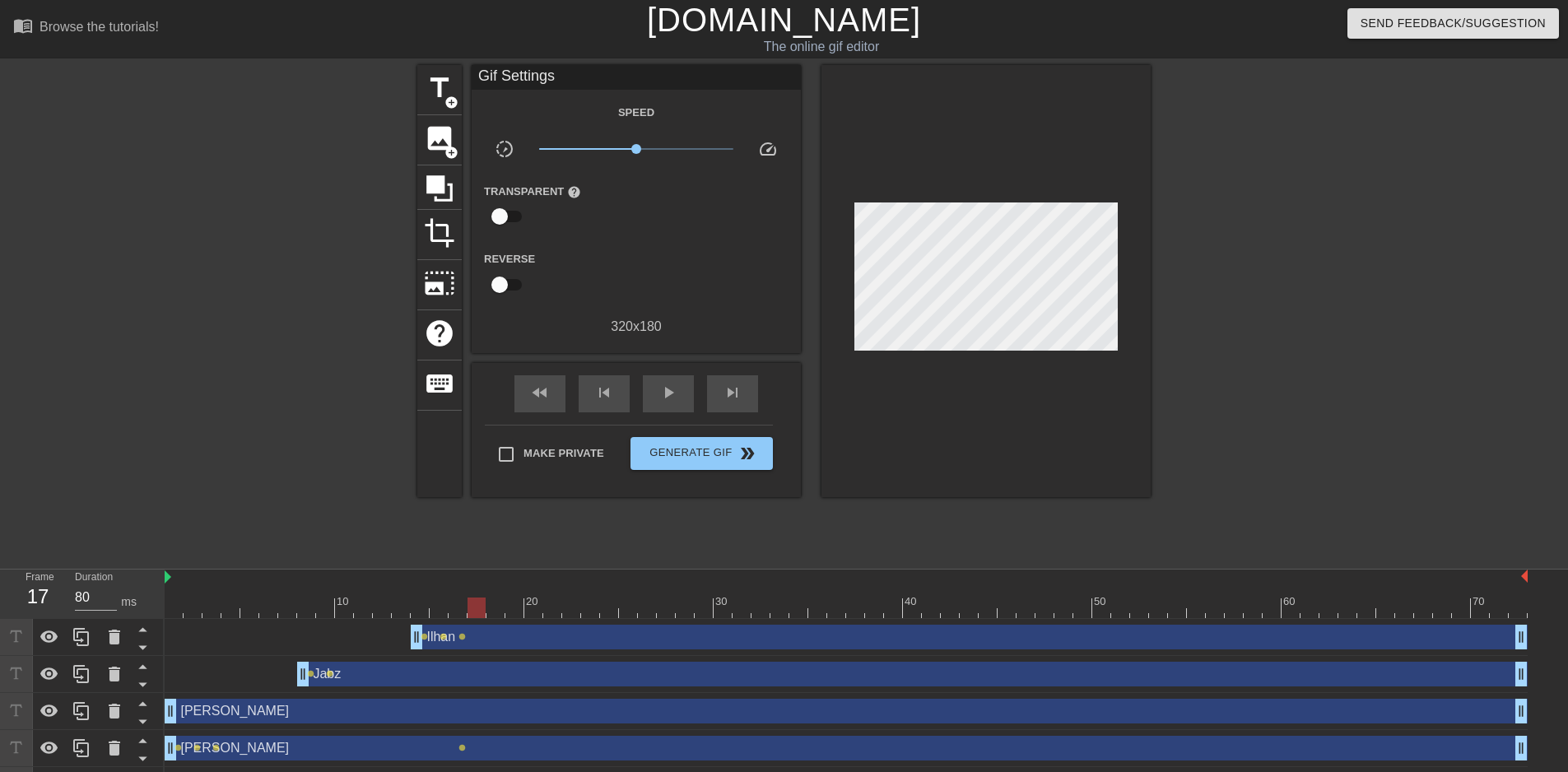
drag, startPoint x: 190, startPoint y: 604, endPoint x: 482, endPoint y: 603, distance: 292.0
click at [482, 603] on div at bounding box center [476, 607] width 18 height 21
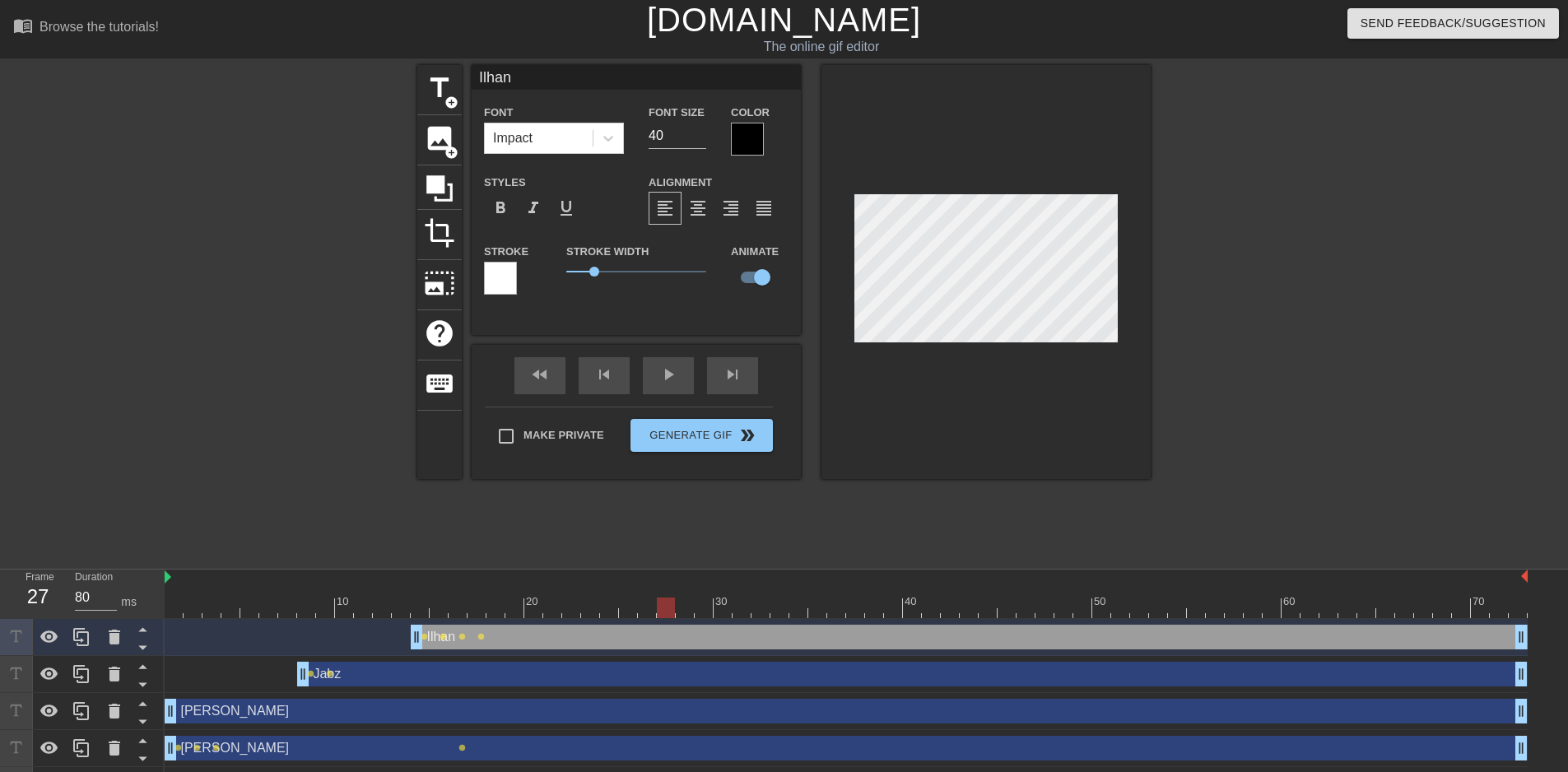
drag, startPoint x: 474, startPoint y: 601, endPoint x: 658, endPoint y: 596, distance: 184.1
click at [658, 596] on div "10 20 30 40 50 60 70" at bounding box center [846, 594] width 1362 height 49
drag, startPoint x: 667, startPoint y: 603, endPoint x: 679, endPoint y: 604, distance: 12.0
click at [679, 604] on div at bounding box center [684, 607] width 18 height 21
drag, startPoint x: 685, startPoint y: 603, endPoint x: 697, endPoint y: 604, distance: 12.0
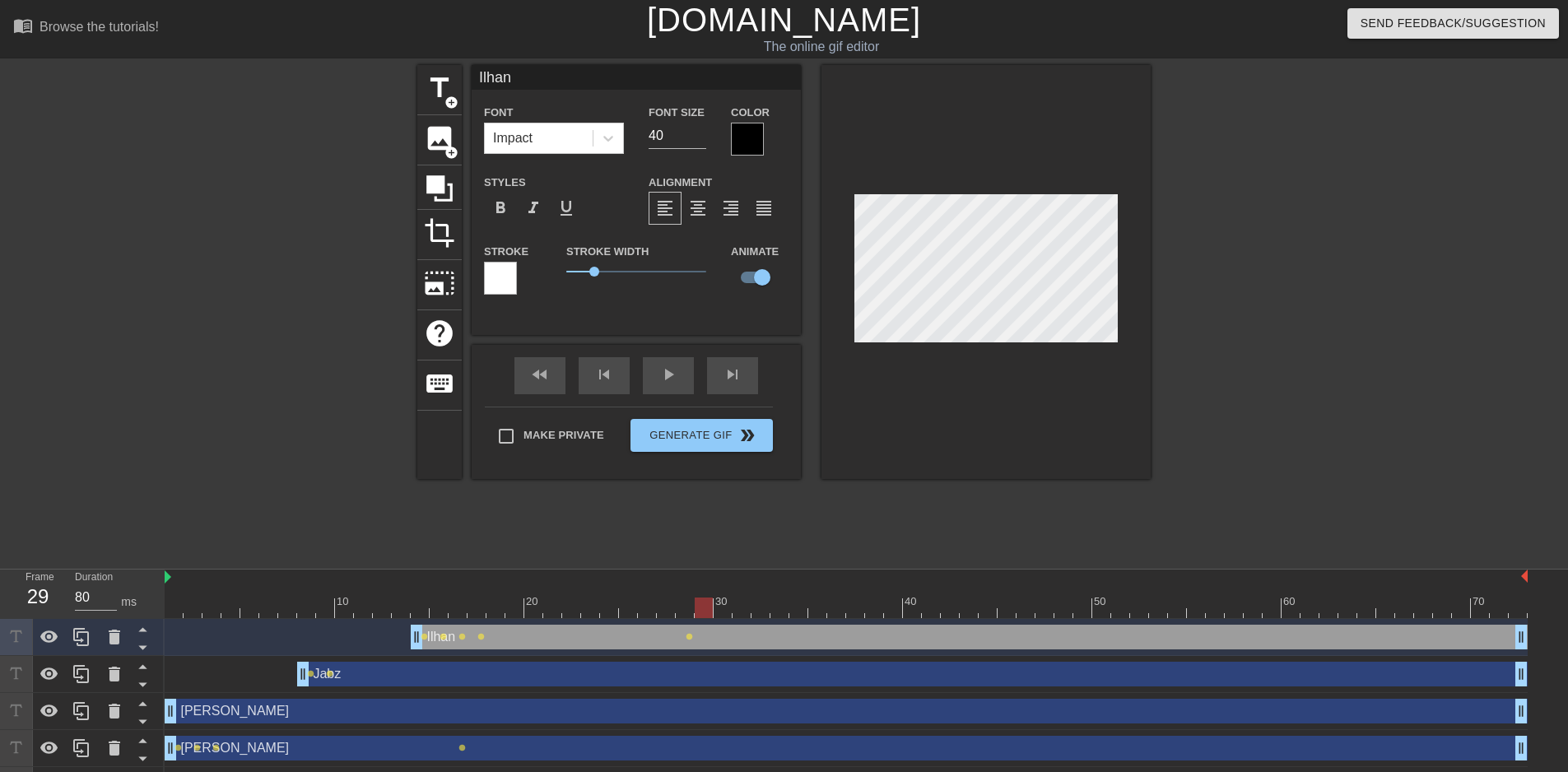
click at [697, 604] on div at bounding box center [703, 607] width 18 height 21
drag, startPoint x: 705, startPoint y: 610, endPoint x: 715, endPoint y: 611, distance: 10.0
click at [715, 611] on div at bounding box center [846, 607] width 1362 height 21
drag, startPoint x: 744, startPoint y: 603, endPoint x: 792, endPoint y: 605, distance: 48.0
click at [792, 605] on div at bounding box center [798, 607] width 18 height 21
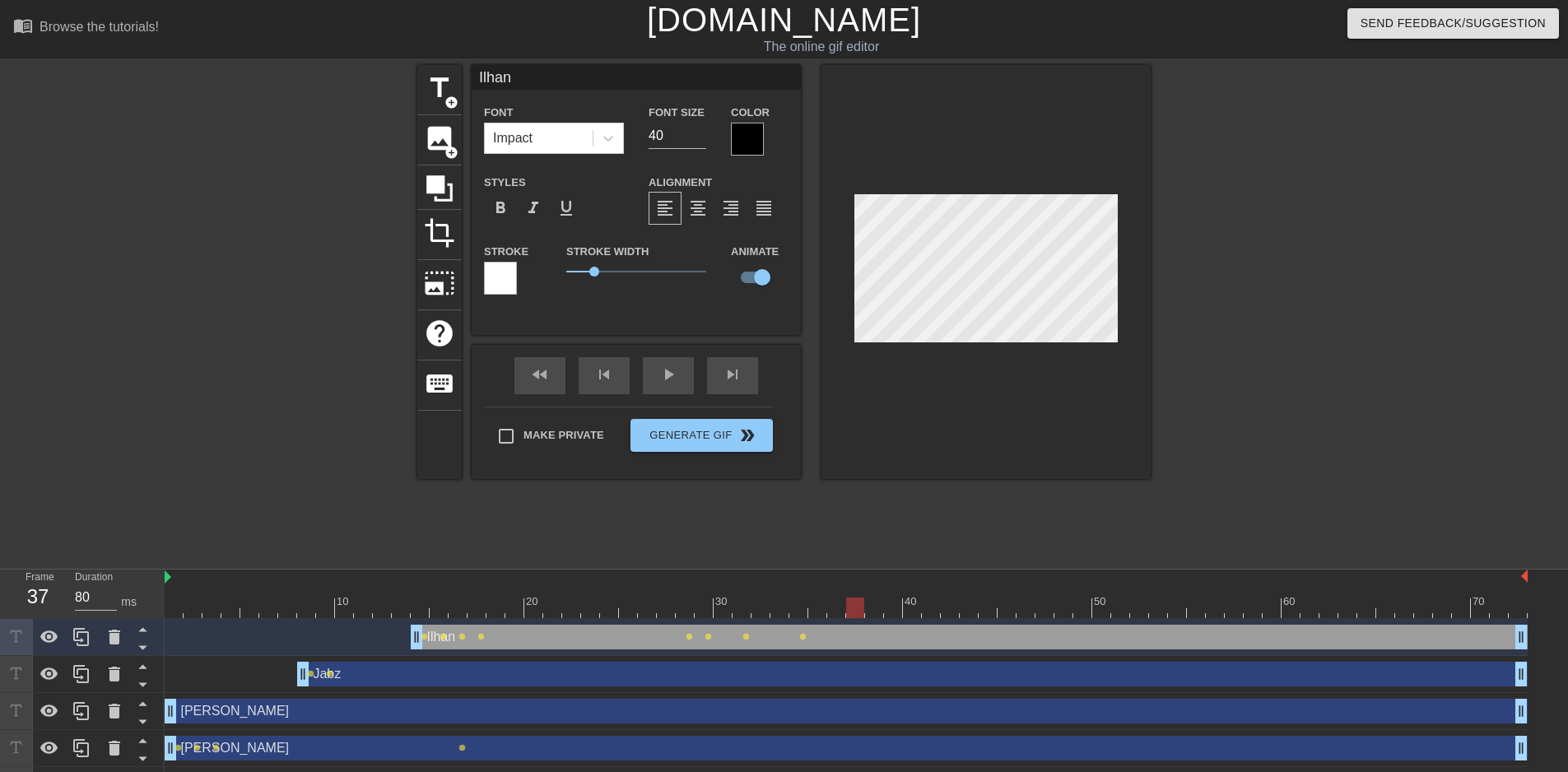
drag, startPoint x: 800, startPoint y: 602, endPoint x: 846, endPoint y: 610, distance: 46.7
click at [846, 610] on div at bounding box center [855, 607] width 18 height 21
drag, startPoint x: 855, startPoint y: 604, endPoint x: 963, endPoint y: 603, distance: 108.0
click at [963, 603] on div at bounding box center [969, 607] width 18 height 21
drag, startPoint x: 963, startPoint y: 604, endPoint x: 1064, endPoint y: 608, distance: 101.1
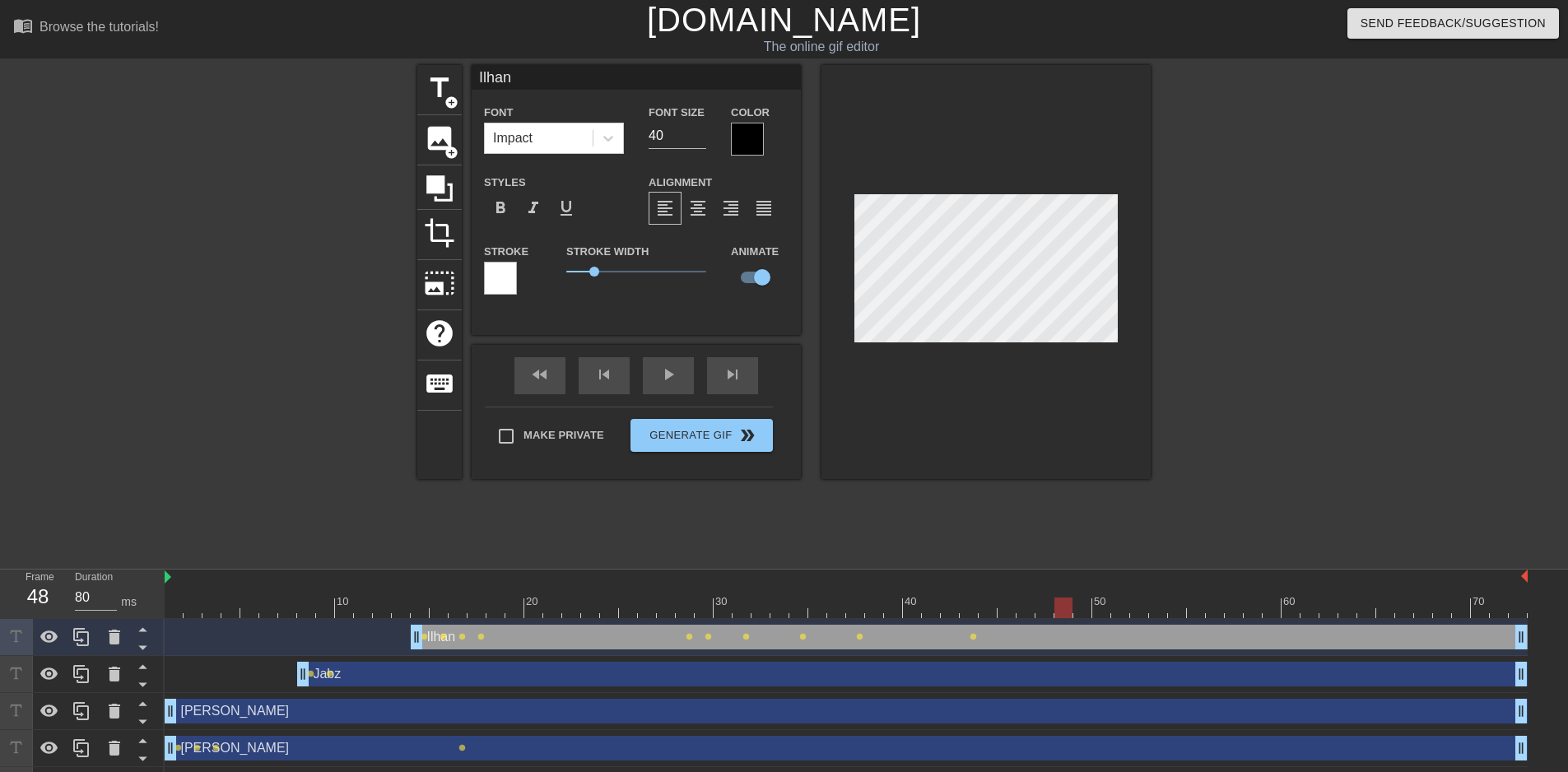
click at [1064, 608] on div at bounding box center [1063, 607] width 18 height 21
drag, startPoint x: 1062, startPoint y: 601, endPoint x: 1138, endPoint y: 605, distance: 76.1
click at [1138, 605] on div at bounding box center [1139, 607] width 18 height 21
drag, startPoint x: 1136, startPoint y: 601, endPoint x: 1190, endPoint y: 604, distance: 54.1
click at [1190, 604] on div at bounding box center [1196, 607] width 18 height 21
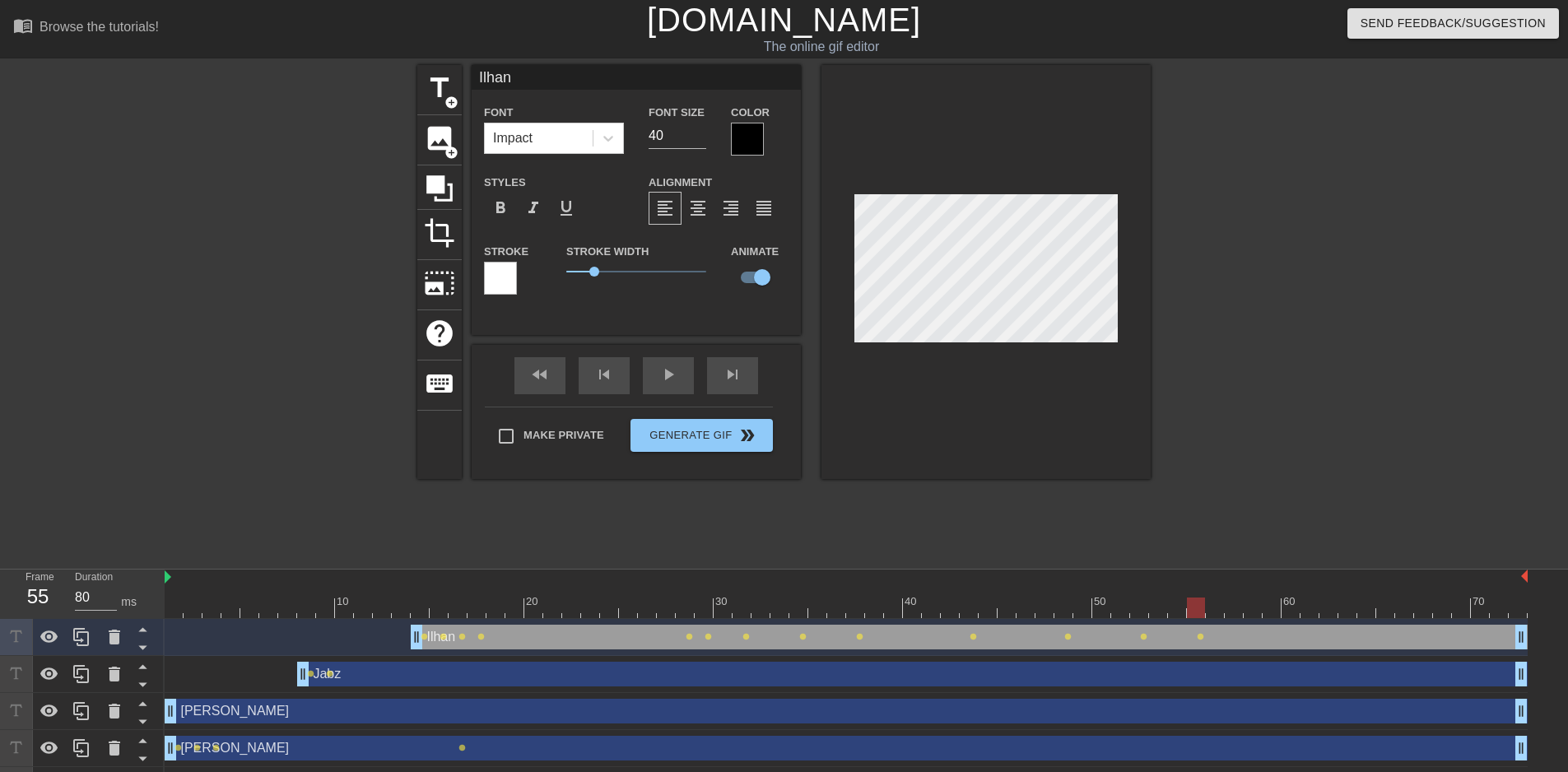
click at [955, 346] on div at bounding box center [986, 272] width 330 height 414
drag, startPoint x: 1198, startPoint y: 607, endPoint x: 1253, endPoint y: 611, distance: 55.1
click at [1253, 611] on div at bounding box center [1252, 607] width 18 height 21
click at [953, 343] on div at bounding box center [986, 272] width 330 height 414
drag, startPoint x: 1251, startPoint y: 607, endPoint x: 1275, endPoint y: 611, distance: 24.3
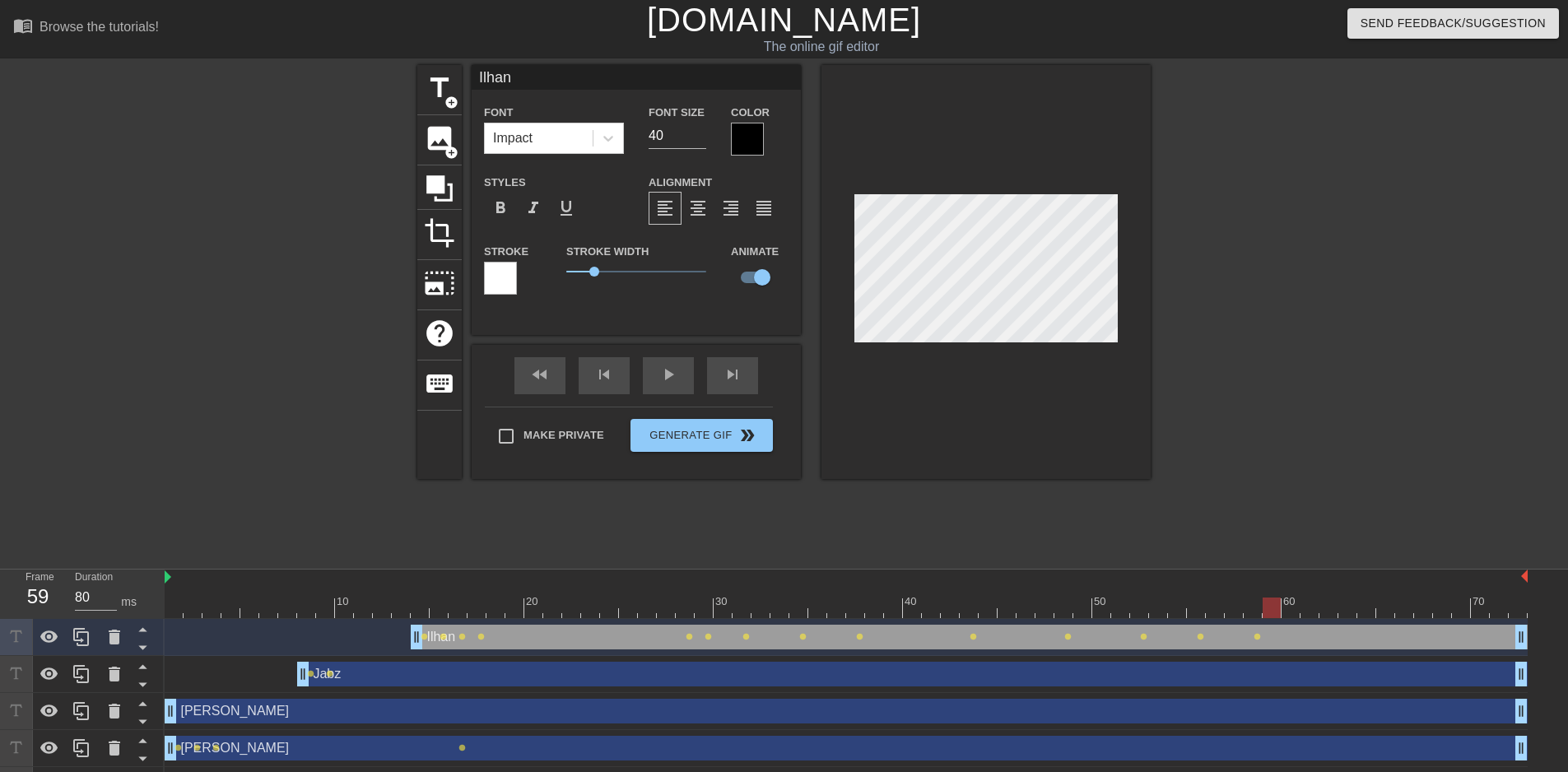
click at [1275, 611] on div at bounding box center [1271, 607] width 18 height 21
click at [967, 349] on div at bounding box center [986, 272] width 330 height 414
type input "160"
drag, startPoint x: 1272, startPoint y: 606, endPoint x: 1513, endPoint y: 605, distance: 241.0
click at [1513, 605] on div at bounding box center [1518, 607] width 18 height 21
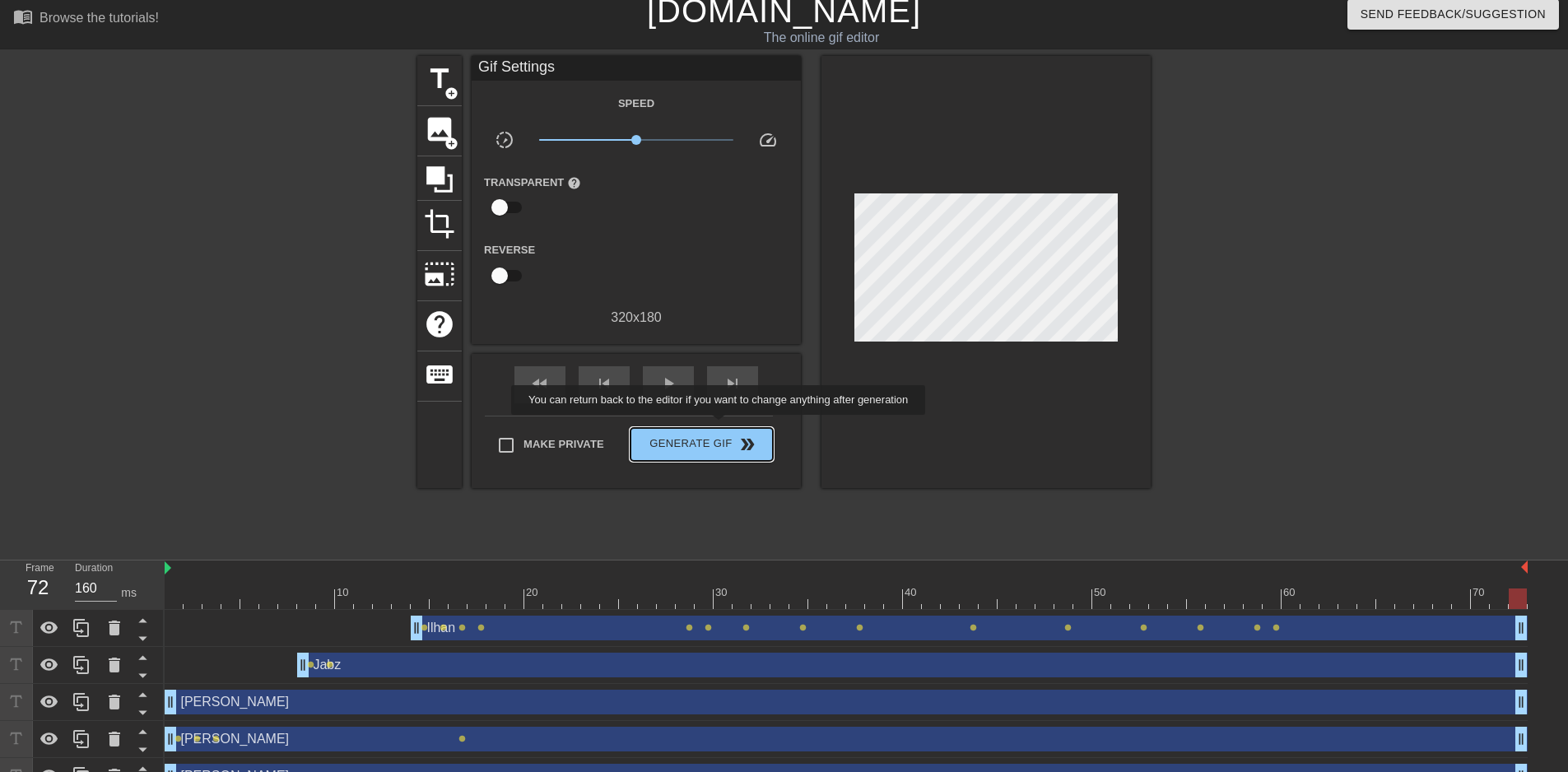
scroll to position [7, 13]
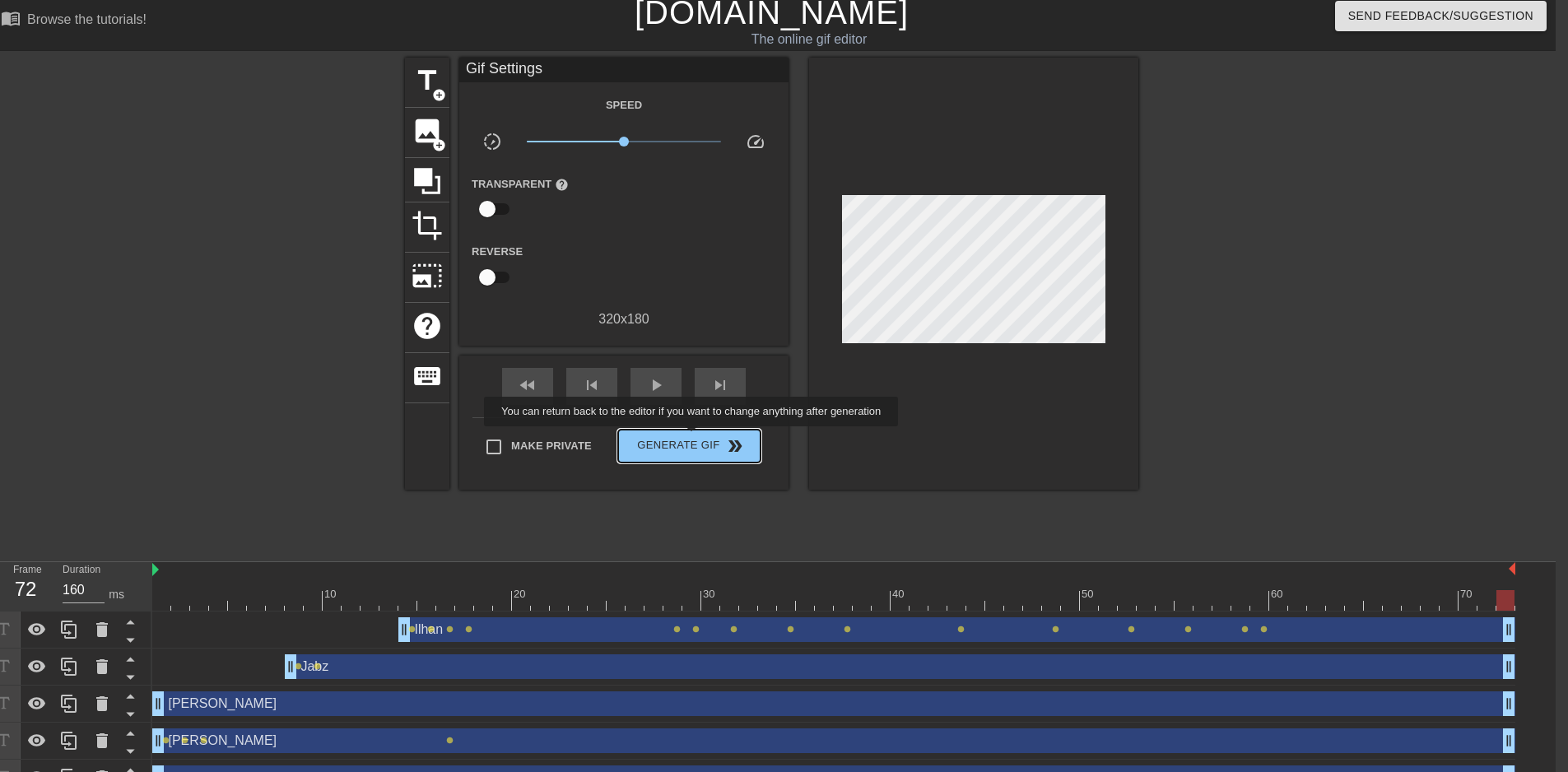
drag, startPoint x: 693, startPoint y: 438, endPoint x: 693, endPoint y: 458, distance: 20.0
click at [693, 458] on button "Generate Gif double_arrow" at bounding box center [689, 445] width 142 height 33
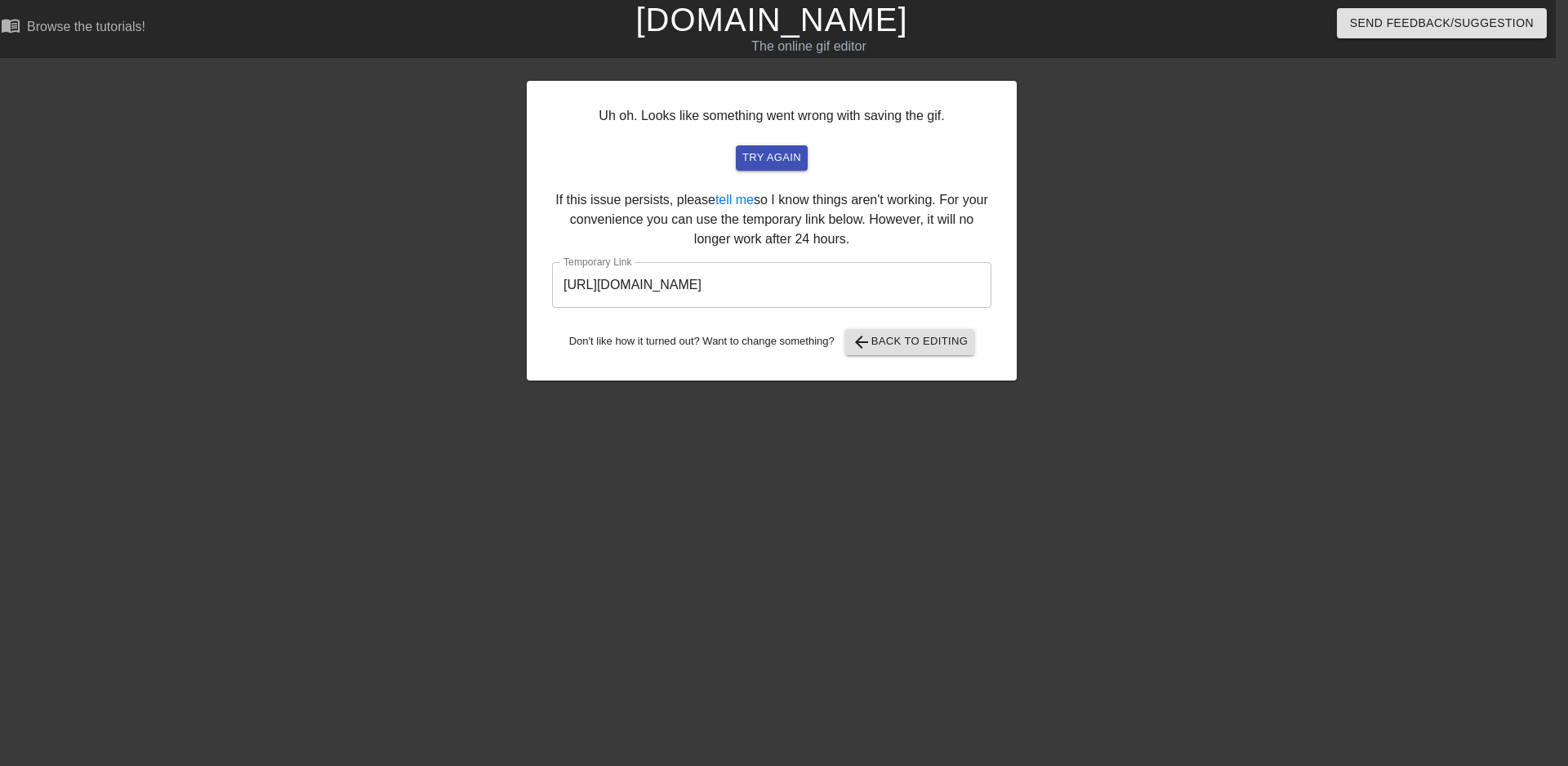
click at [764, 274] on input "[URL][DOMAIN_NAME]" at bounding box center [771, 285] width 439 height 46
click at [903, 339] on span "arrow_back Back to Editing" at bounding box center [910, 342] width 117 height 20
